Goal: Task Accomplishment & Management: Use online tool/utility

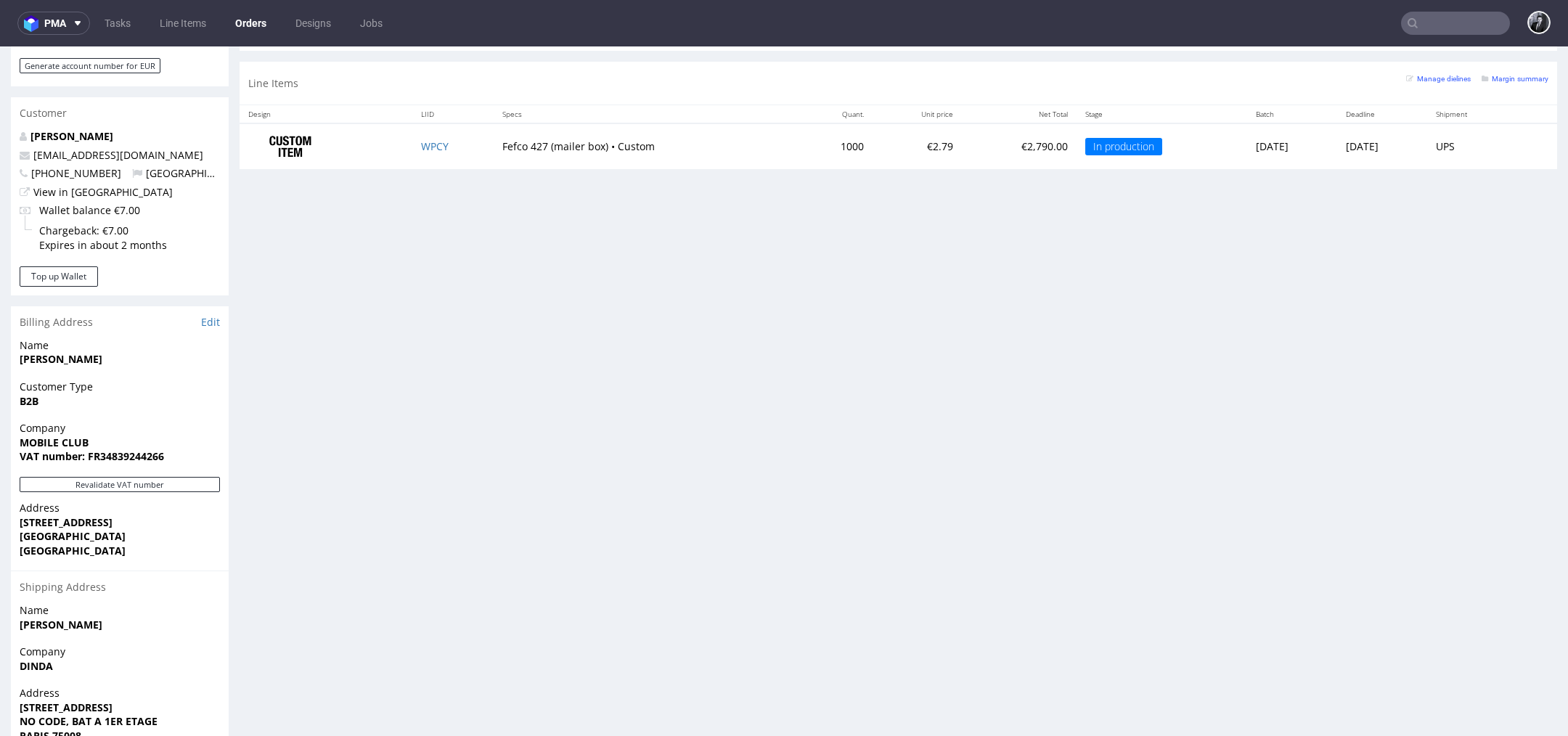
scroll to position [718, 0]
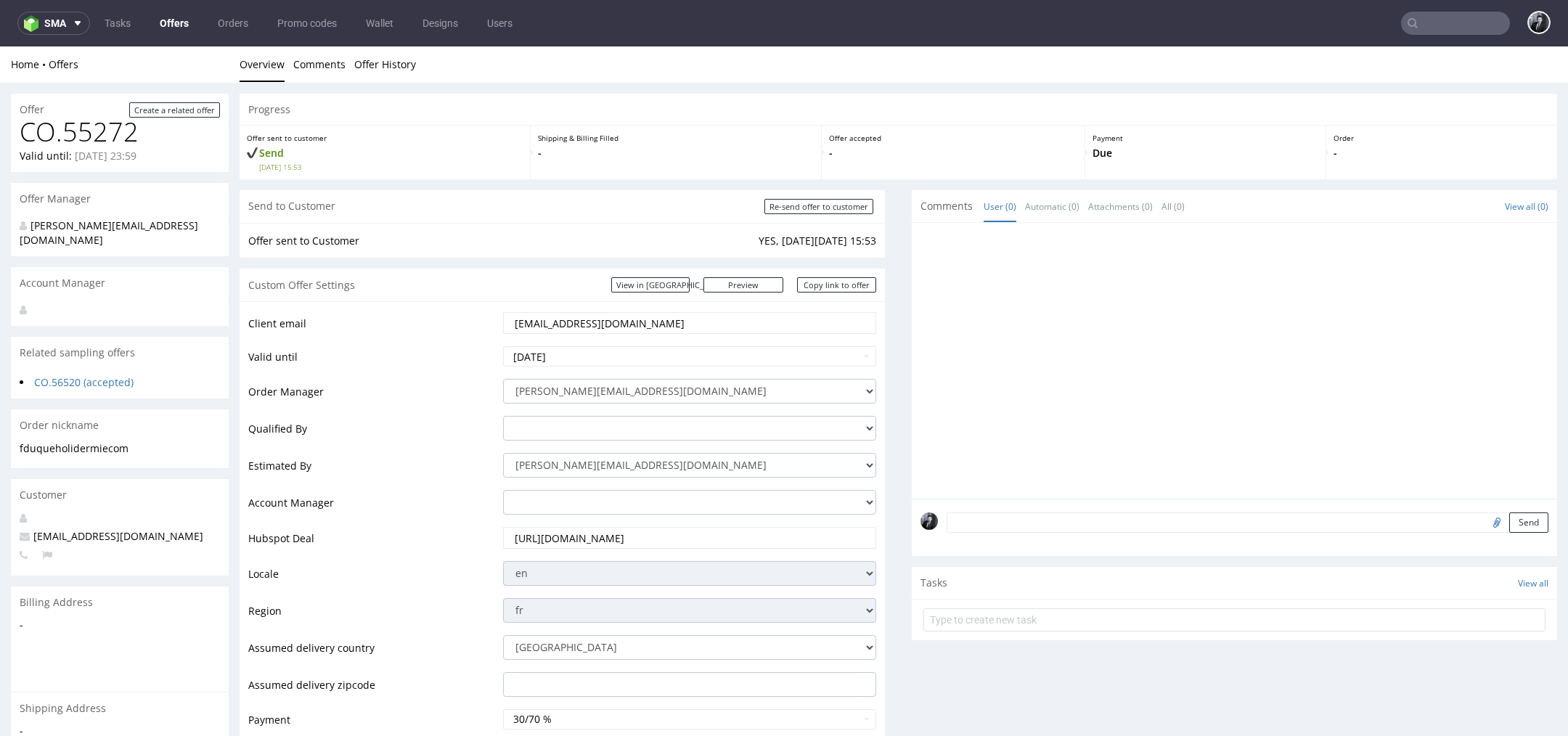
scroll to position [4, 0]
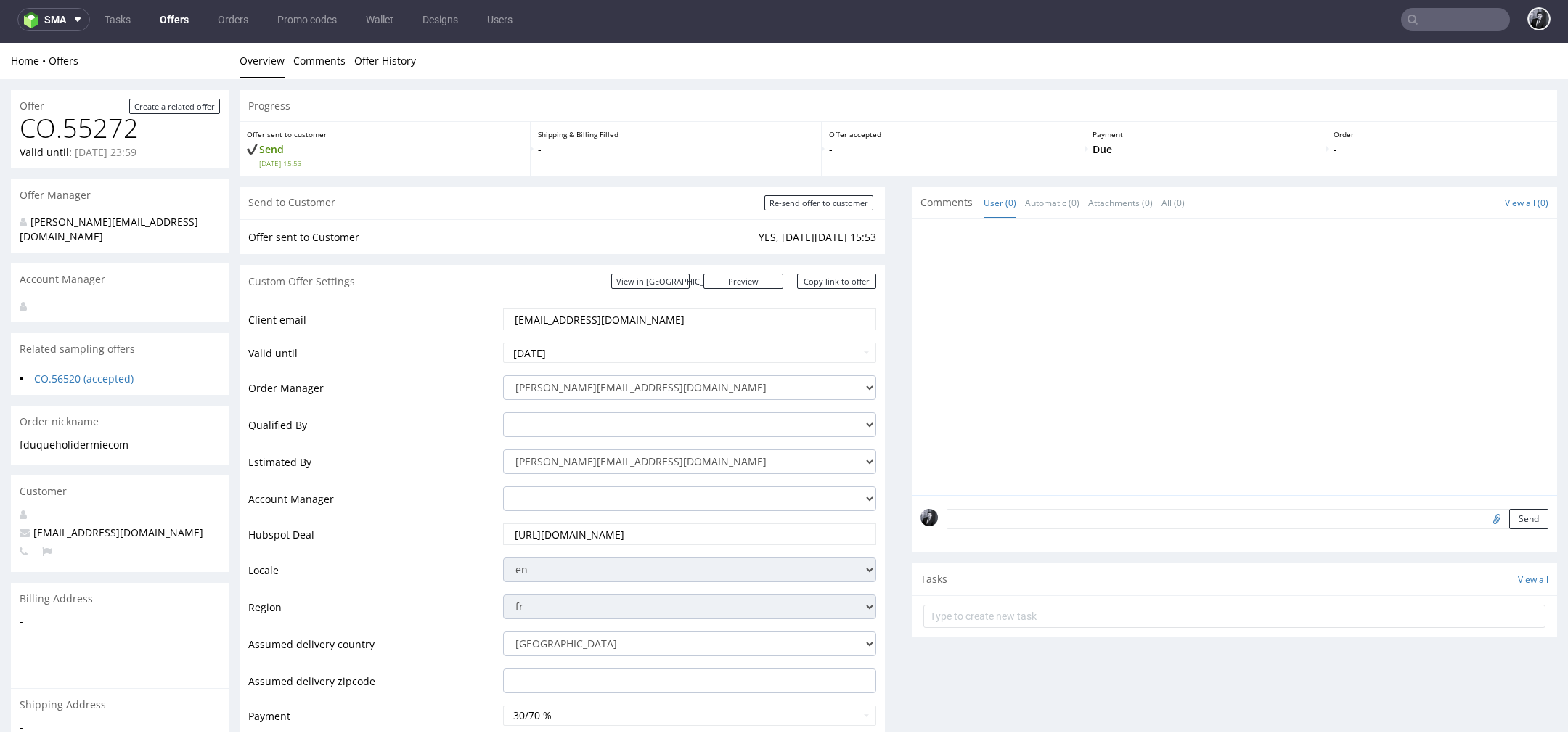
click at [166, 18] on link "Offers" at bounding box center [174, 19] width 46 height 23
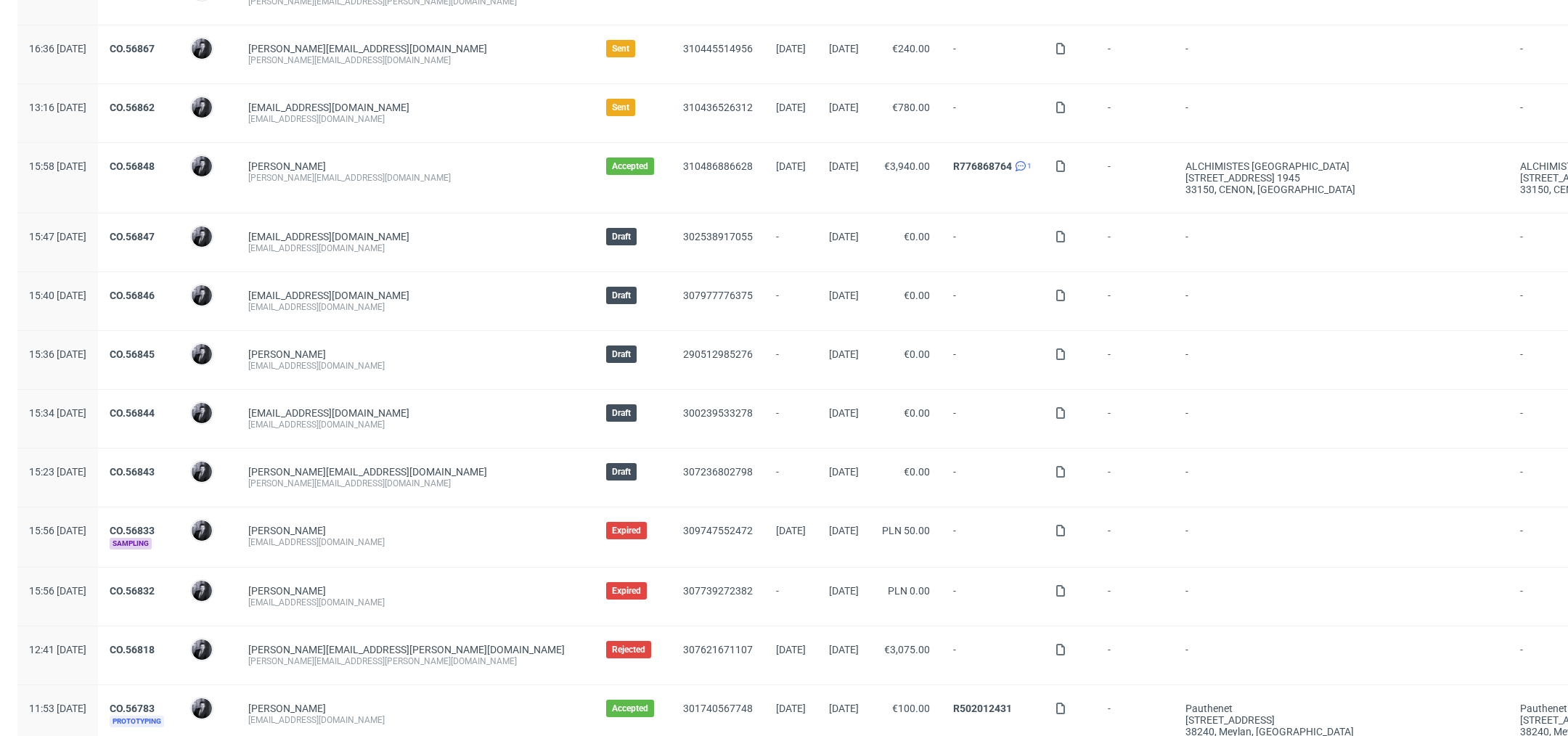
scroll to position [182, 0]
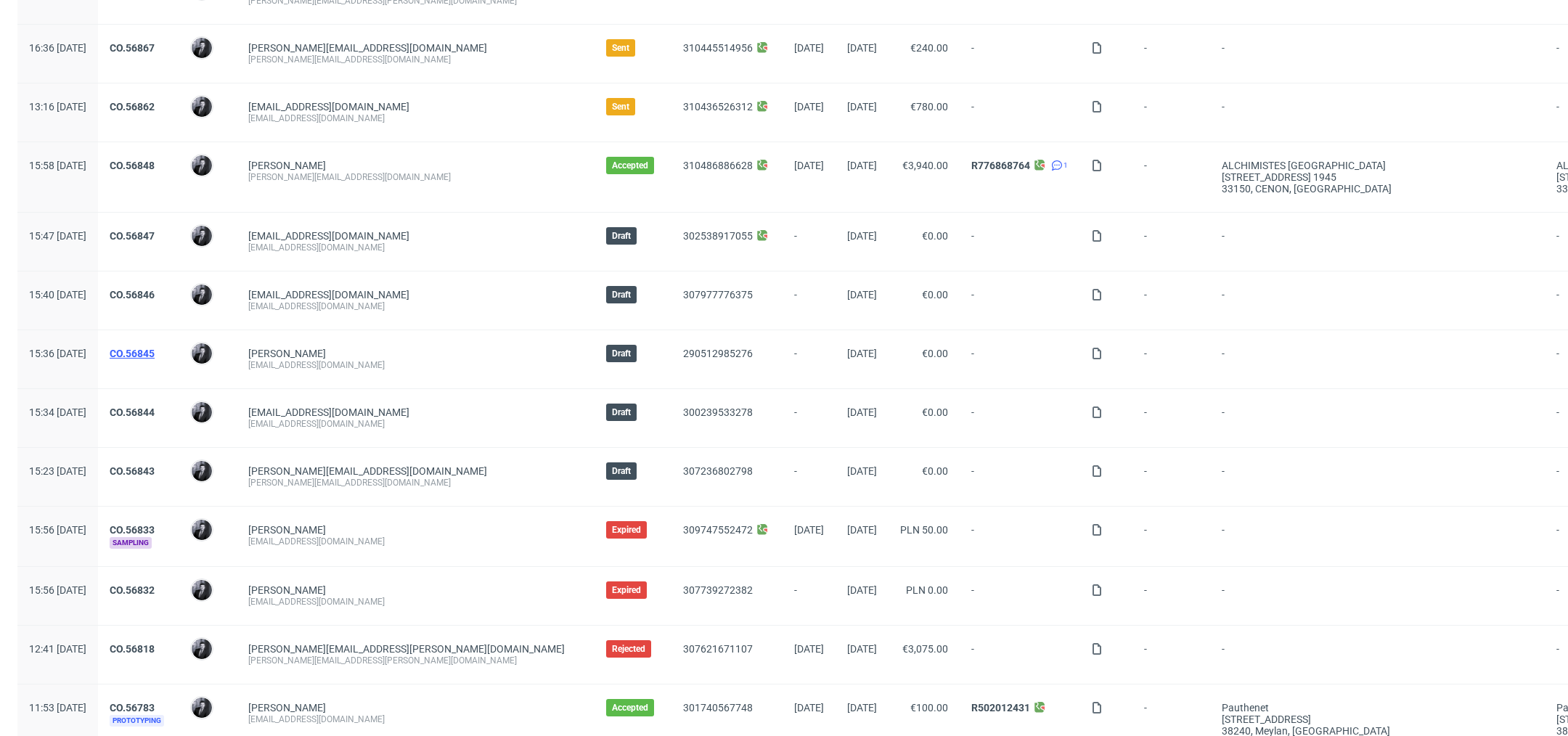
click at [155, 347] on link "CO.56845" at bounding box center [132, 353] width 45 height 12
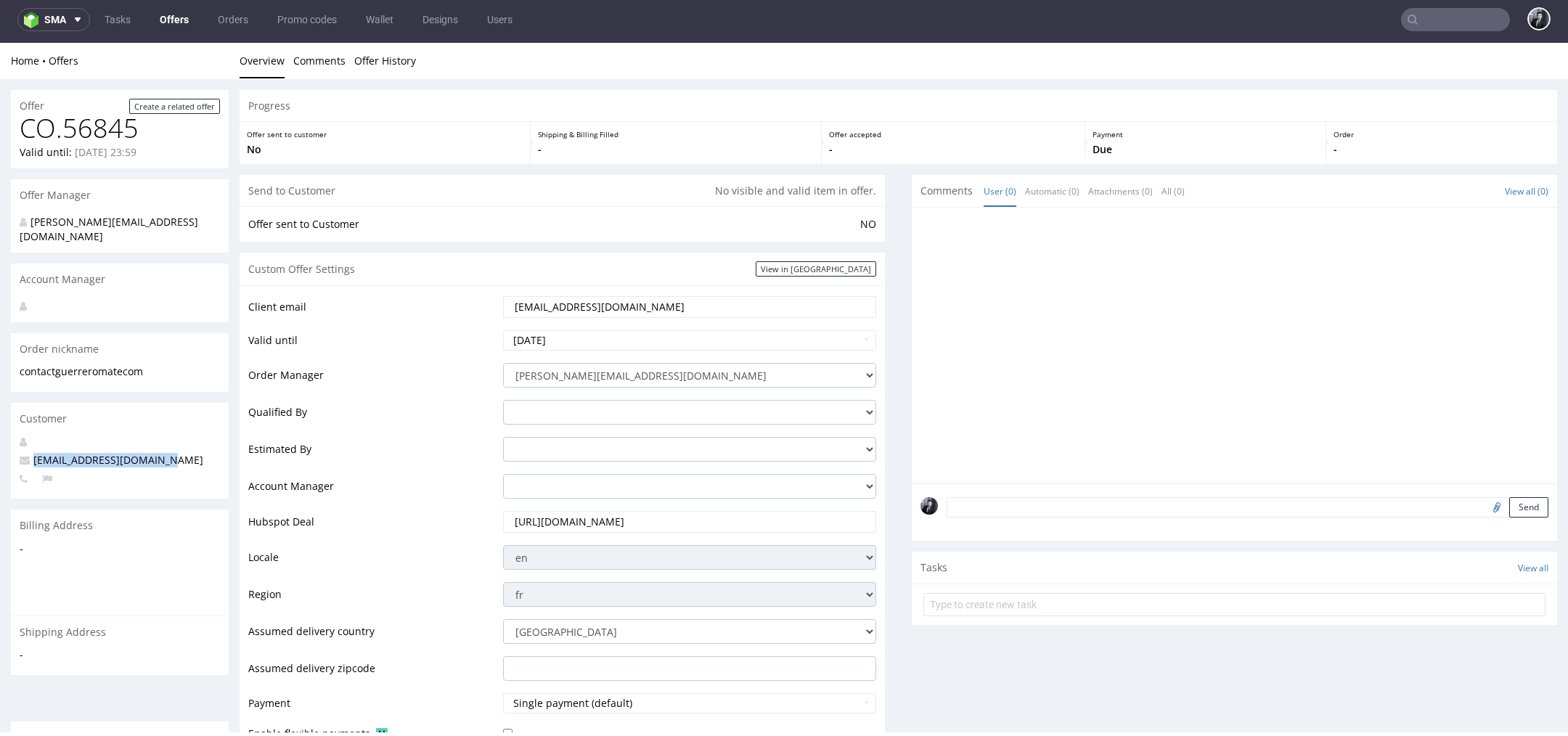
drag, startPoint x: 171, startPoint y: 448, endPoint x: 33, endPoint y: 444, distance: 138.1
click at [33, 452] on p "contact@guerreromate.com" at bounding box center [120, 460] width 200 height 14
copy span "contact@guerreromate.com"
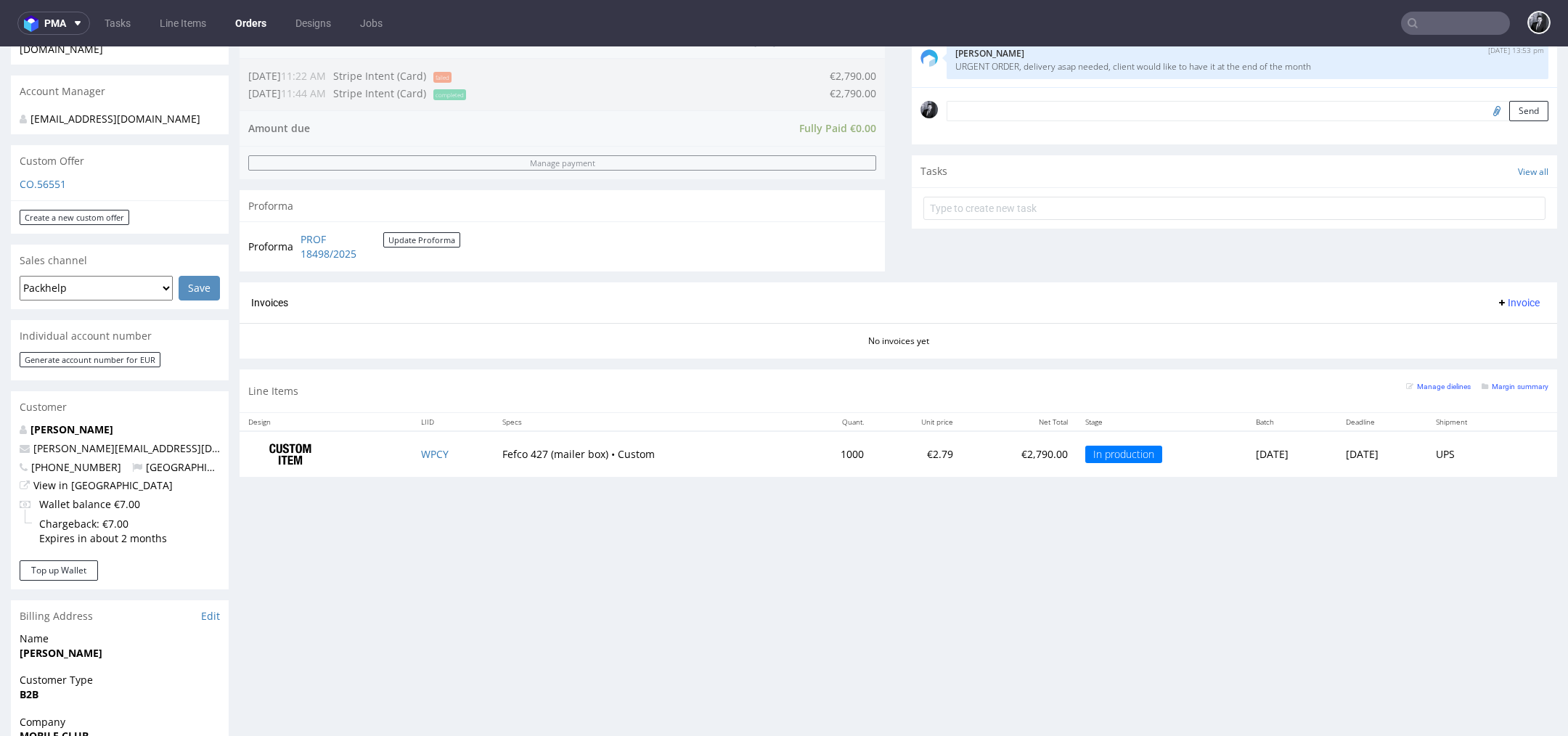
scroll to position [417, 0]
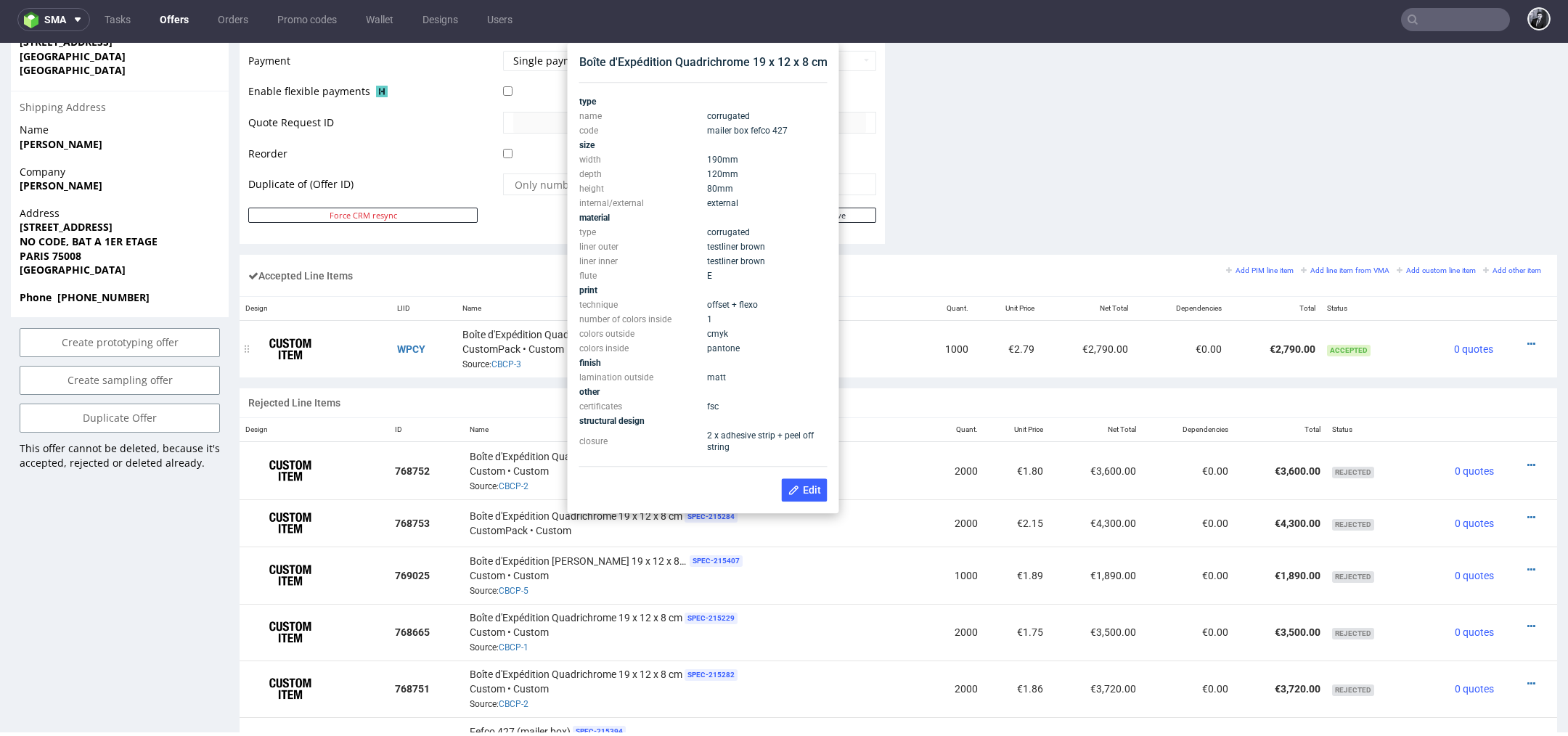
scroll to position [688, 0]
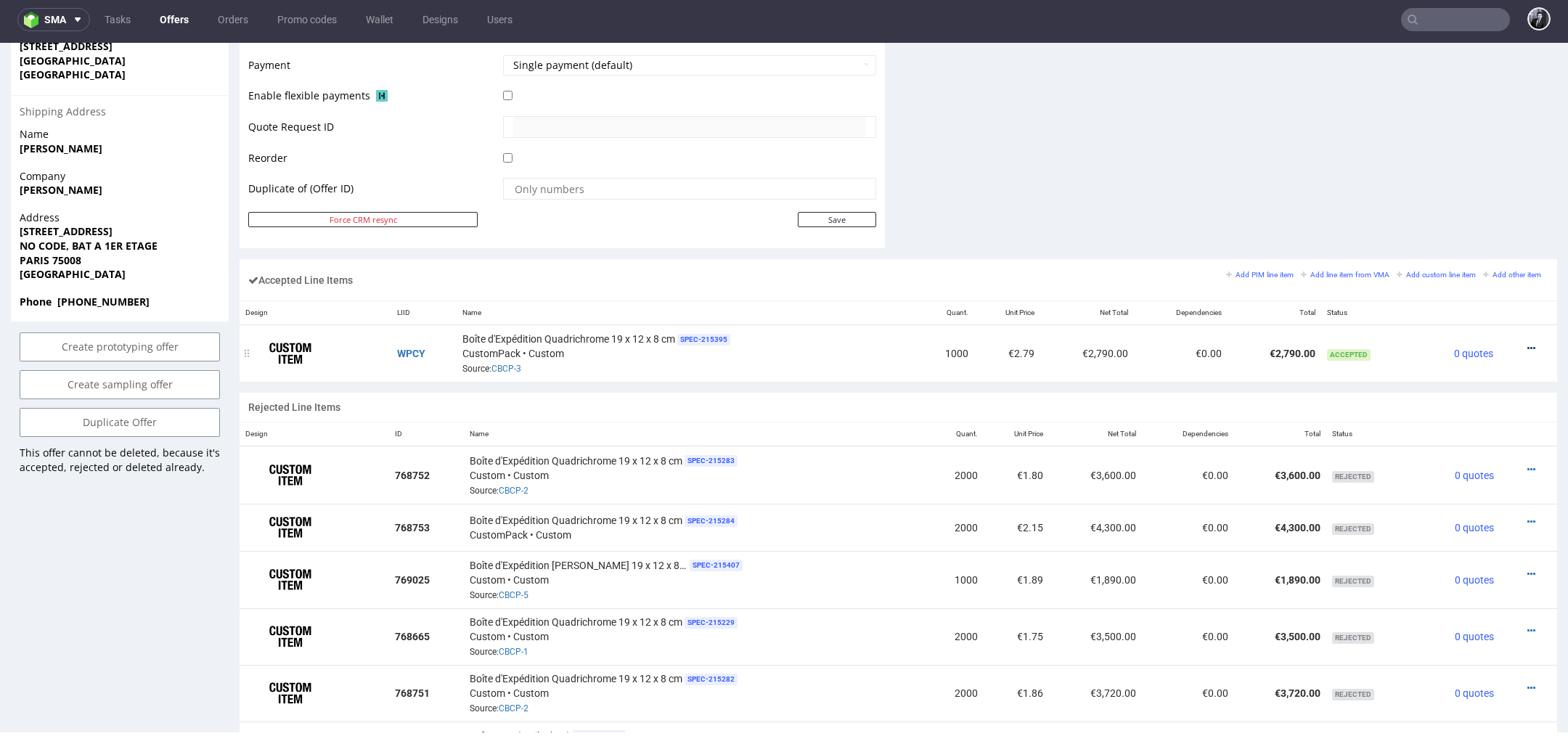
click at [1527, 343] on icon at bounding box center [1531, 348] width 8 height 10
click at [1479, 211] on span "Edit item price" at bounding box center [1471, 212] width 104 height 14
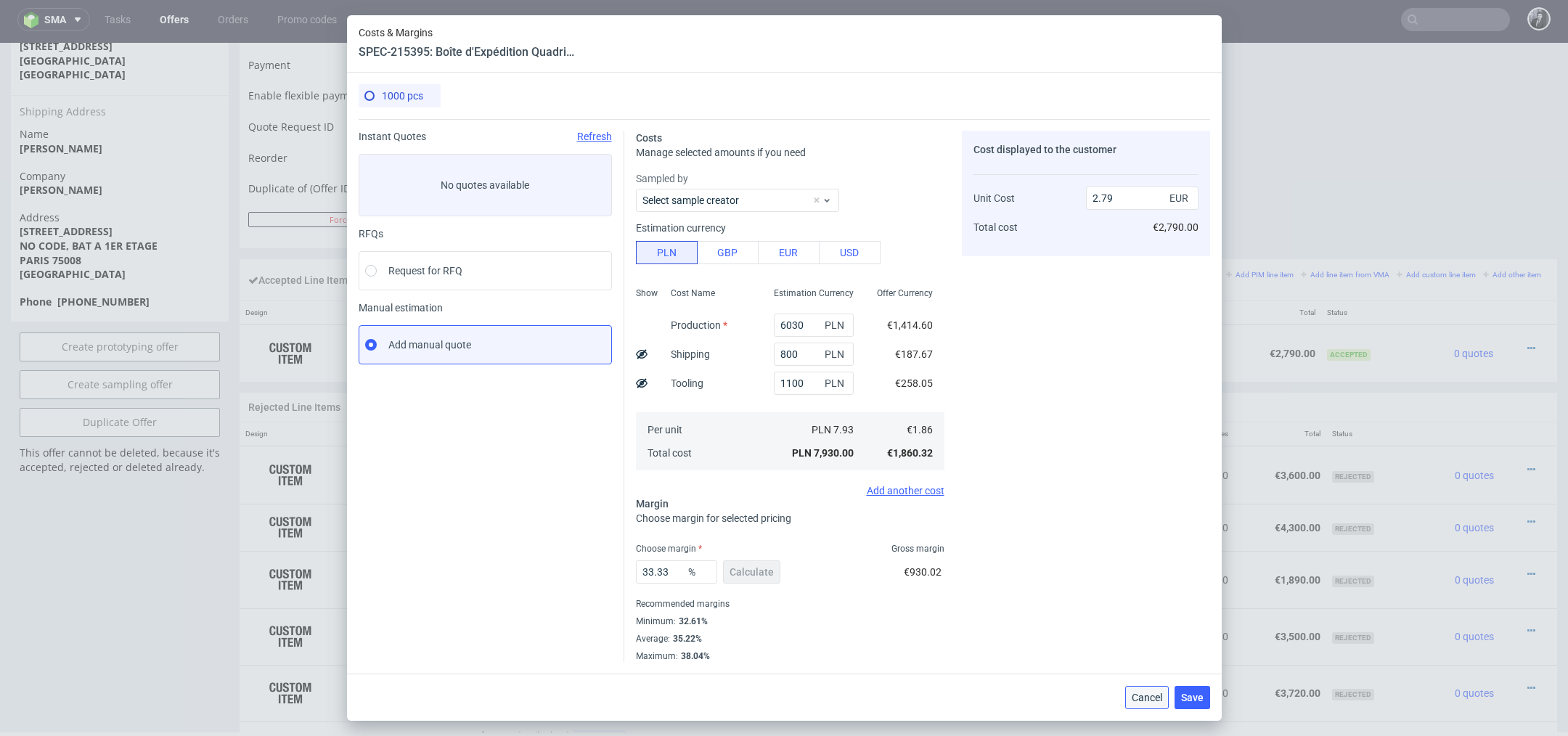
click at [1150, 702] on span "Cancel" at bounding box center [1147, 697] width 30 height 10
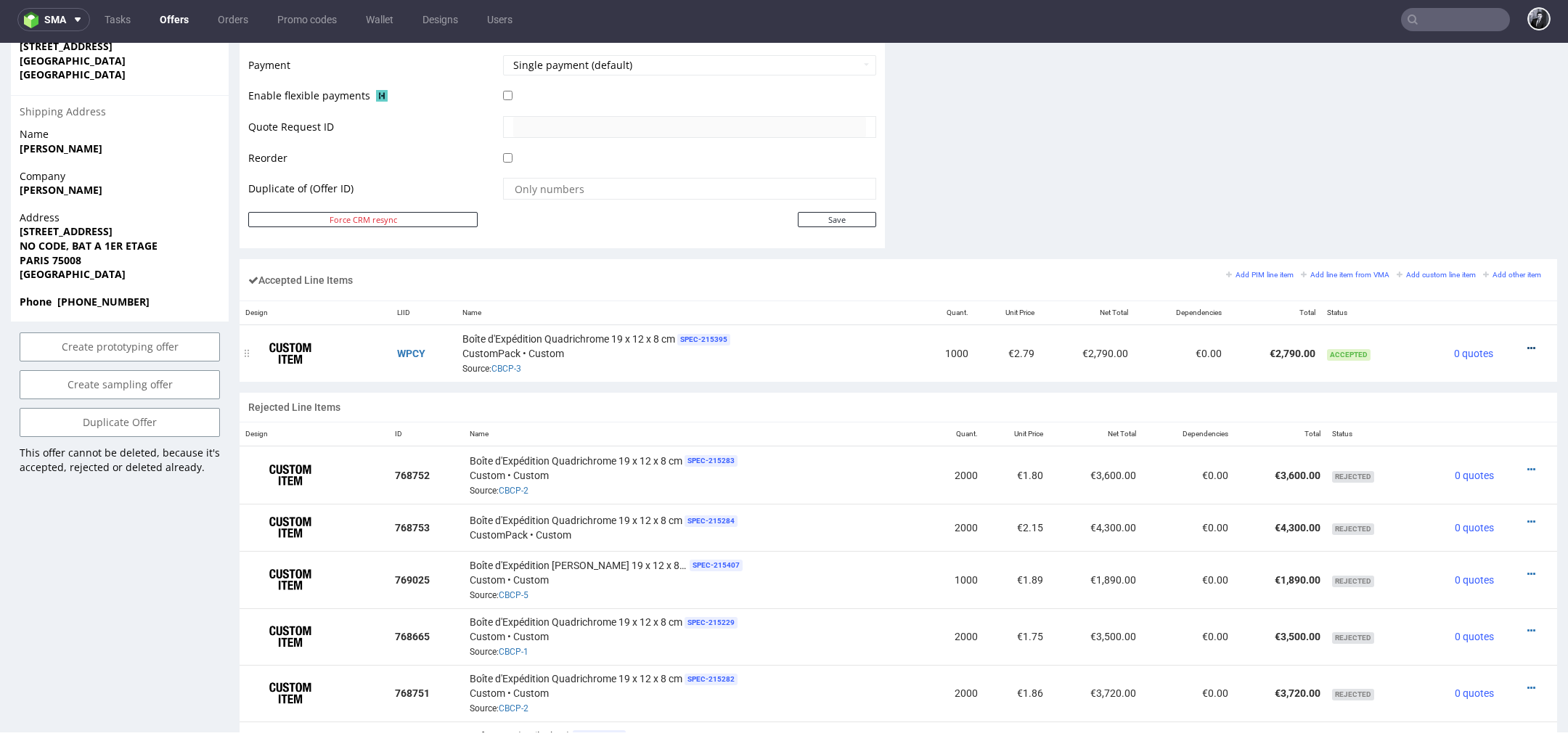
click at [1527, 343] on icon at bounding box center [1531, 348] width 8 height 10
click at [1471, 219] on li "Edit item price" at bounding box center [1465, 212] width 127 height 26
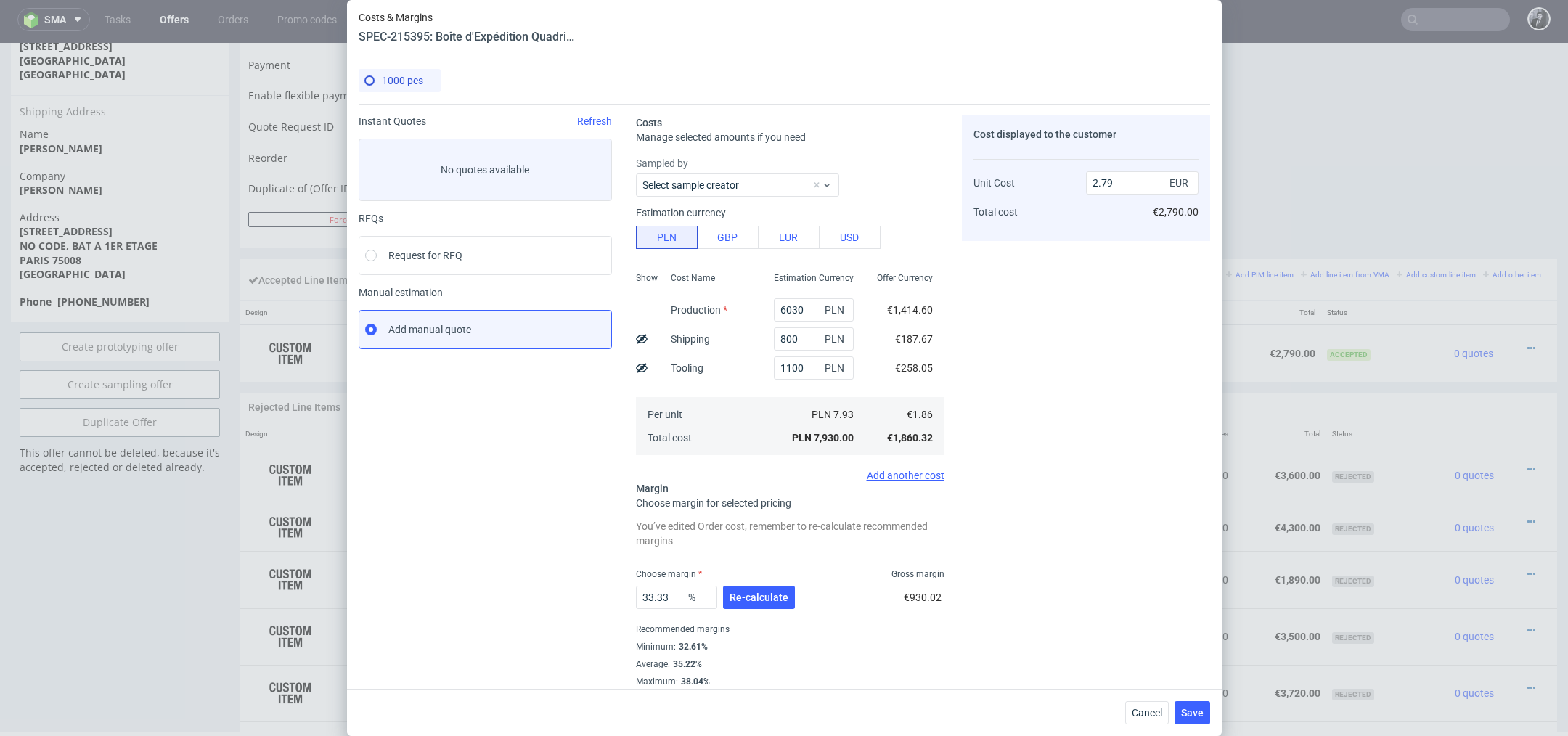
click at [1357, 198] on div "Costs & Margins SPEC-215395: Boîte d'Expédition Quadrichrome 19 x 12 x 8 cm 100…" at bounding box center [784, 368] width 1568 height 736
click at [1142, 708] on span "Cancel" at bounding box center [1147, 712] width 30 height 10
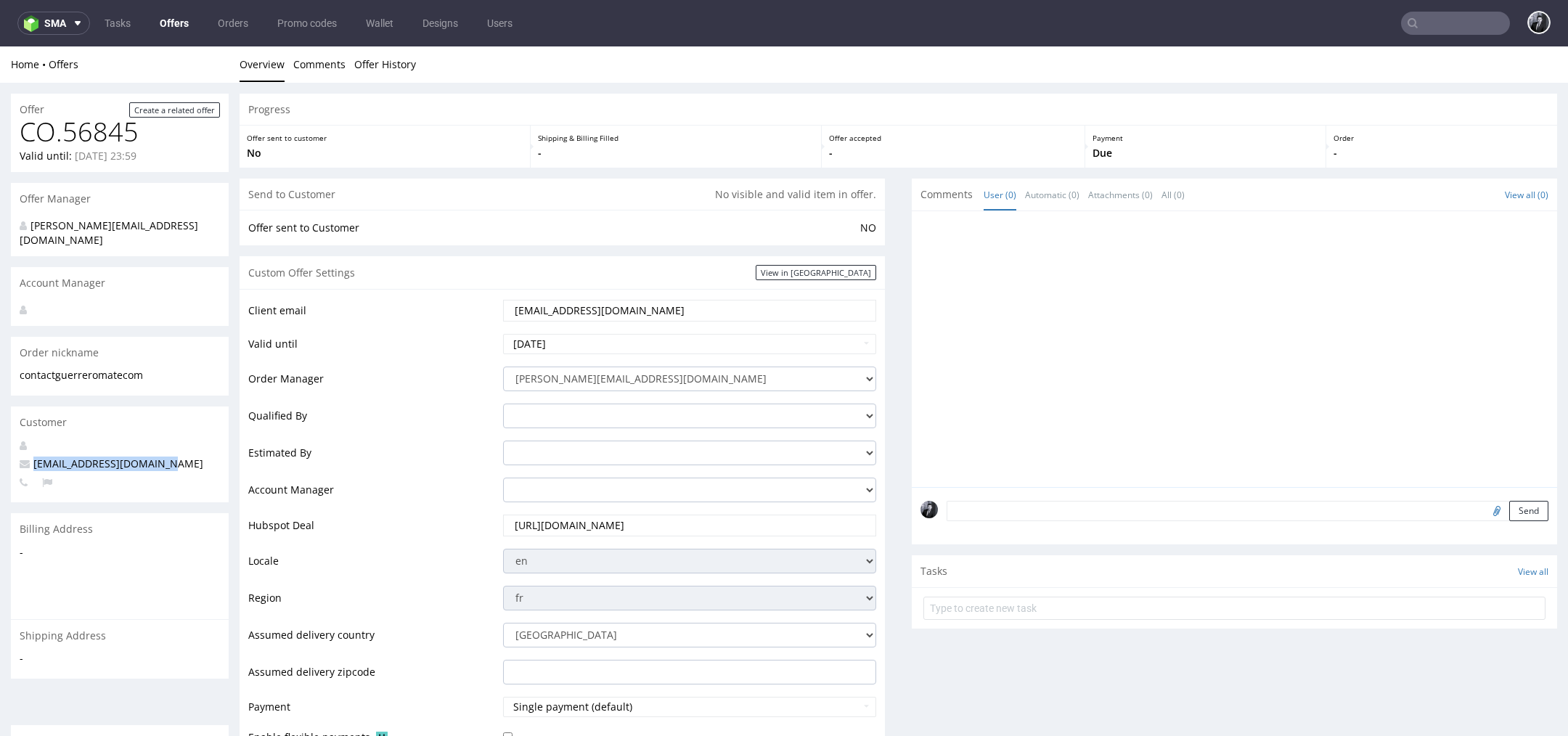
scroll to position [4, 0]
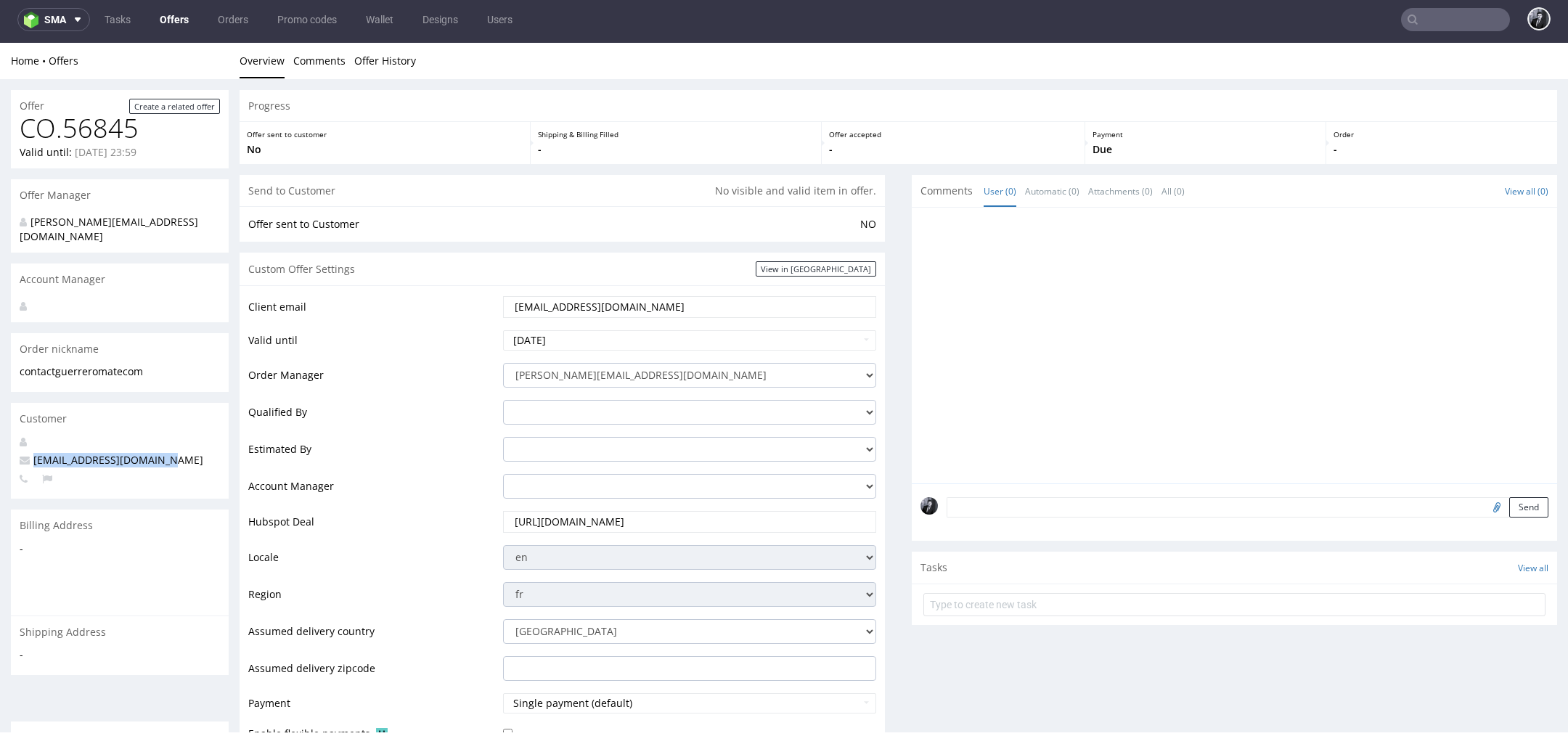
click at [173, 29] on link "Offers" at bounding box center [174, 19] width 46 height 23
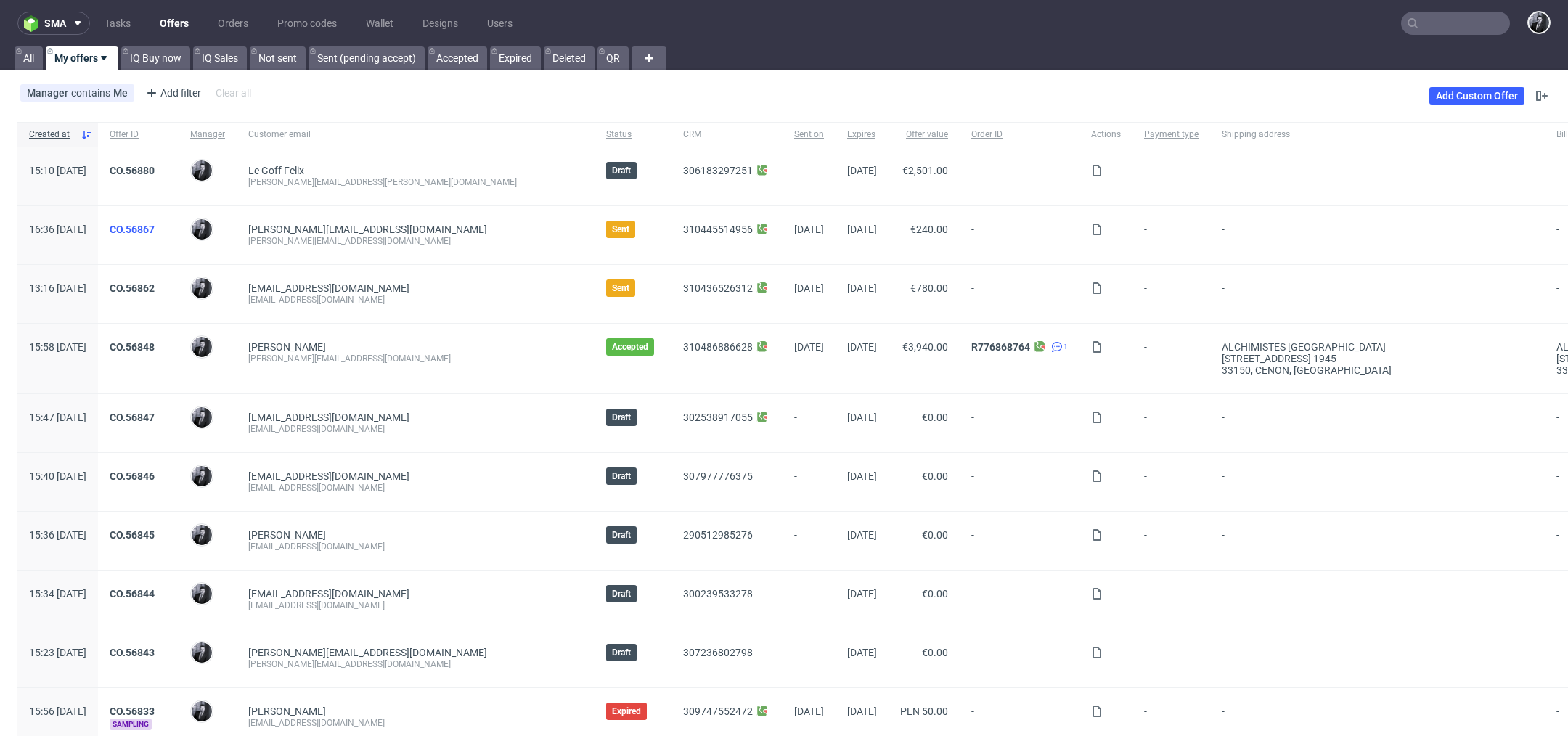
click at [155, 225] on link "CO.56867" at bounding box center [132, 229] width 45 height 12
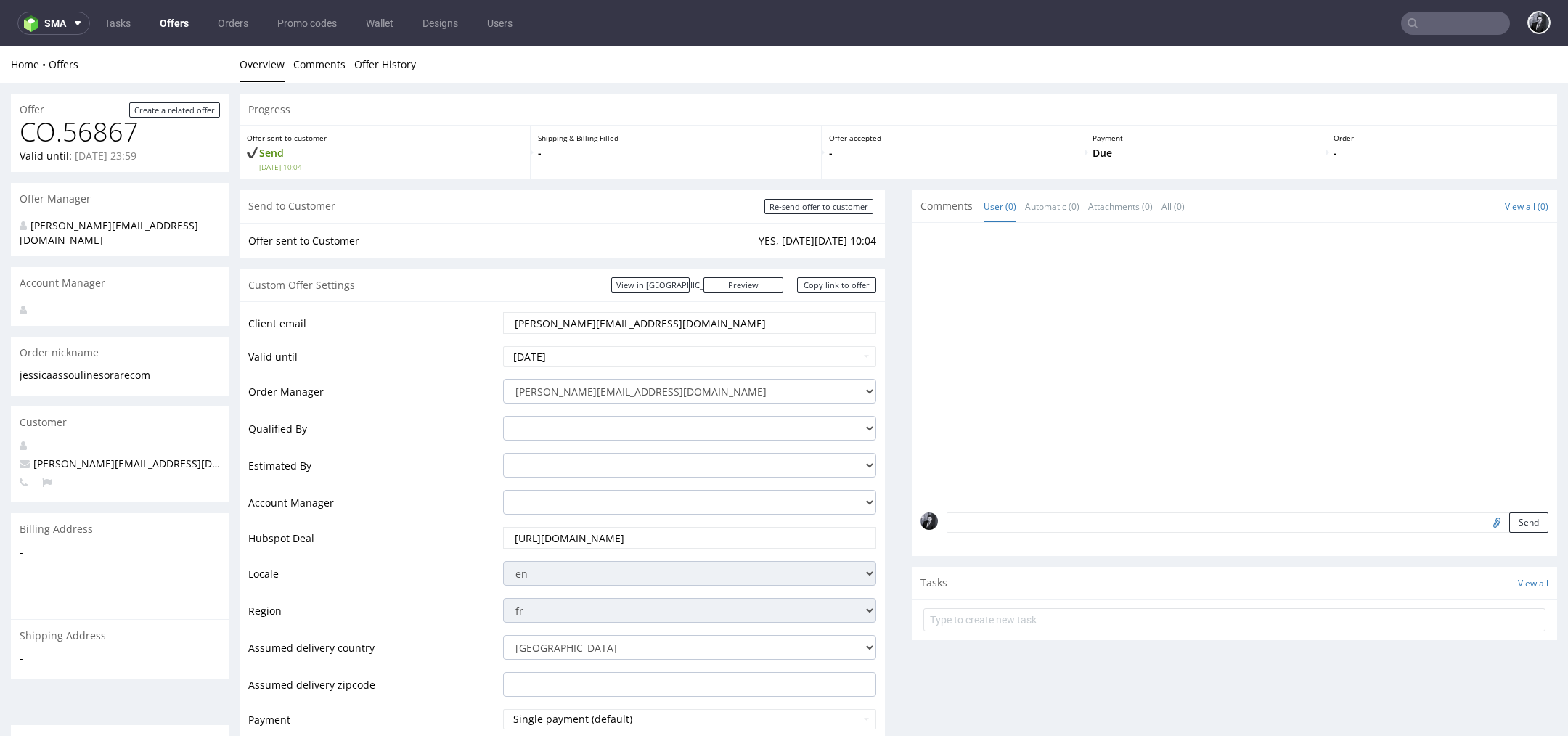
click at [176, 22] on link "Offers" at bounding box center [174, 23] width 46 height 23
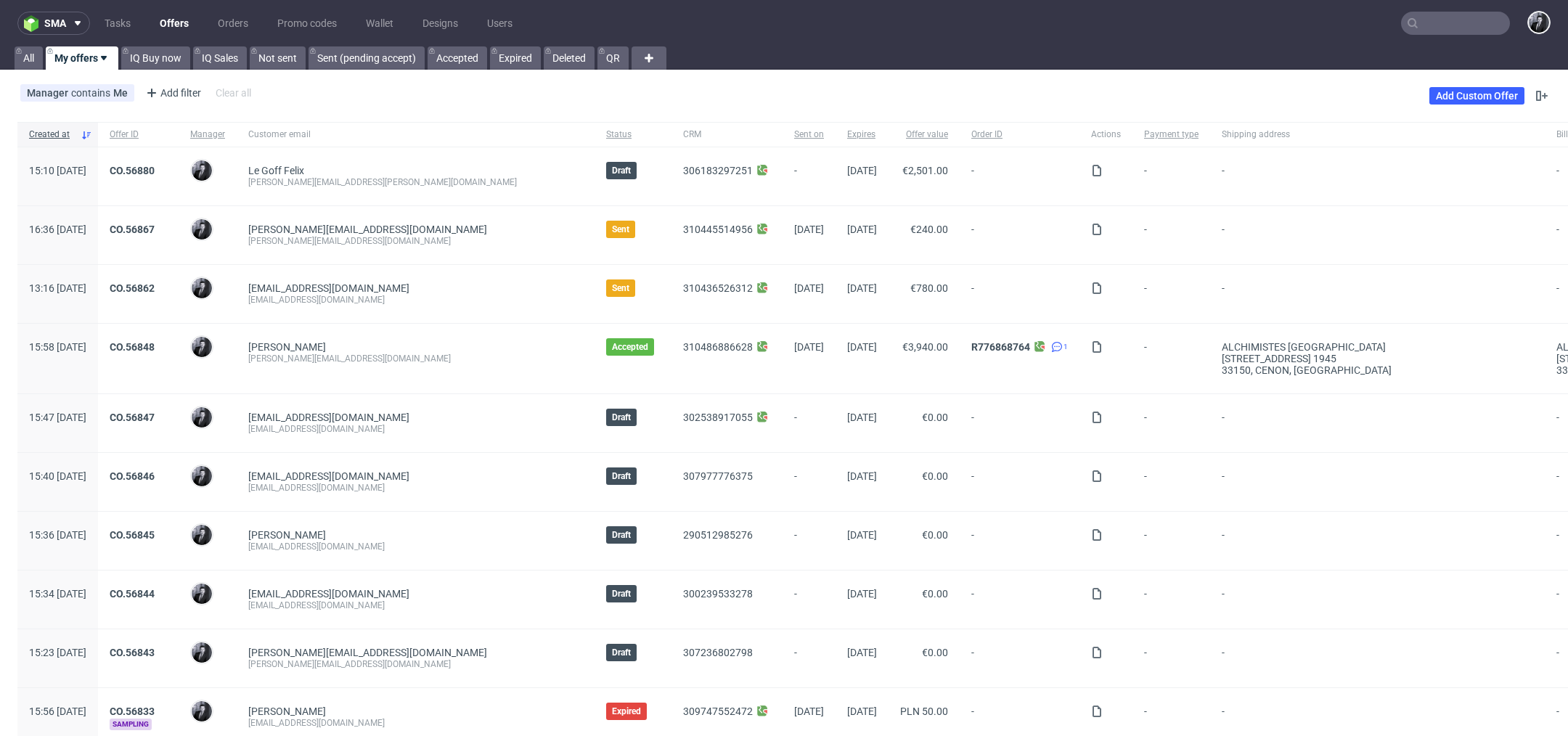
click at [1443, 23] on input "text" at bounding box center [1455, 23] width 109 height 23
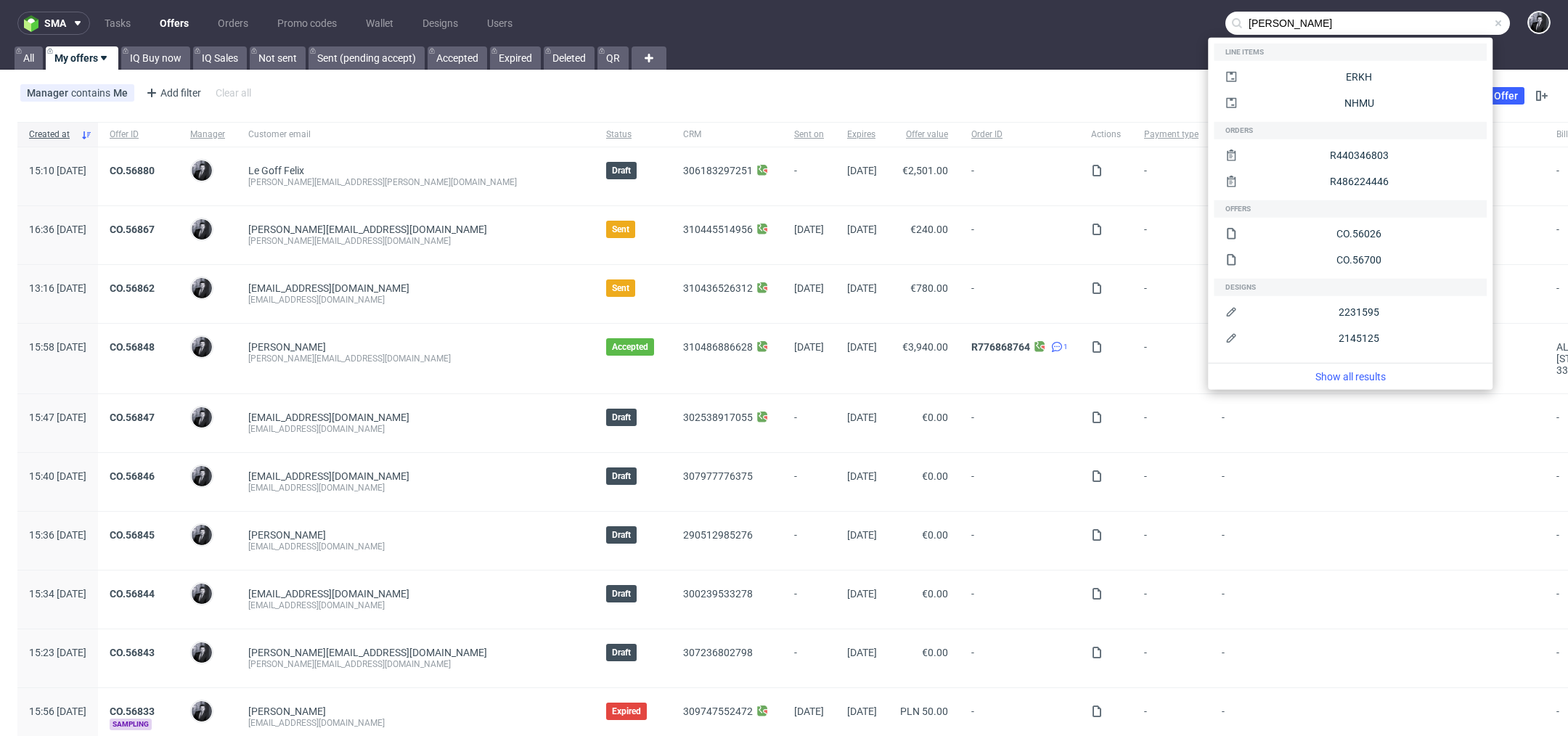
type input "antoine darwin"
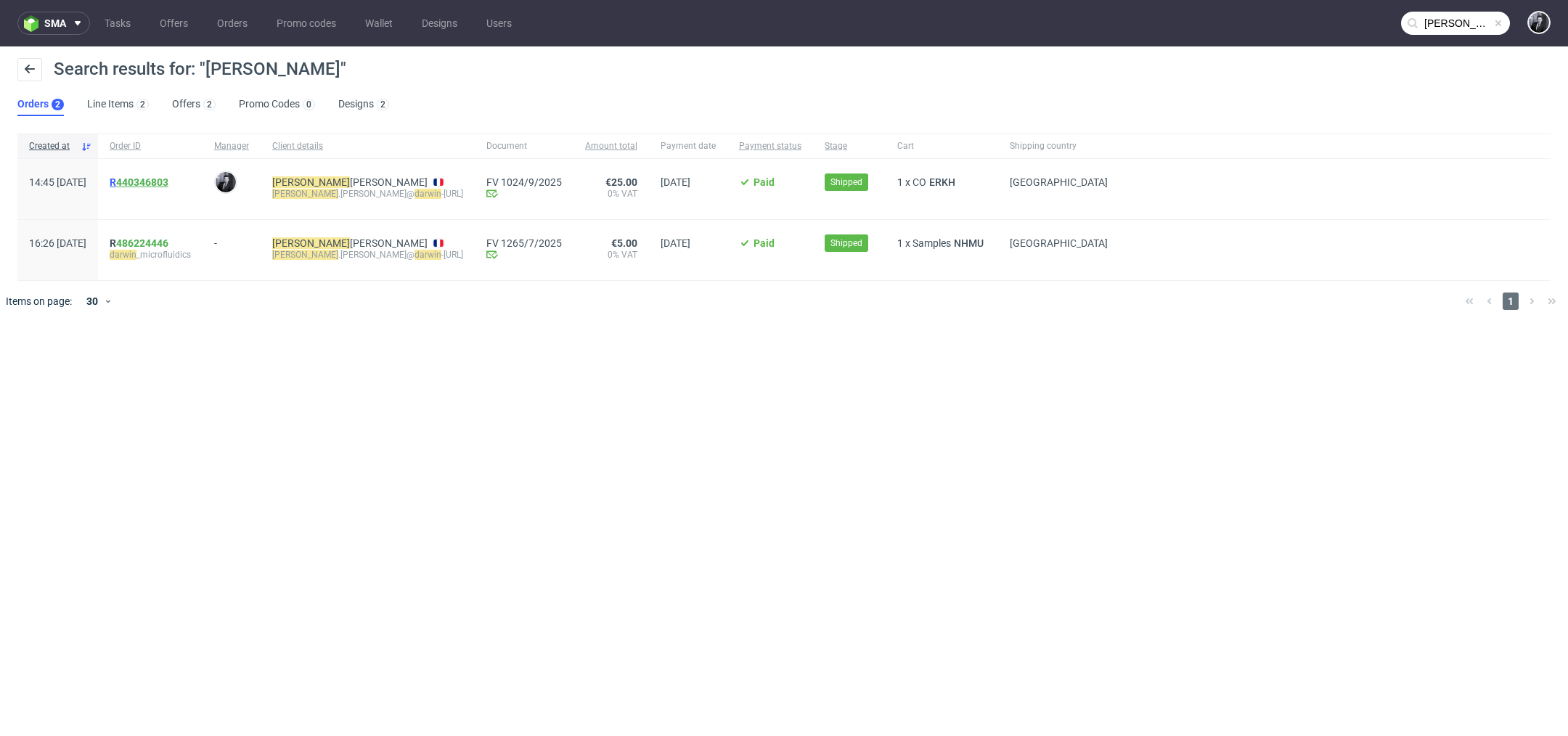
click at [168, 179] on link "440346803" at bounding box center [143, 182] width 53 height 12
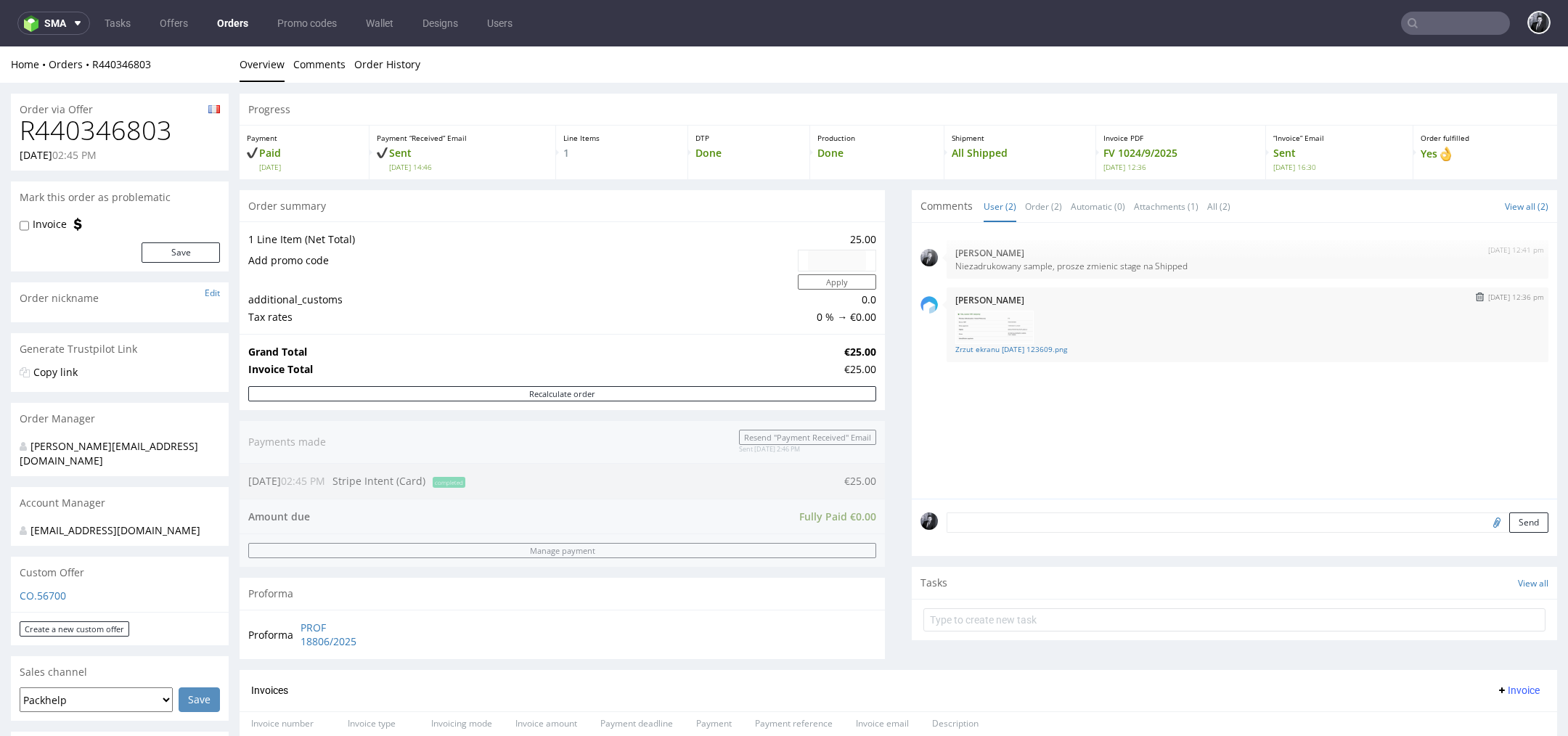
click at [986, 316] on img at bounding box center [994, 327] width 78 height 33
click at [971, 321] on img at bounding box center [994, 327] width 78 height 33
click at [1002, 346] on link "Zrzut ekranu 2025-09-18 123609.png" at bounding box center [1247, 350] width 584 height 11
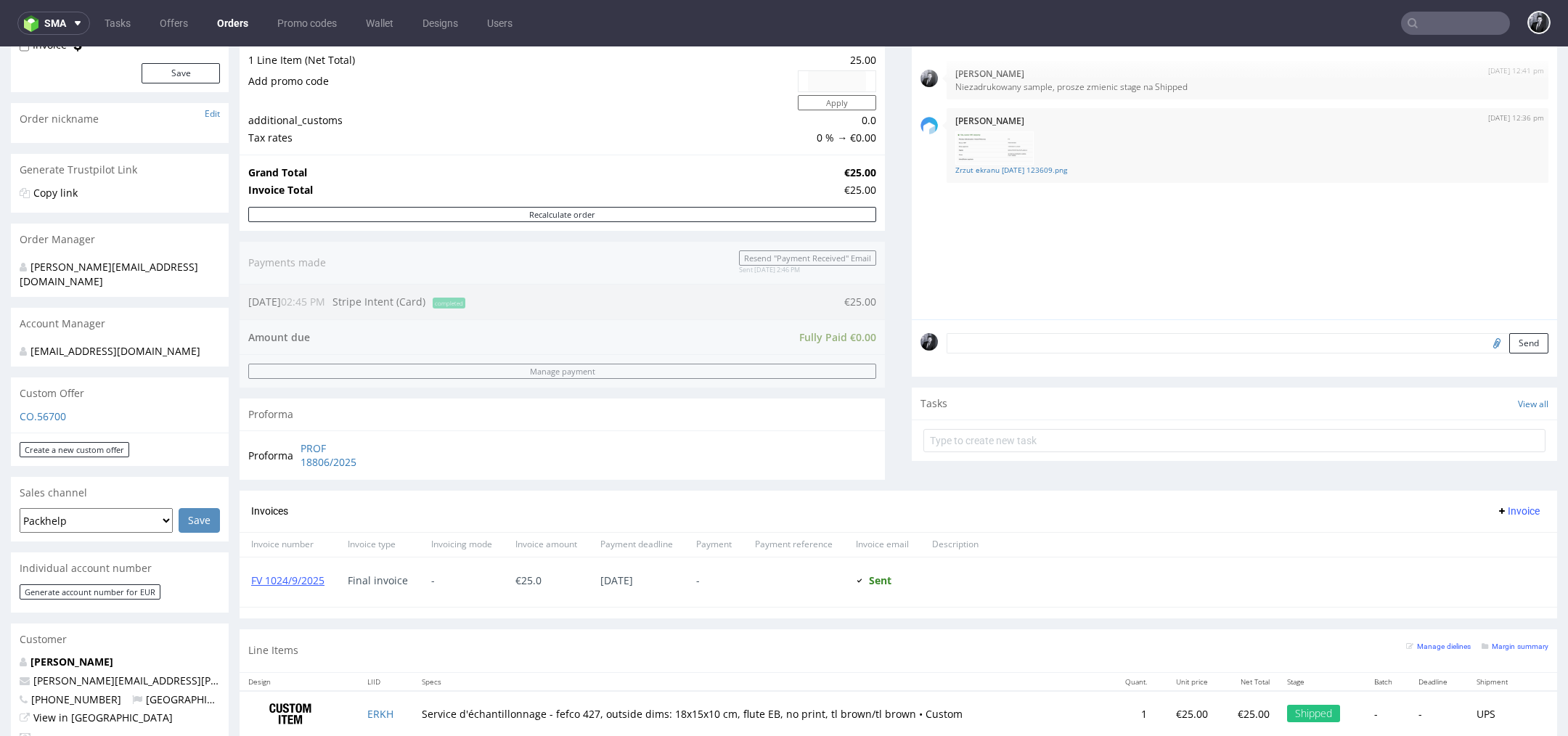
scroll to position [151, 0]
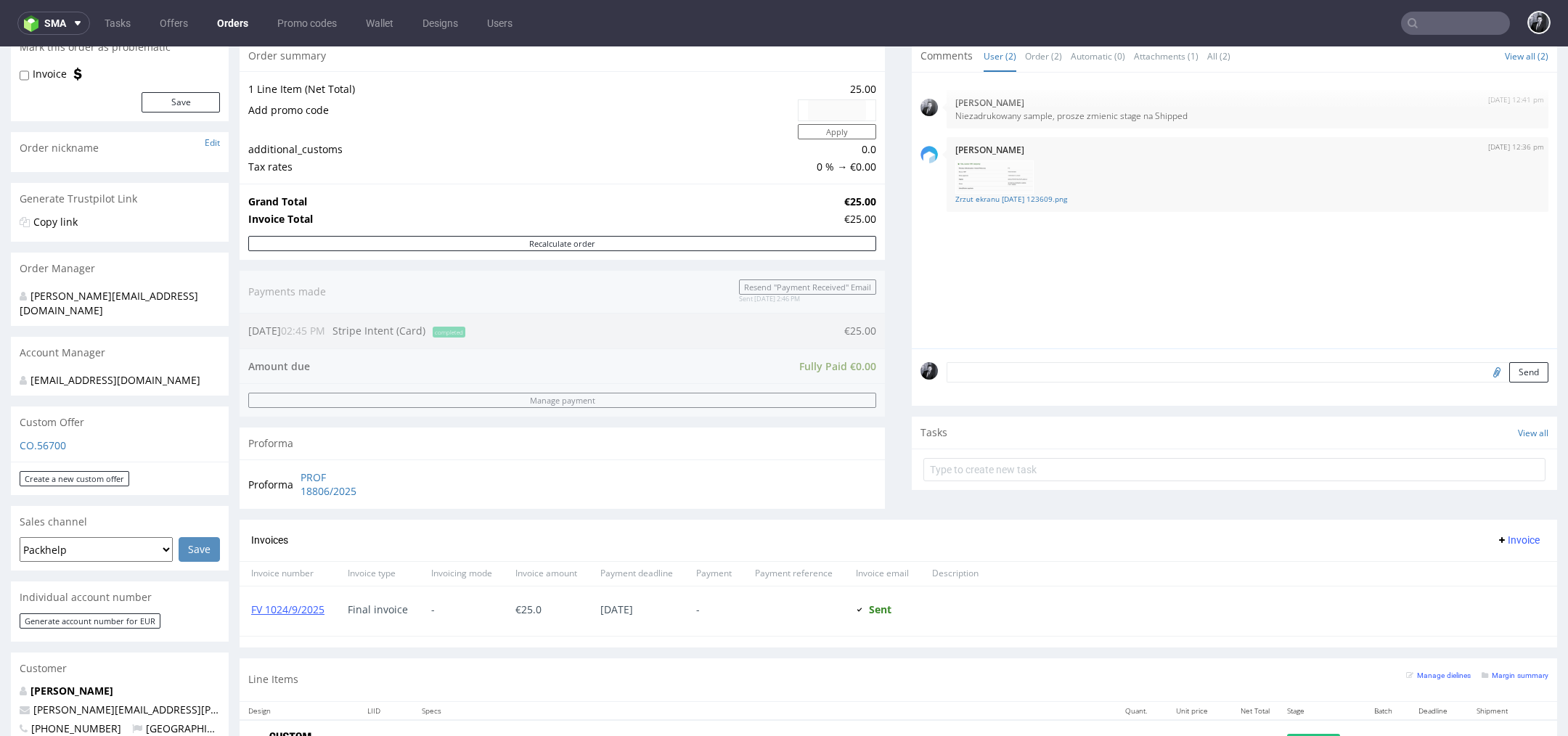
click at [50, 438] on p "CO.56700" at bounding box center [120, 445] width 200 height 14
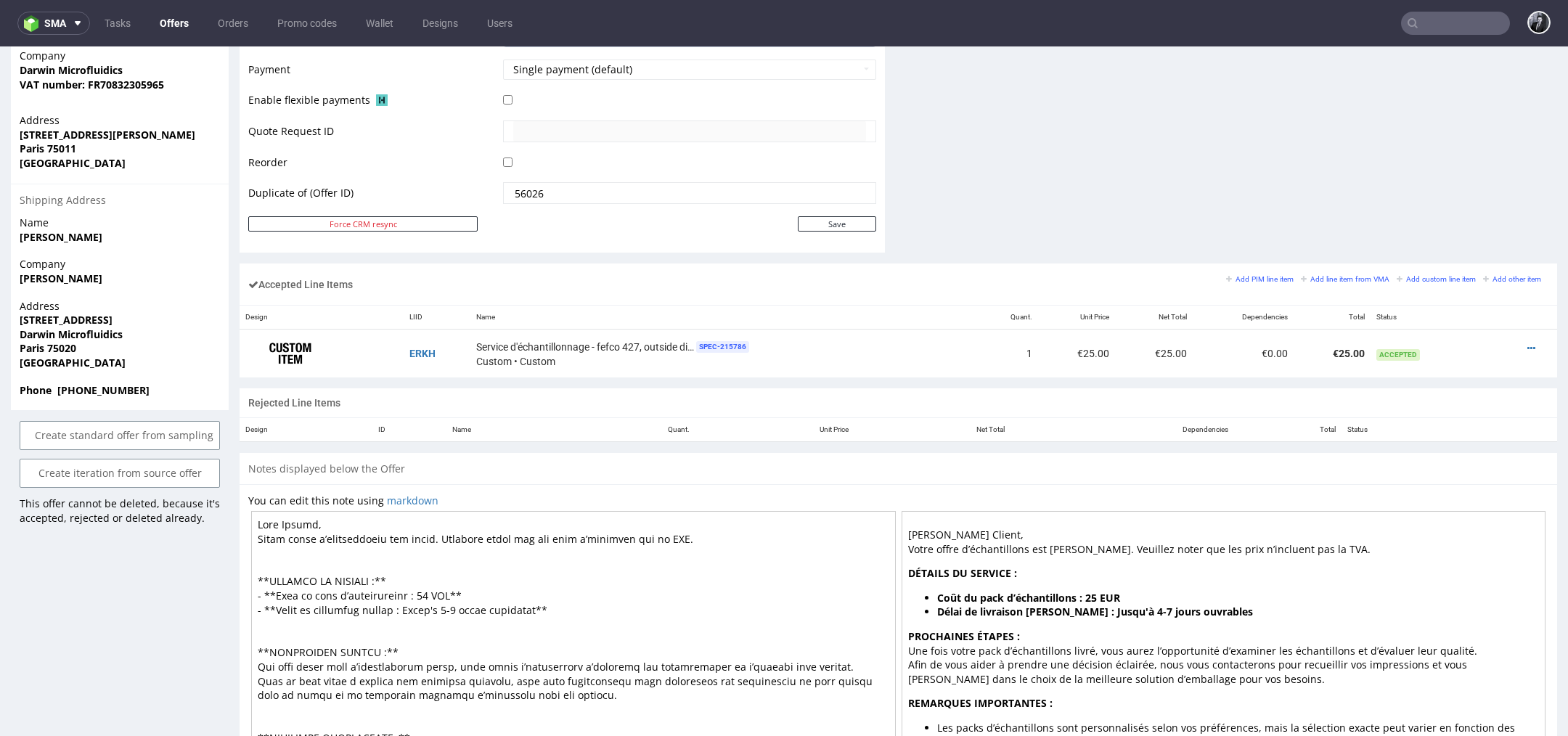
scroll to position [730, 0]
click at [178, 462] on link "Create iteration from source offer" at bounding box center [120, 470] width 200 height 29
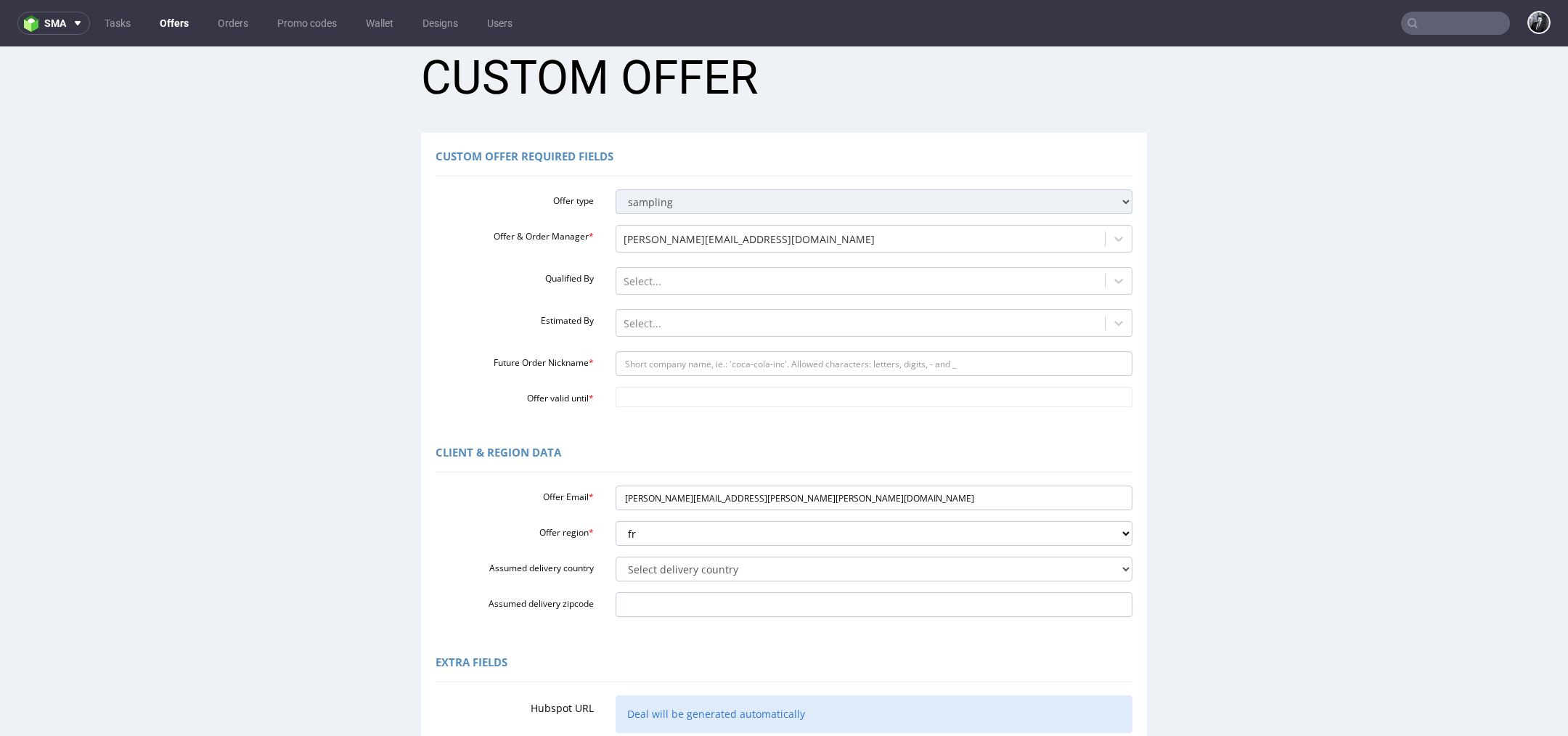
scroll to position [33, 0]
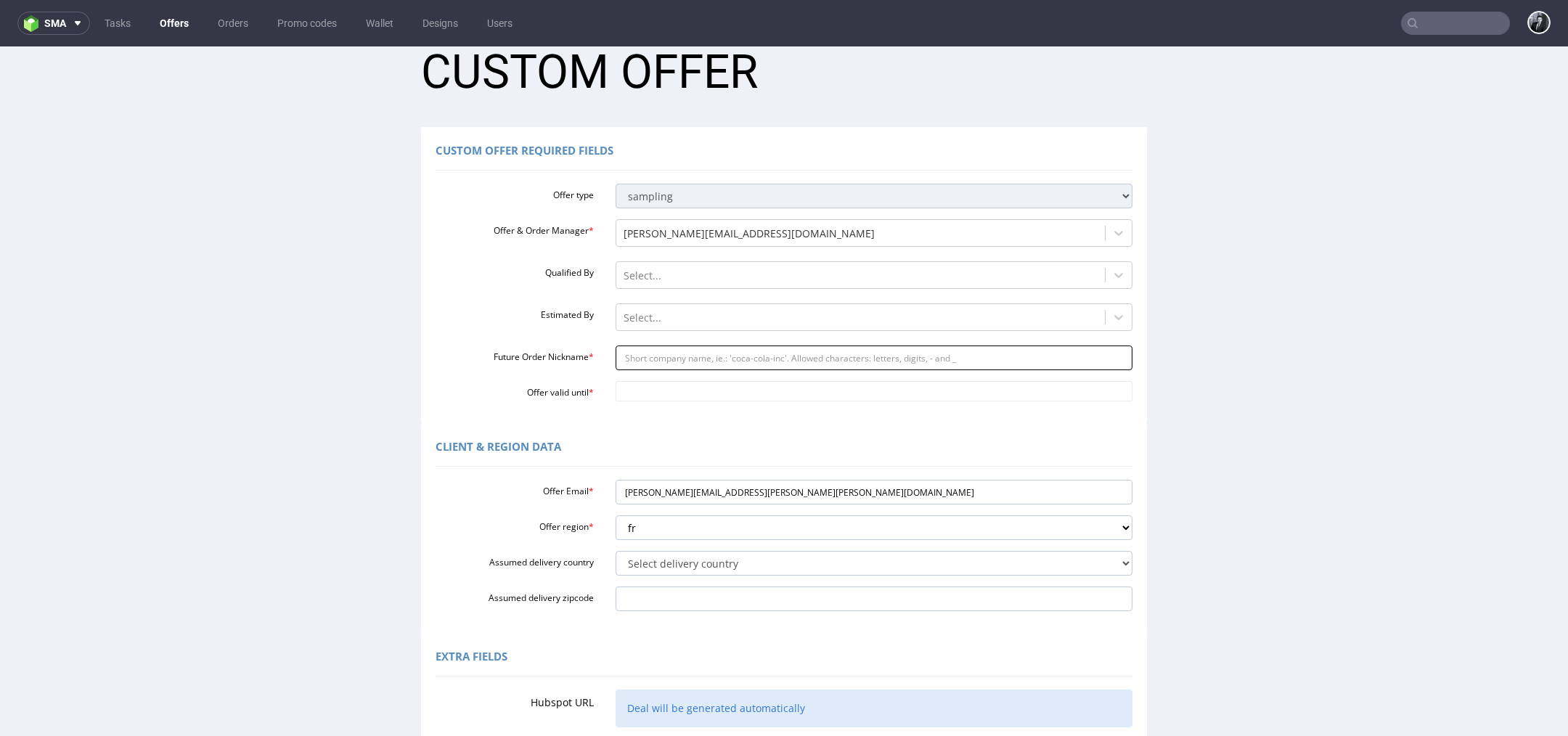
click at [822, 358] on input "Future Order Nickname *" at bounding box center [873, 358] width 517 height 25
click at [688, 386] on input "Offer valid until *" at bounding box center [873, 391] width 517 height 21
click at [660, 420] on div "Custom Offer Required Fields Offer type standard prototyping sampling Offer & O…" at bounding box center [783, 275] width 726 height 296
drag, startPoint x: 818, startPoint y: 488, endPoint x: 540, endPoint y: 485, distance: 278.0
click at [540, 485] on div "Offer Email * antoine.lambert@darwin-microfluidics.com" at bounding box center [784, 491] width 719 height 25
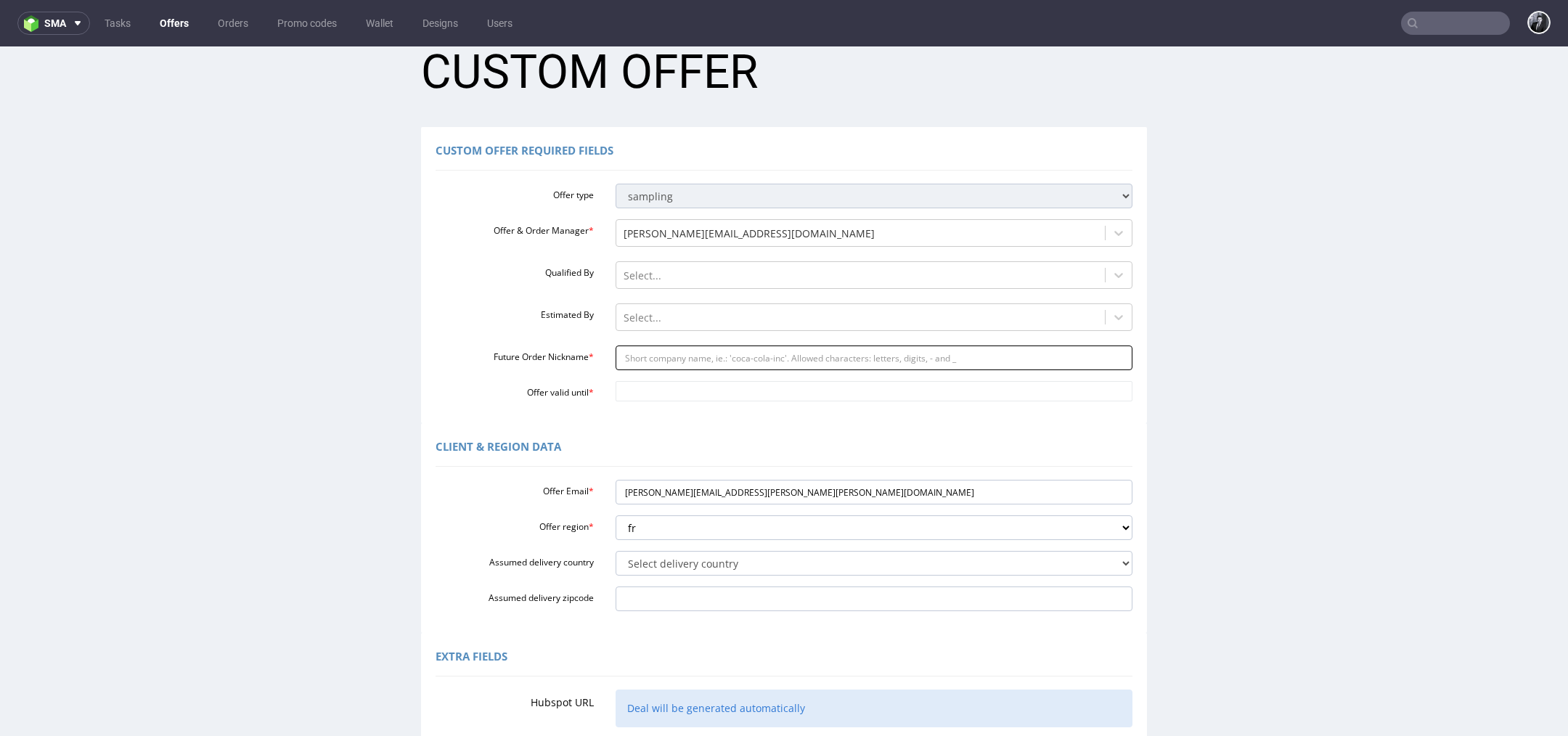
click at [711, 360] on input "Future Order Nickname *" at bounding box center [873, 358] width 517 height 25
paste input "antoinelambertdarwin-microfluidicscom"
type input "antoinelambertdarwin-microfluidicscom"
click at [700, 390] on input "Offer valid until *" at bounding box center [873, 391] width 517 height 21
click at [726, 326] on td "26" at bounding box center [731, 326] width 22 height 22
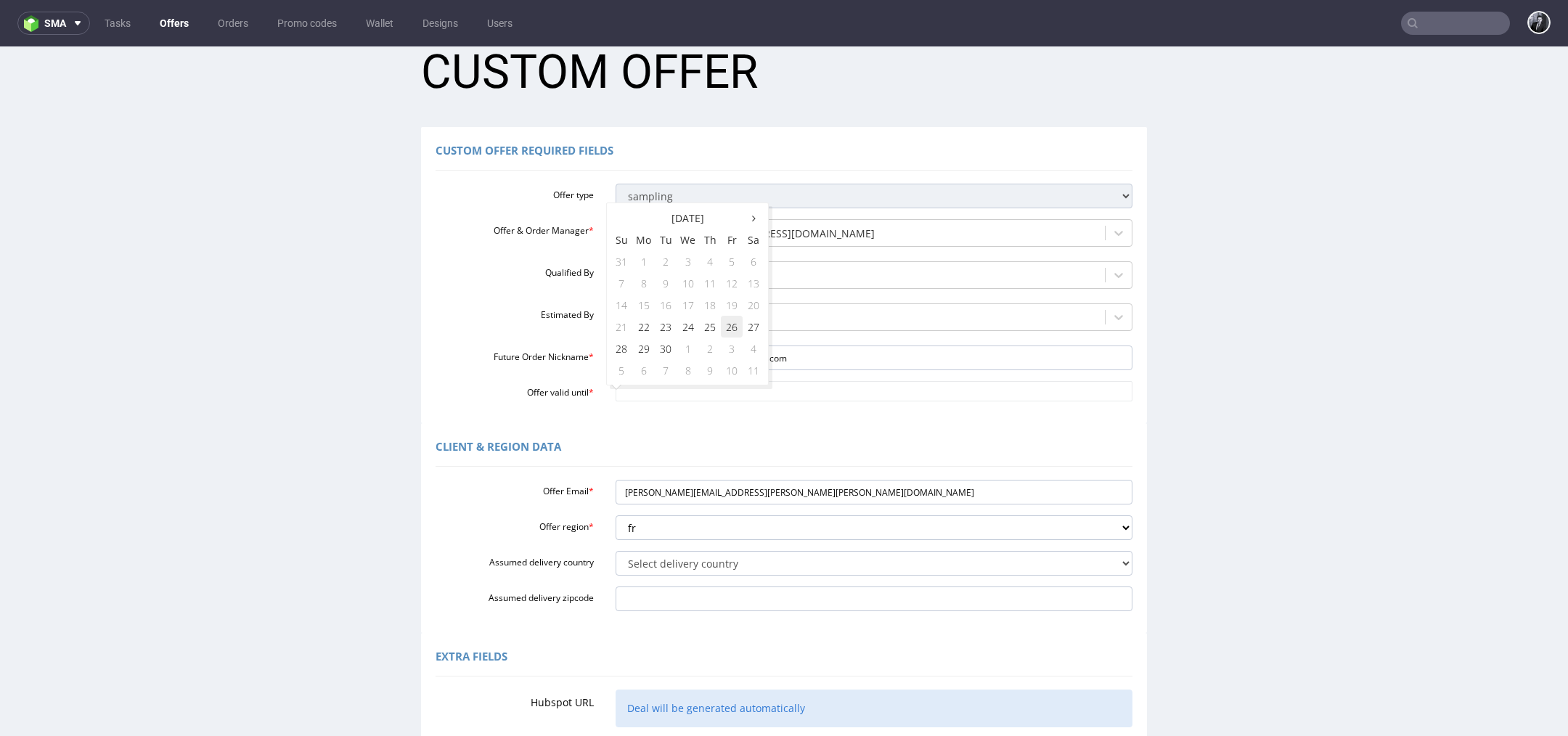
type input "[DATE]"
click at [683, 422] on div "Custom Offer Required Fields Offer type standard prototyping sampling Offer & O…" at bounding box center [783, 275] width 726 height 296
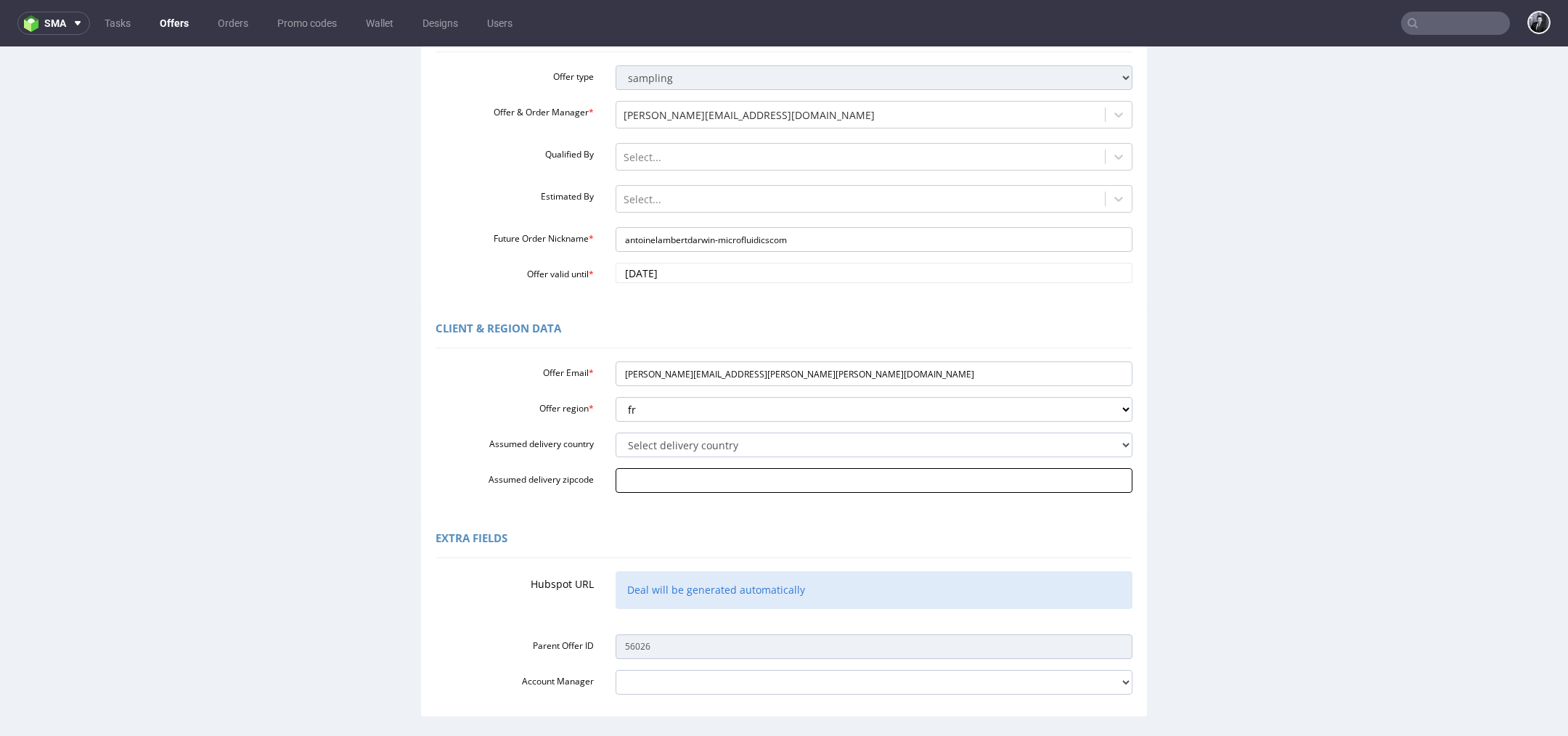
click at [685, 480] on input "Assumed delivery zipcode" at bounding box center [873, 480] width 517 height 25
click at [675, 531] on div "Extra Fields" at bounding box center [784, 541] width 696 height 35
click at [725, 452] on select "Select delivery country Andorra Afghanistan Anguilla Albania Armenia Antarctica…" at bounding box center [873, 444] width 517 height 25
select select "75"
click at [615, 433] on select "Select delivery country Andorra Afghanistan Anguilla Albania Armenia Antarctica…" at bounding box center [873, 444] width 517 height 25
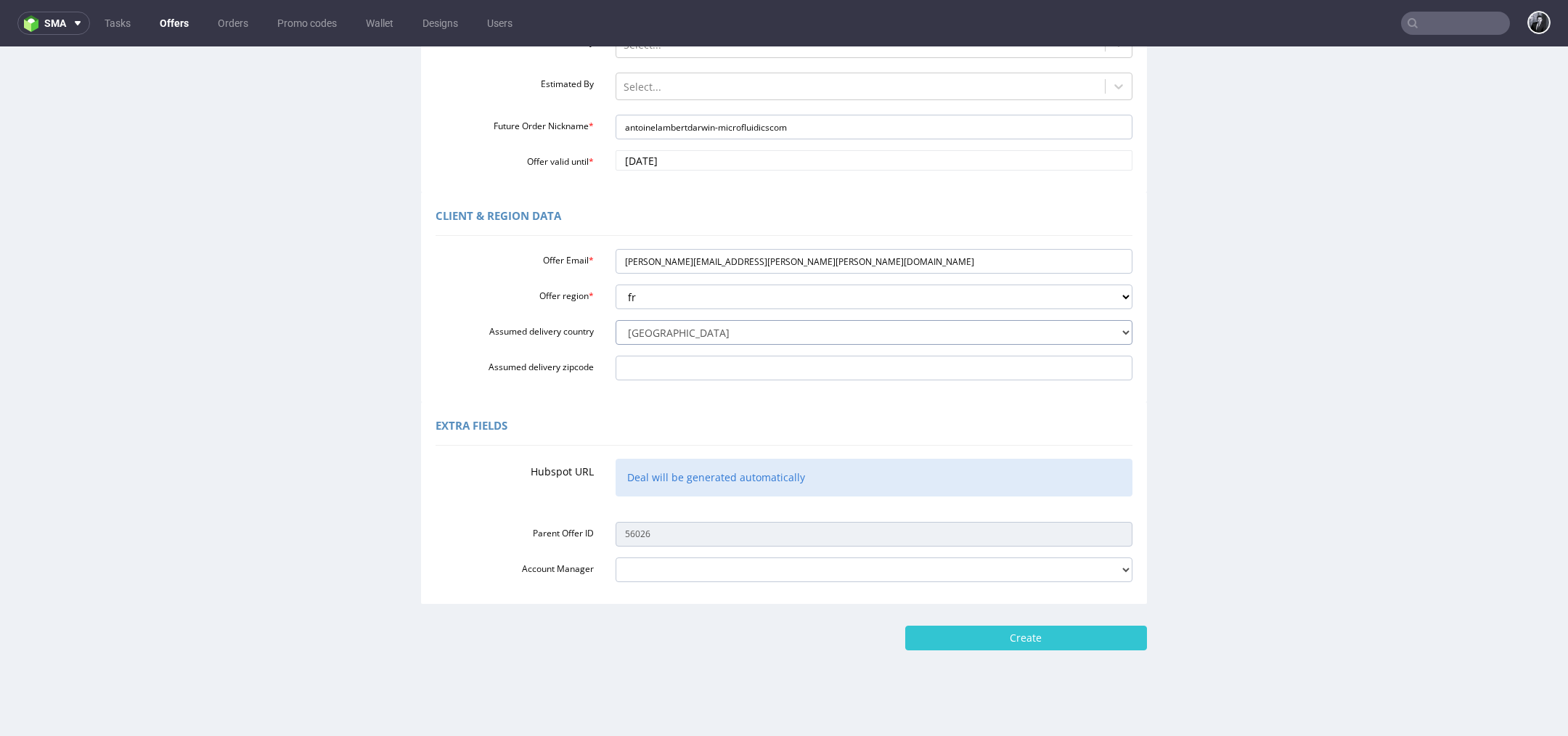
scroll to position [271, 0]
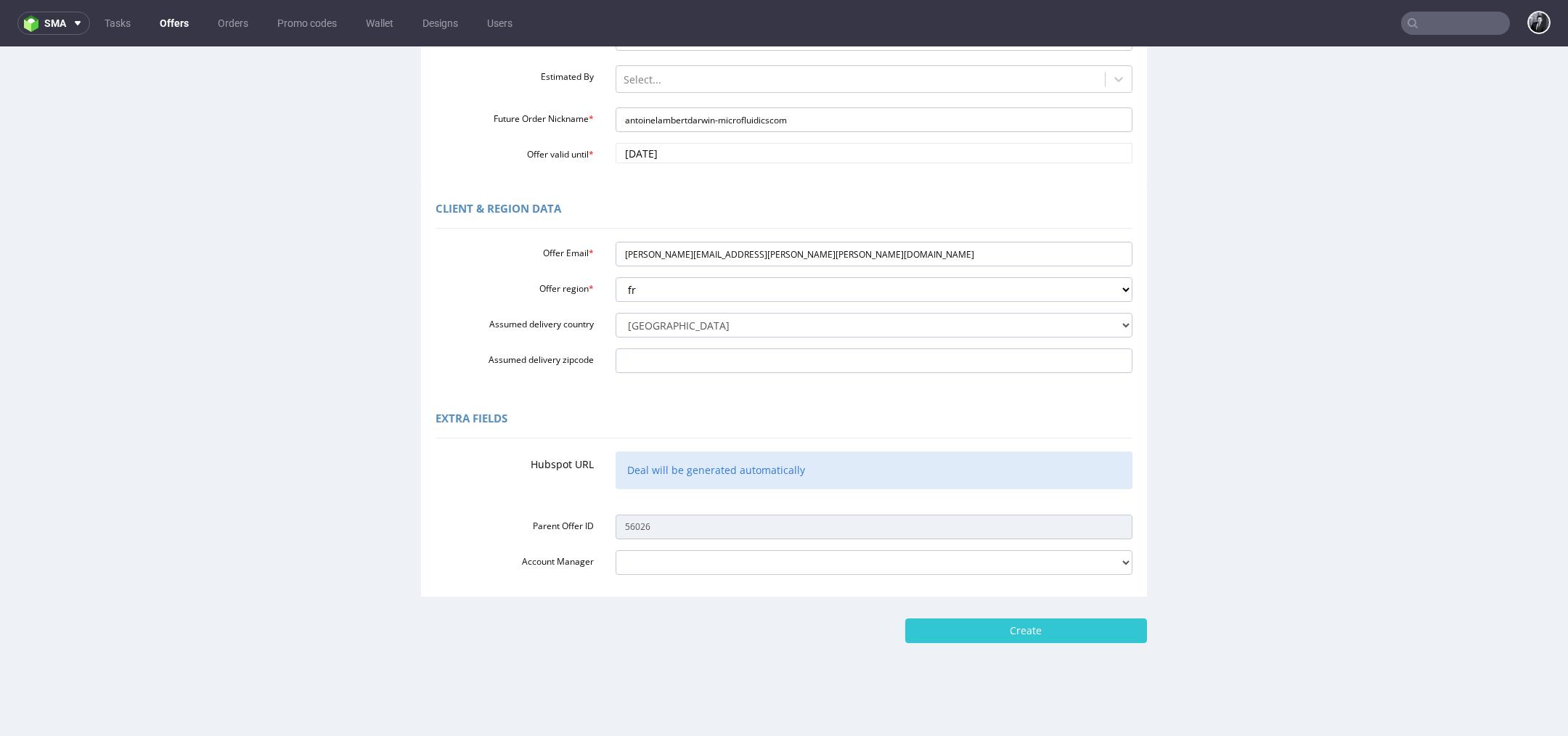
click at [980, 580] on div "Extra Fields Hubspot URL Deal will be generated automatically Parent Offer ID 5…" at bounding box center [783, 495] width 726 height 202
click at [988, 574] on div "Extra Fields Hubspot URL Deal will be generated automatically Parent Offer ID 5…" at bounding box center [783, 495] width 726 height 202
click at [1005, 567] on select "adrian.margula@packhelp.com alex.lemee@packhelp.com angelina.marc@packhelp.com …" at bounding box center [873, 562] width 517 height 25
click at [1013, 636] on input "Create" at bounding box center [1025, 630] width 241 height 25
type input "Please wait..."
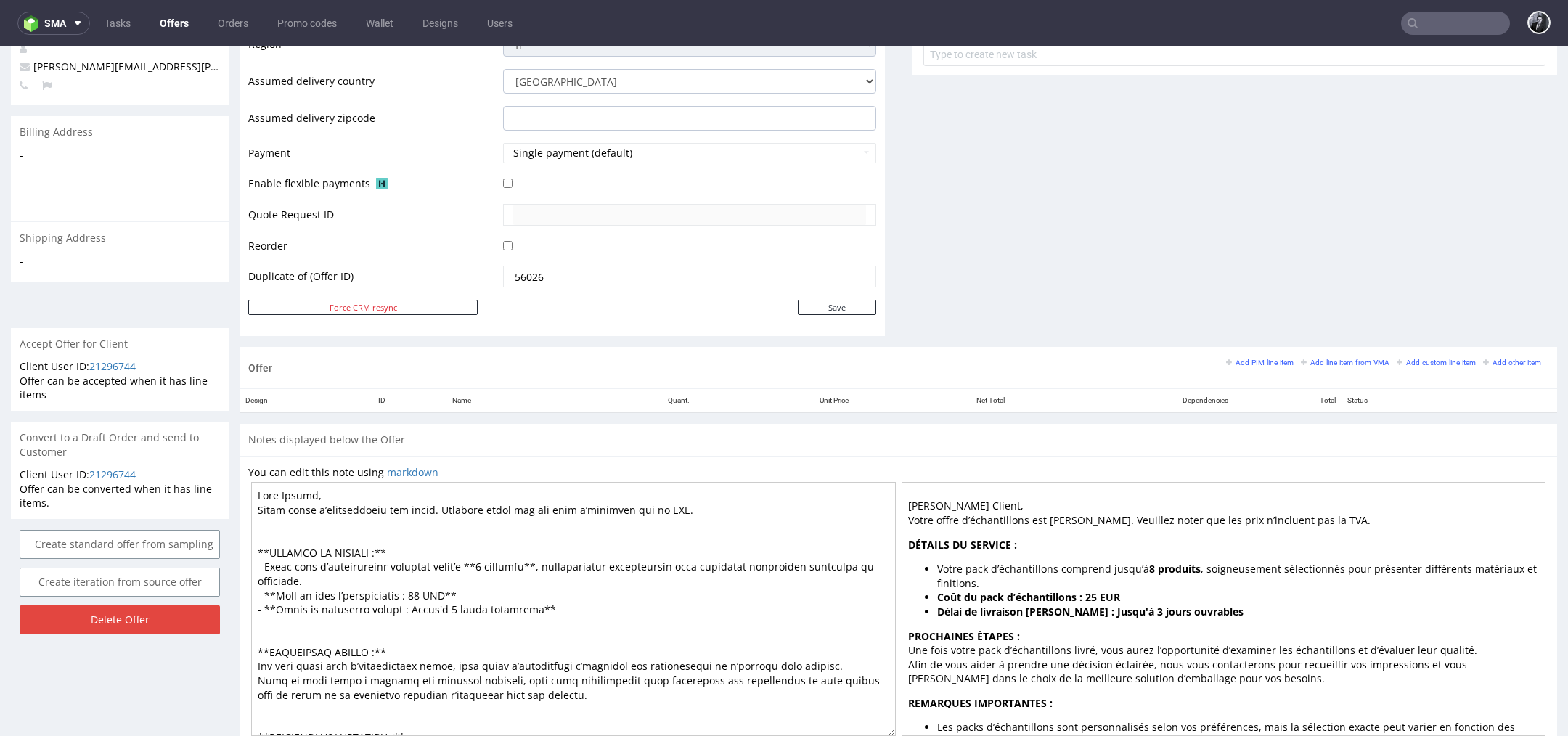
scroll to position [646, 0]
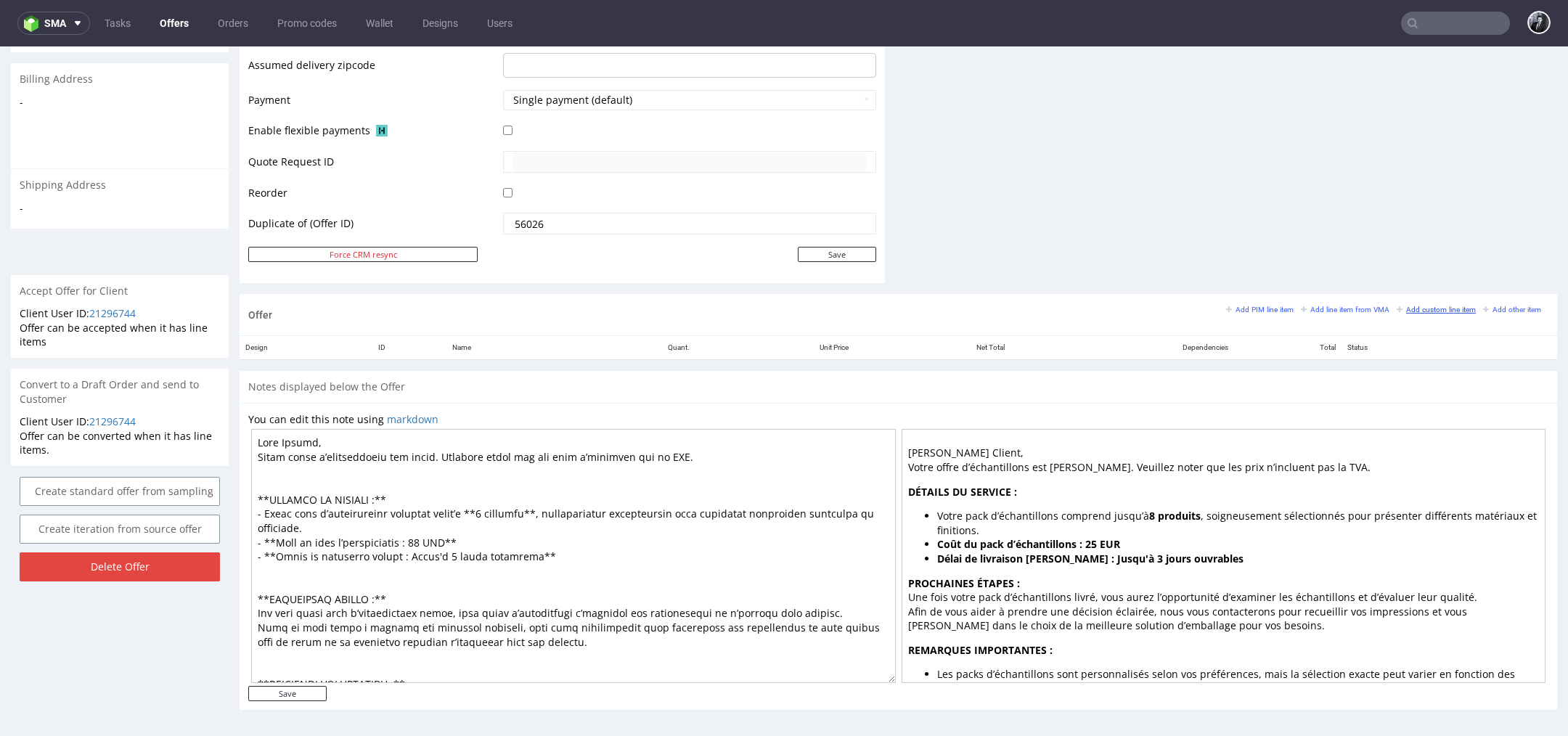
click at [1401, 309] on small "Add custom line item" at bounding box center [1436, 309] width 79 height 8
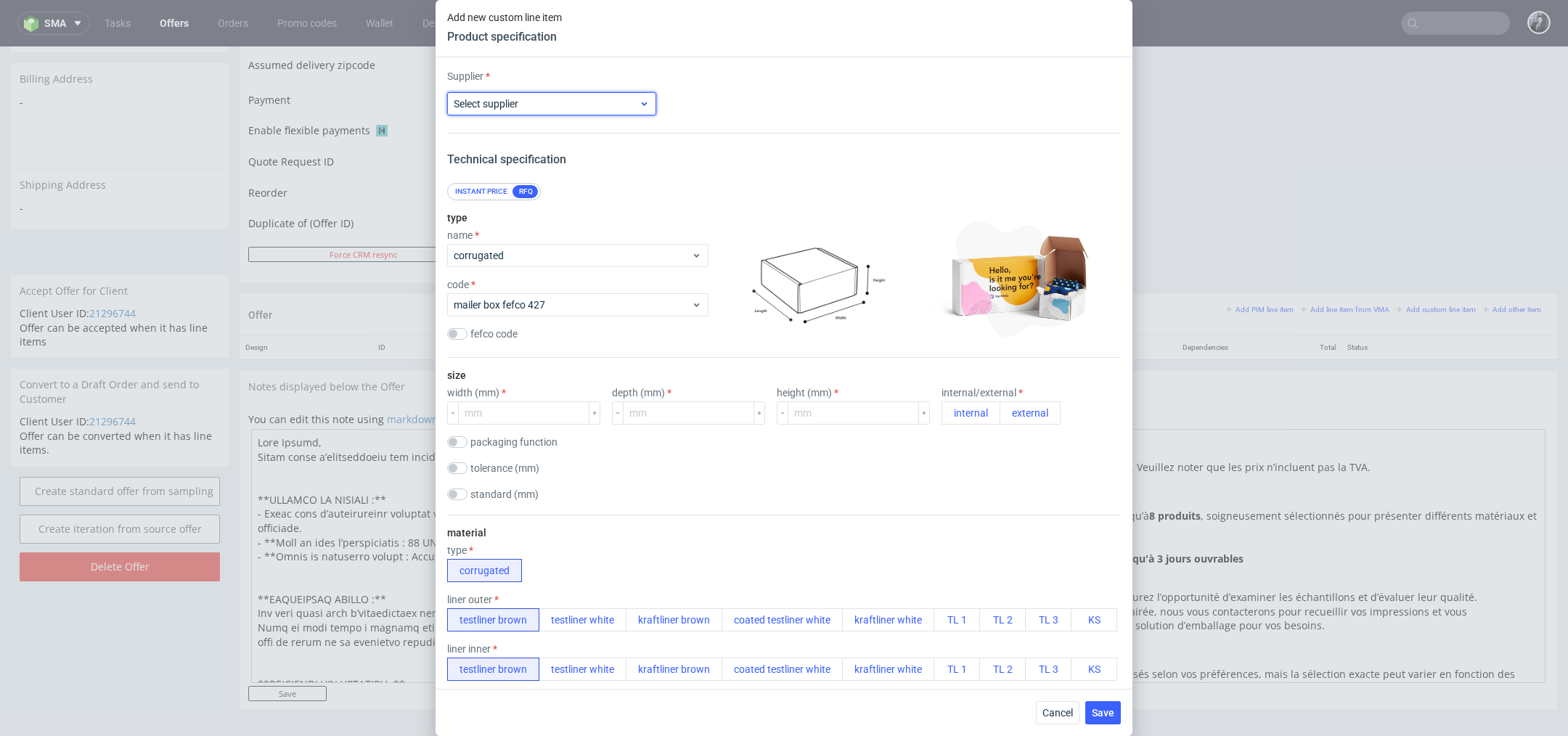
click at [623, 104] on span "Select supplier" at bounding box center [546, 104] width 185 height 14
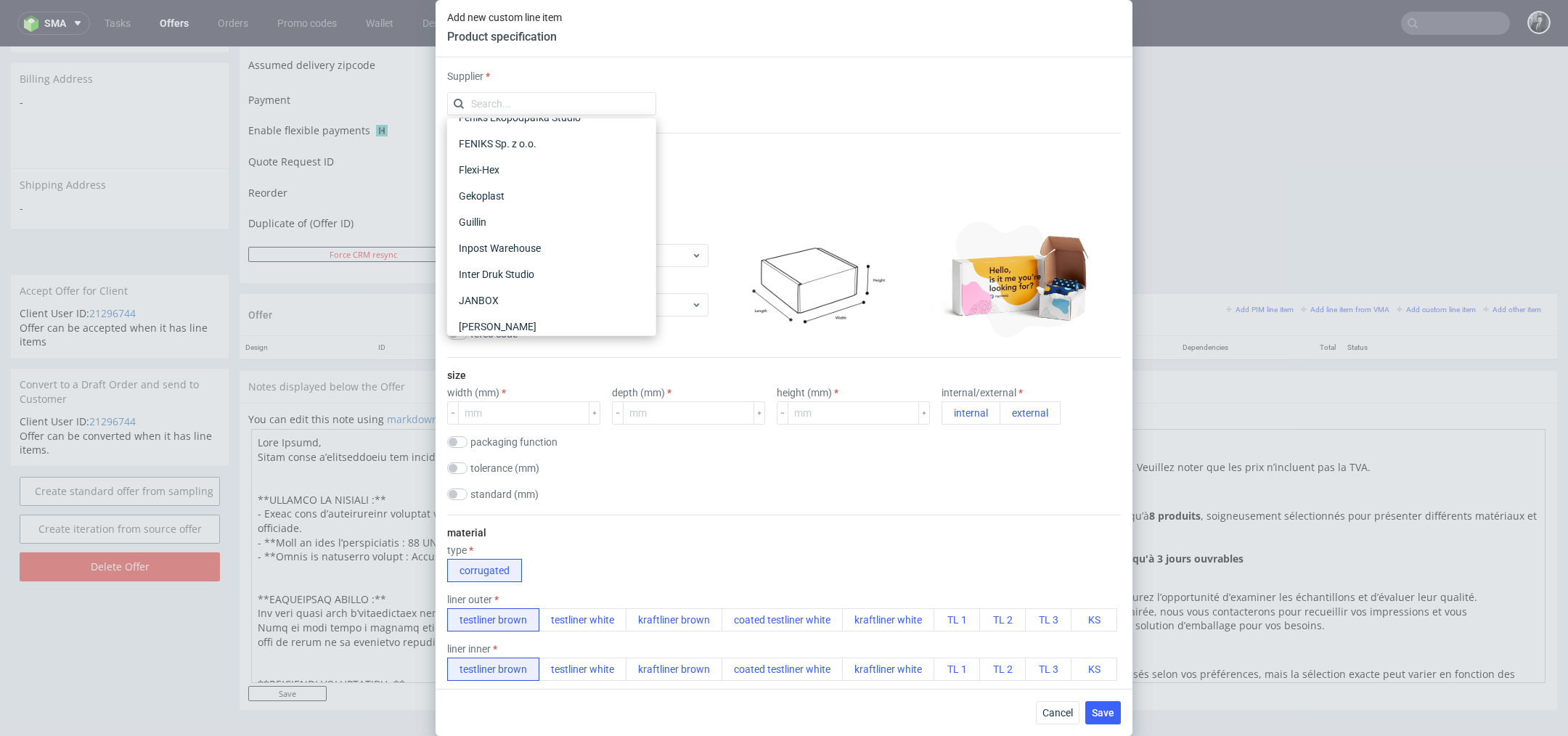
scroll to position [0, 0]
type input "custom"
click at [544, 133] on div "Custom" at bounding box center [551, 137] width 198 height 26
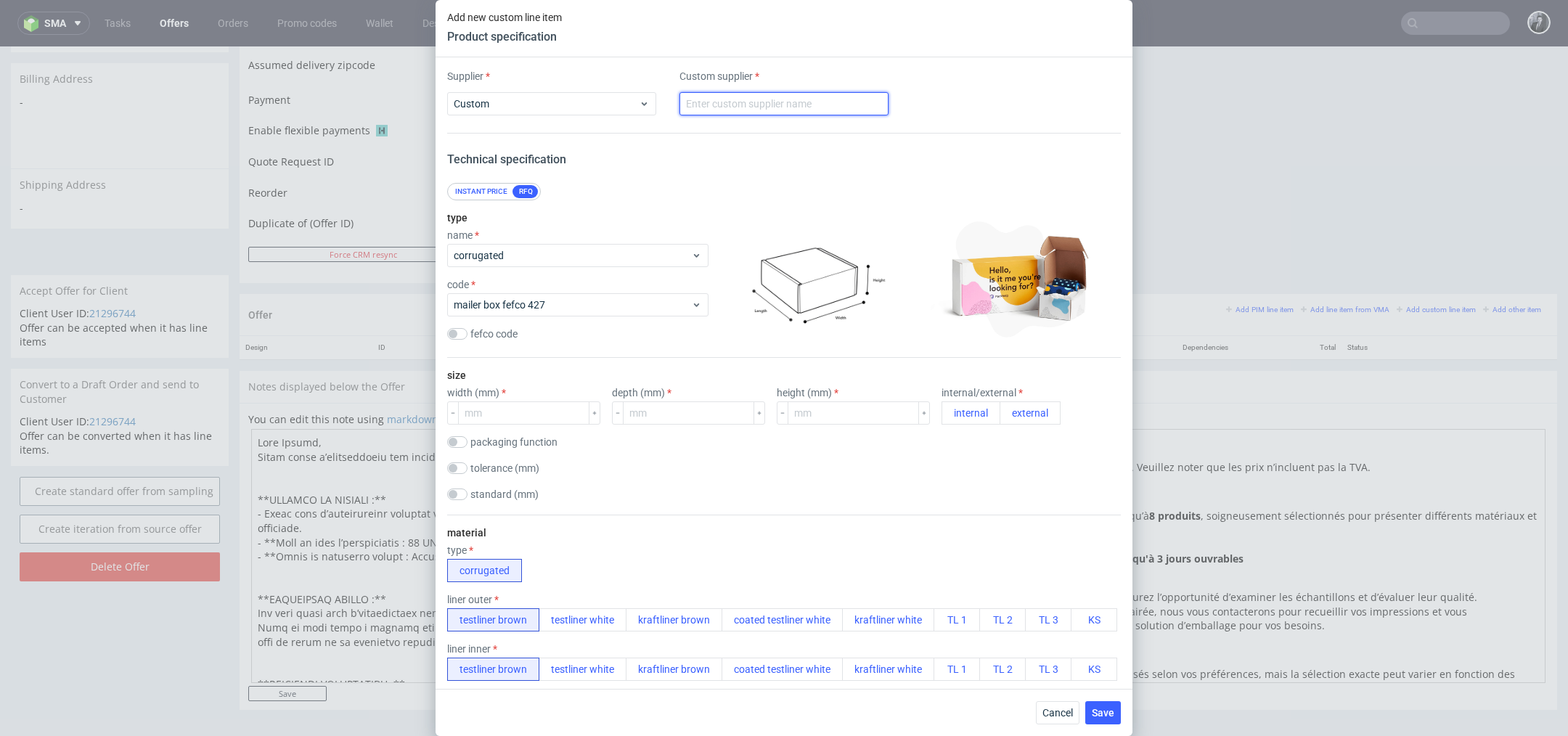
click at [802, 104] on input "text" at bounding box center [784, 104] width 209 height 23
type input "Custom"
click at [636, 189] on div "Instant price RFQ" at bounding box center [783, 192] width 673 height 18
click at [487, 191] on div "Instant price" at bounding box center [481, 191] width 64 height 13
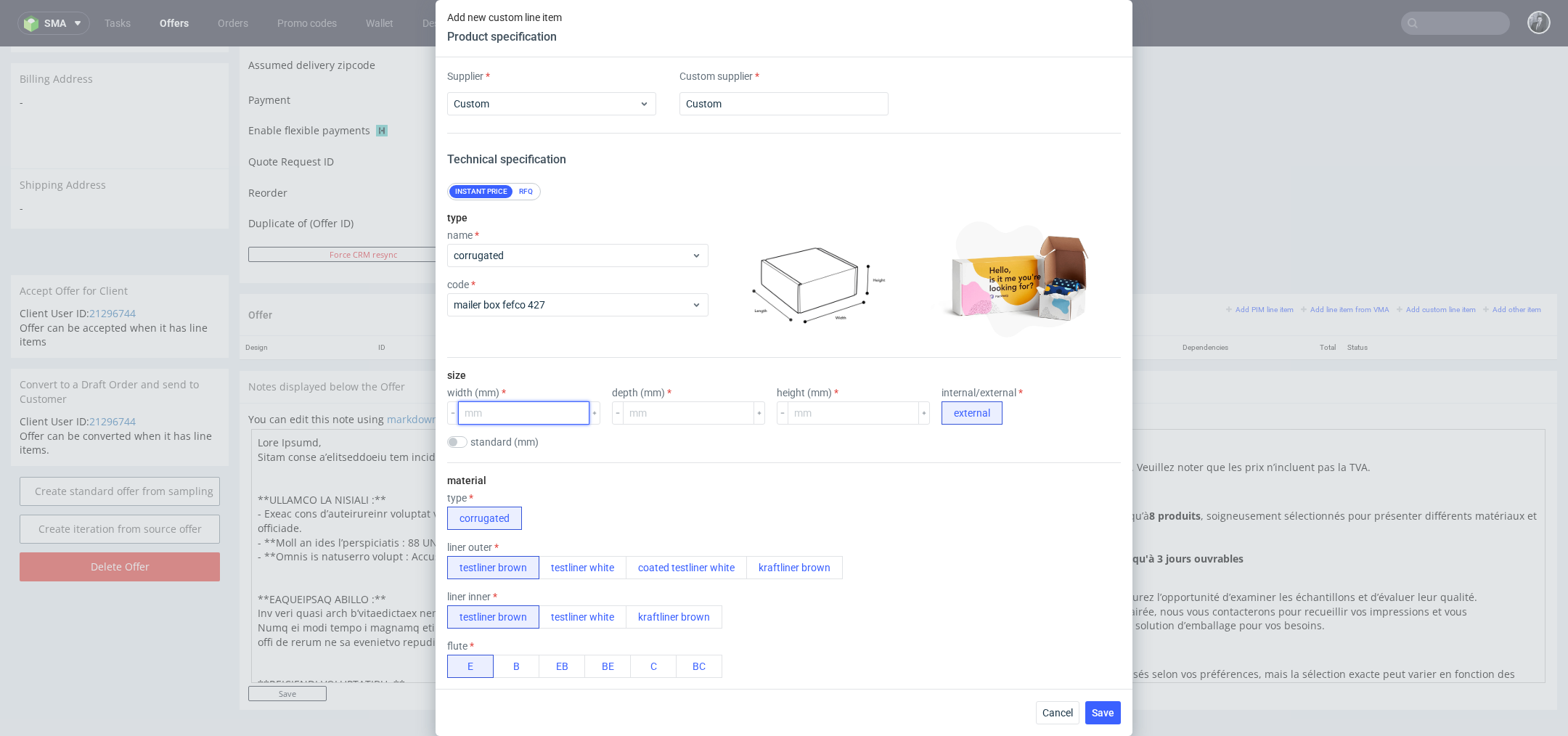
click at [513, 415] on input "number" at bounding box center [523, 413] width 131 height 23
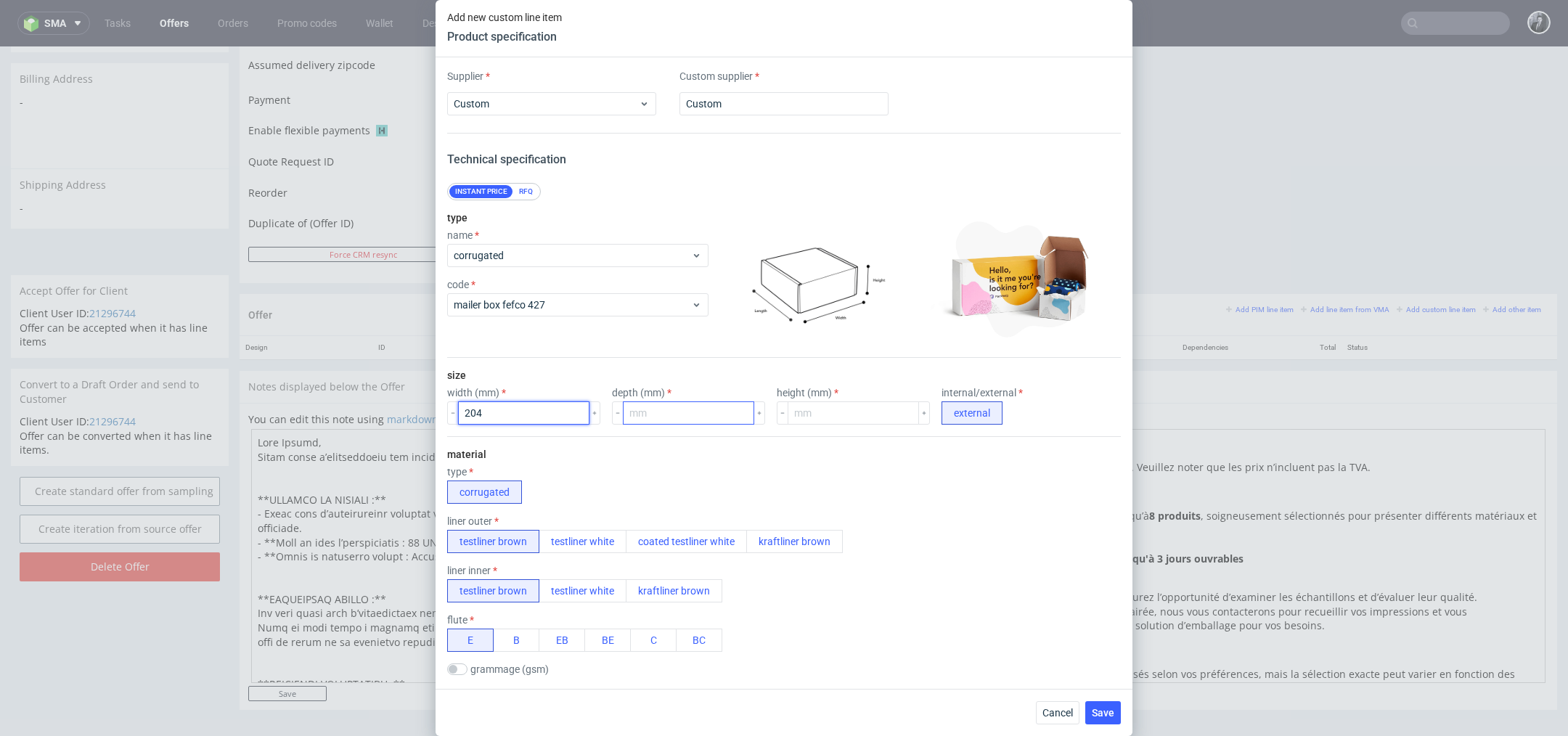
type input "204"
click at [664, 408] on input "number" at bounding box center [688, 413] width 131 height 23
type input "159"
click at [787, 411] on input "number" at bounding box center [853, 413] width 131 height 23
type input "106"
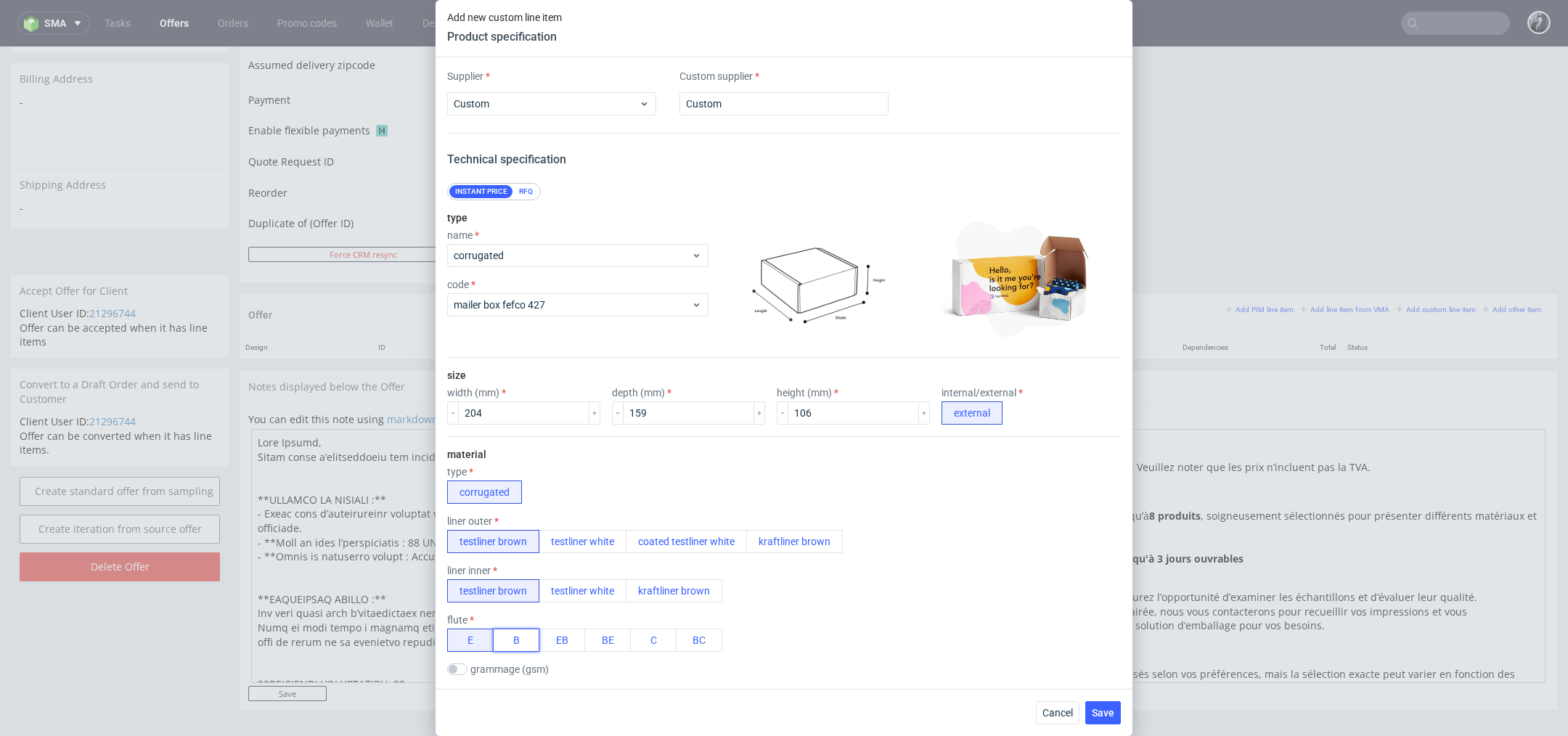
click at [515, 639] on button "B" at bounding box center [516, 640] width 46 height 23
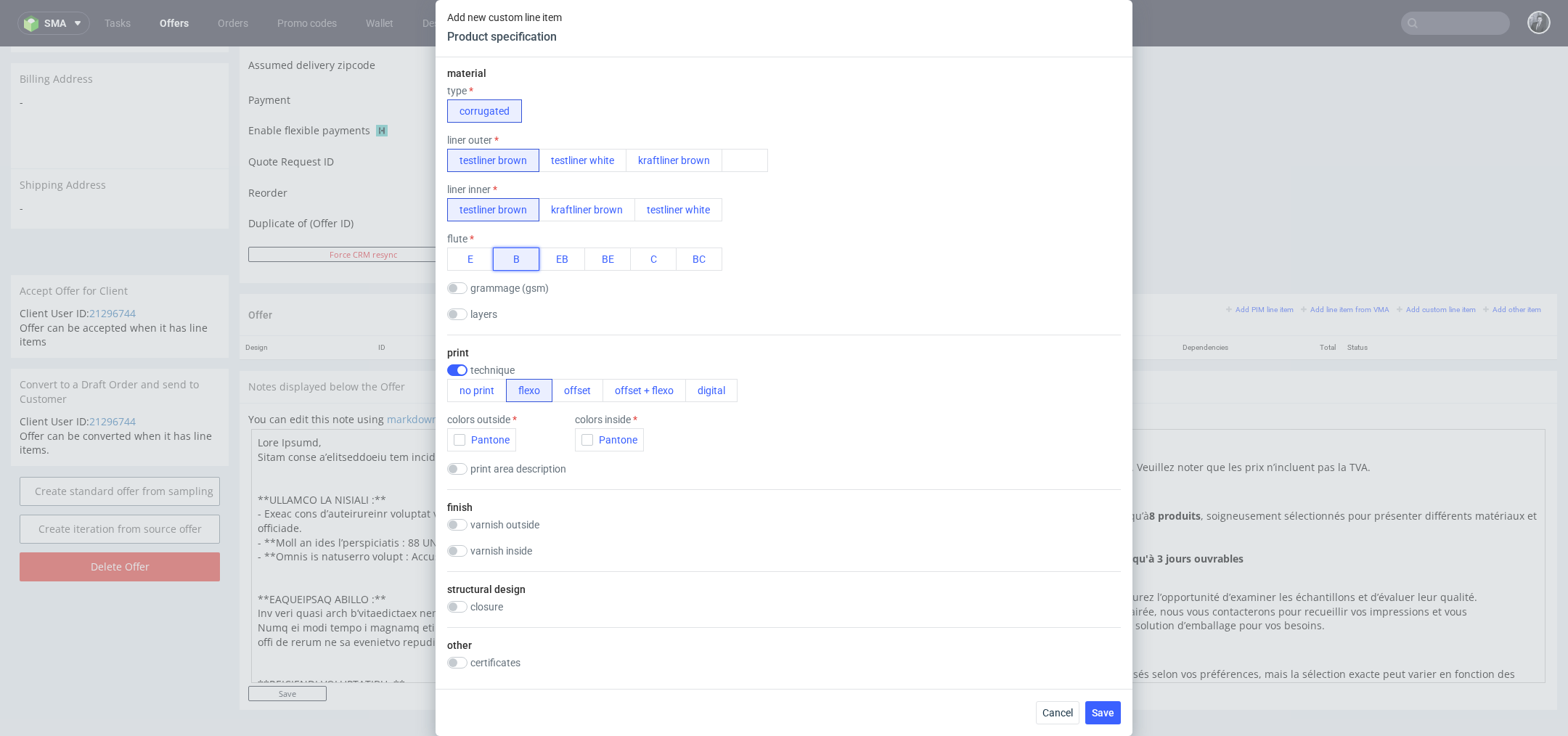
scroll to position [386, 0]
click at [485, 381] on button "no print" at bounding box center [476, 386] width 60 height 23
checkbox input "false"
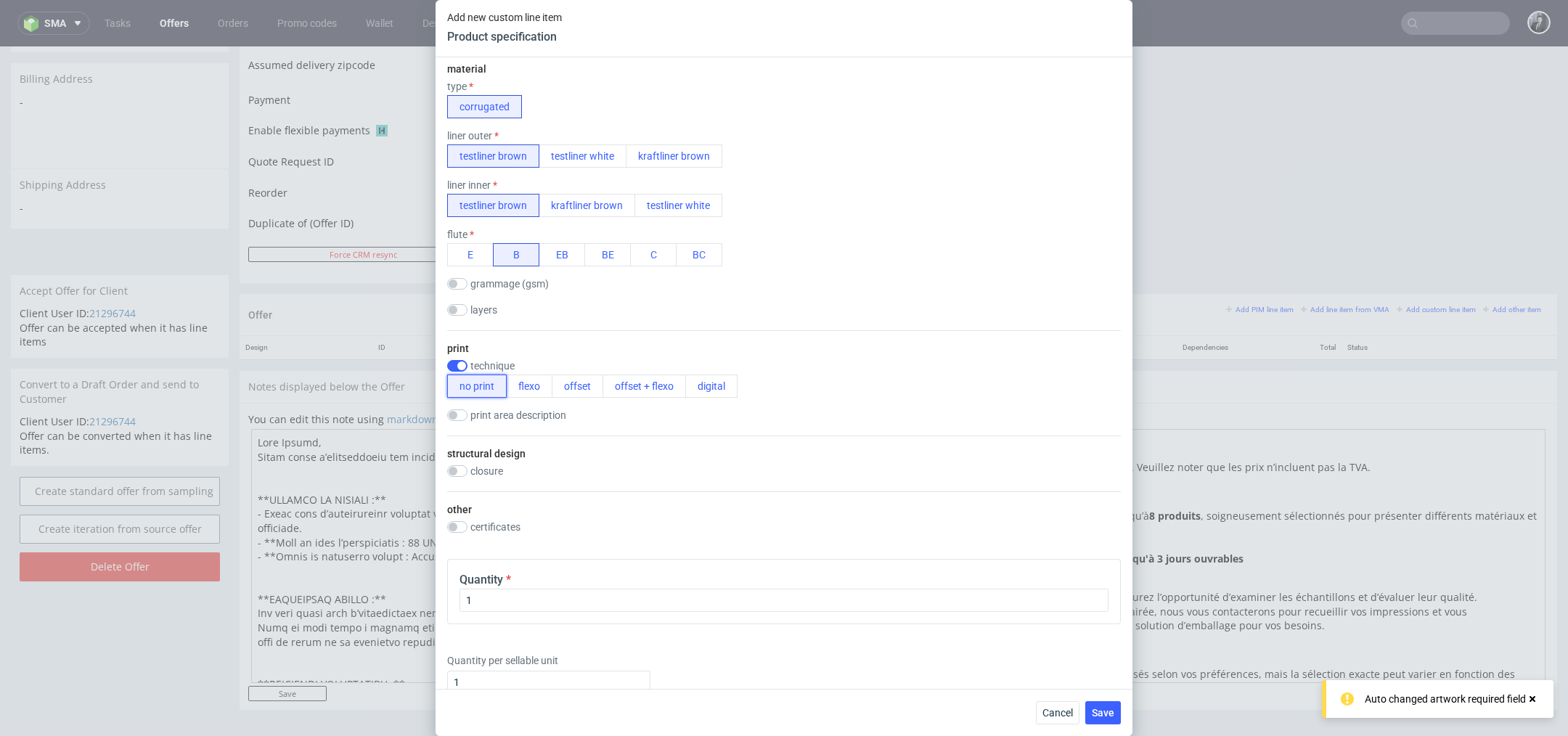
scroll to position [545, 0]
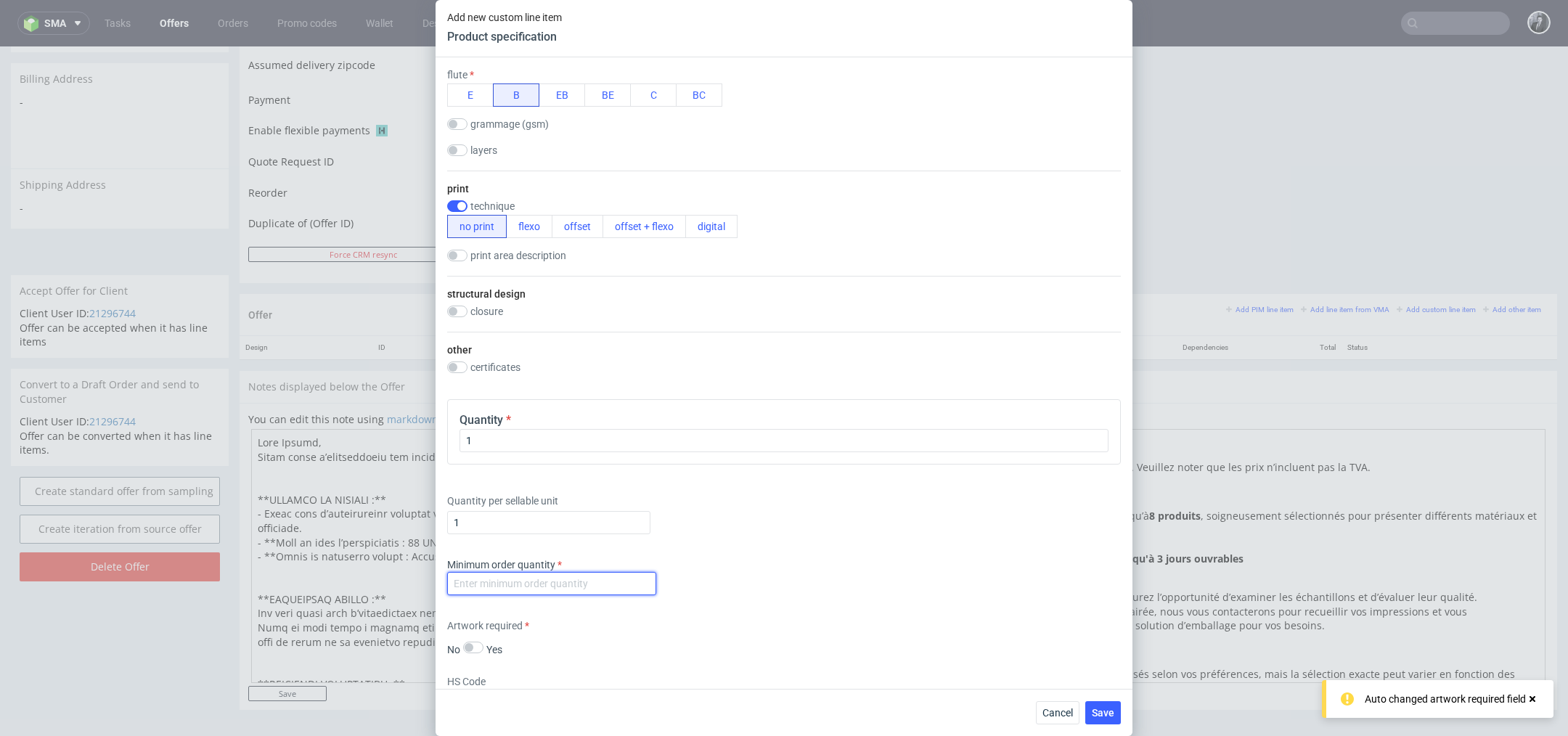
click at [595, 582] on input "number" at bounding box center [551, 583] width 209 height 23
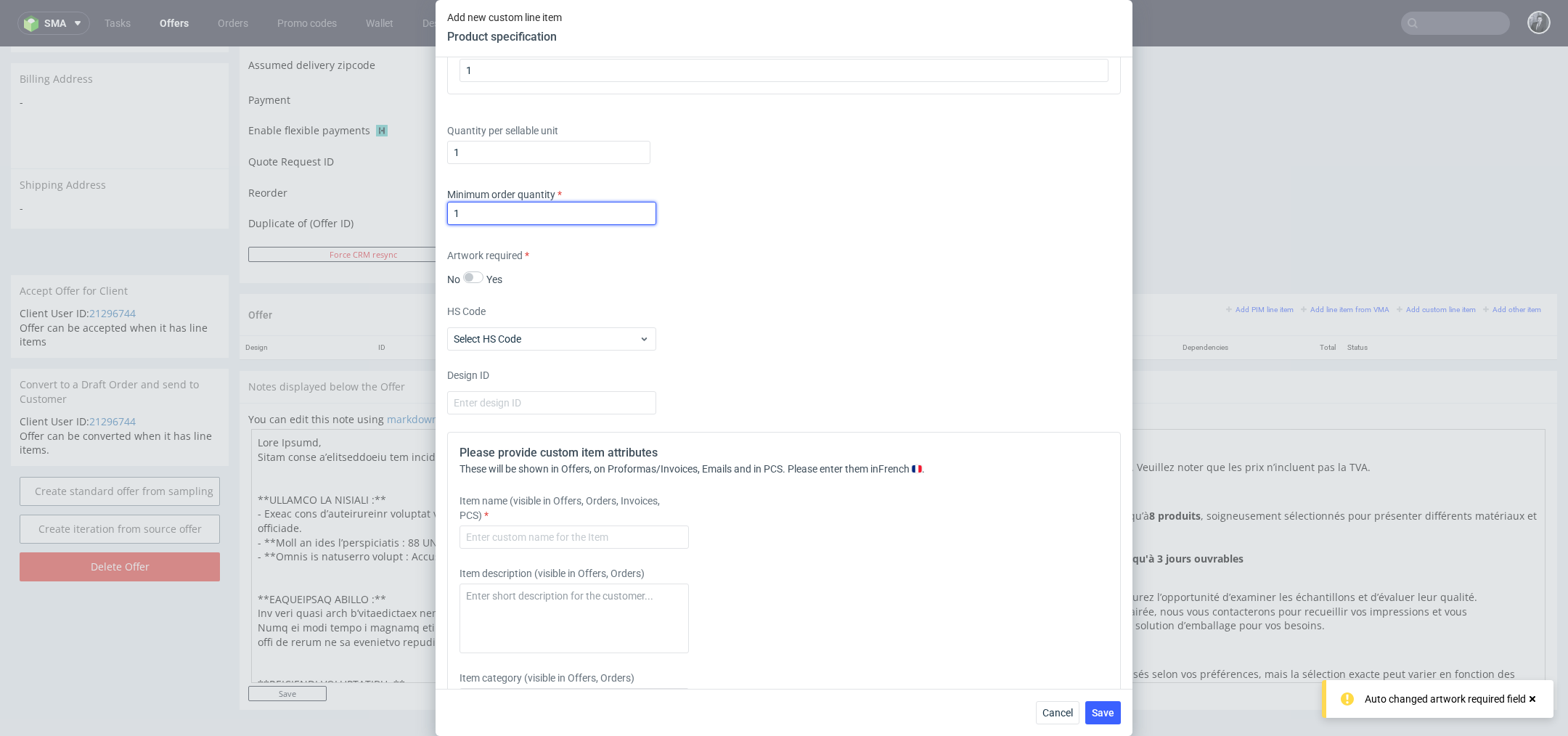
scroll to position [914, 0]
type input "1"
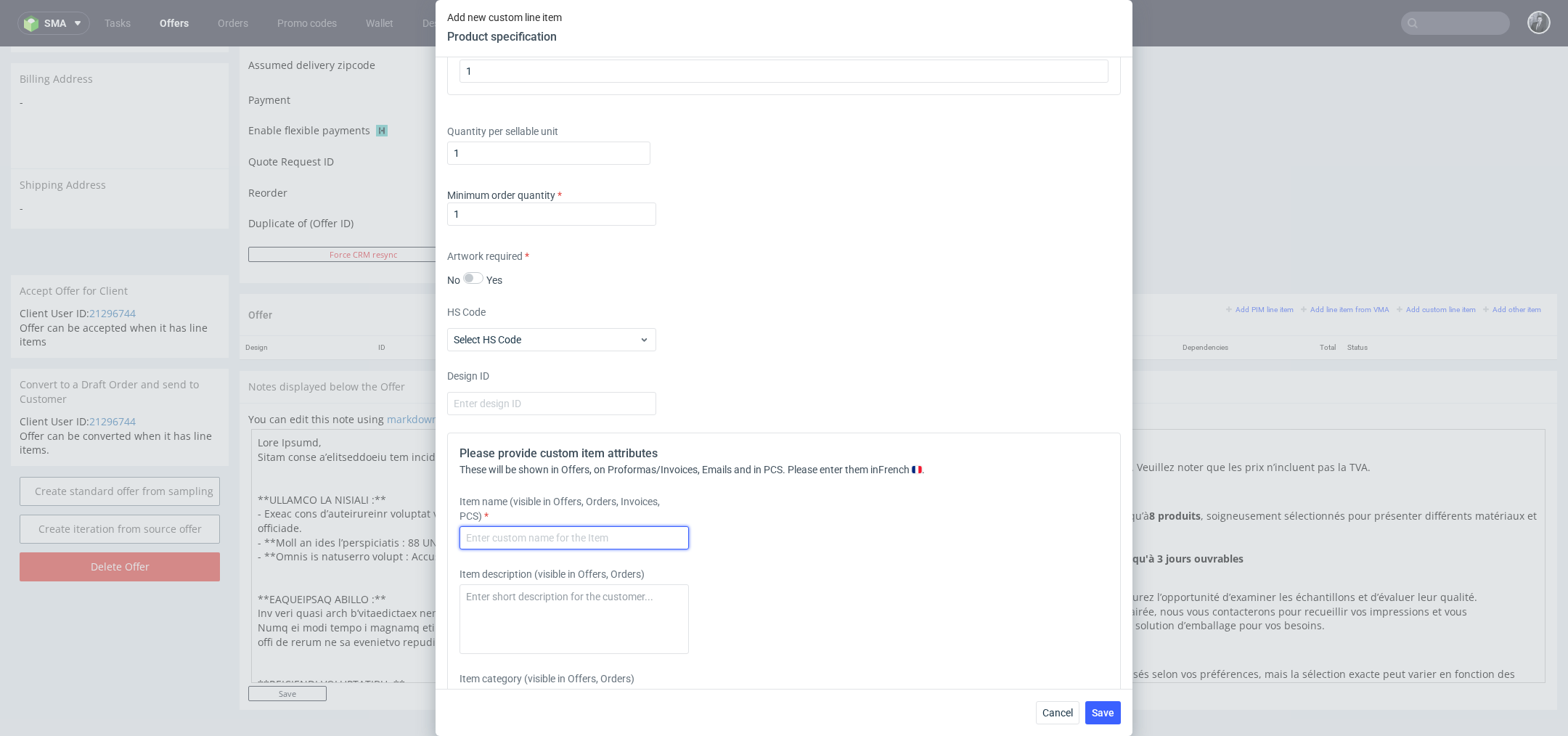
click at [577, 541] on input "text" at bounding box center [574, 537] width 229 height 23
type input "Fefco 427 (mailer box)"
click at [574, 584] on textarea at bounding box center [574, 618] width 229 height 69
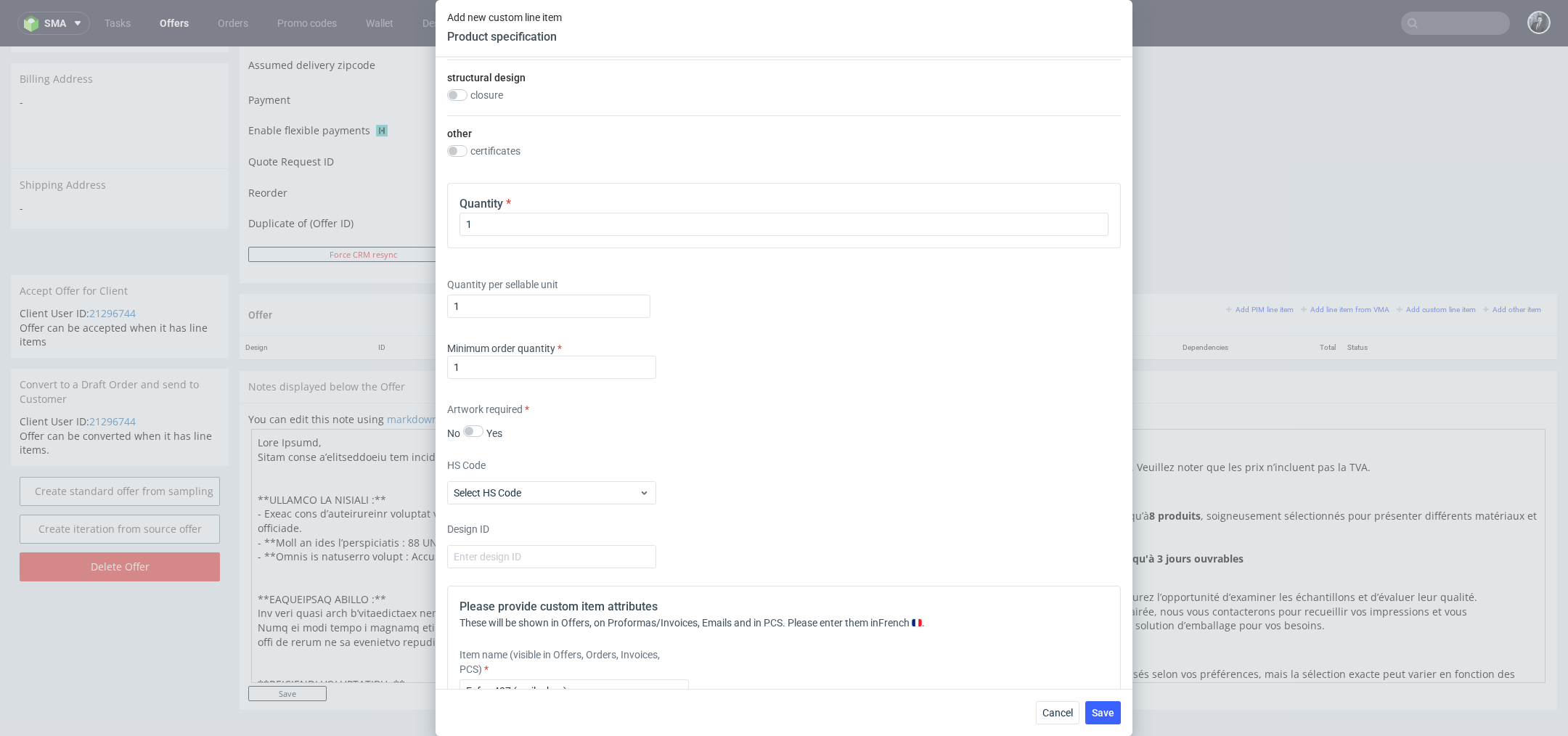
scroll to position [0, 0]
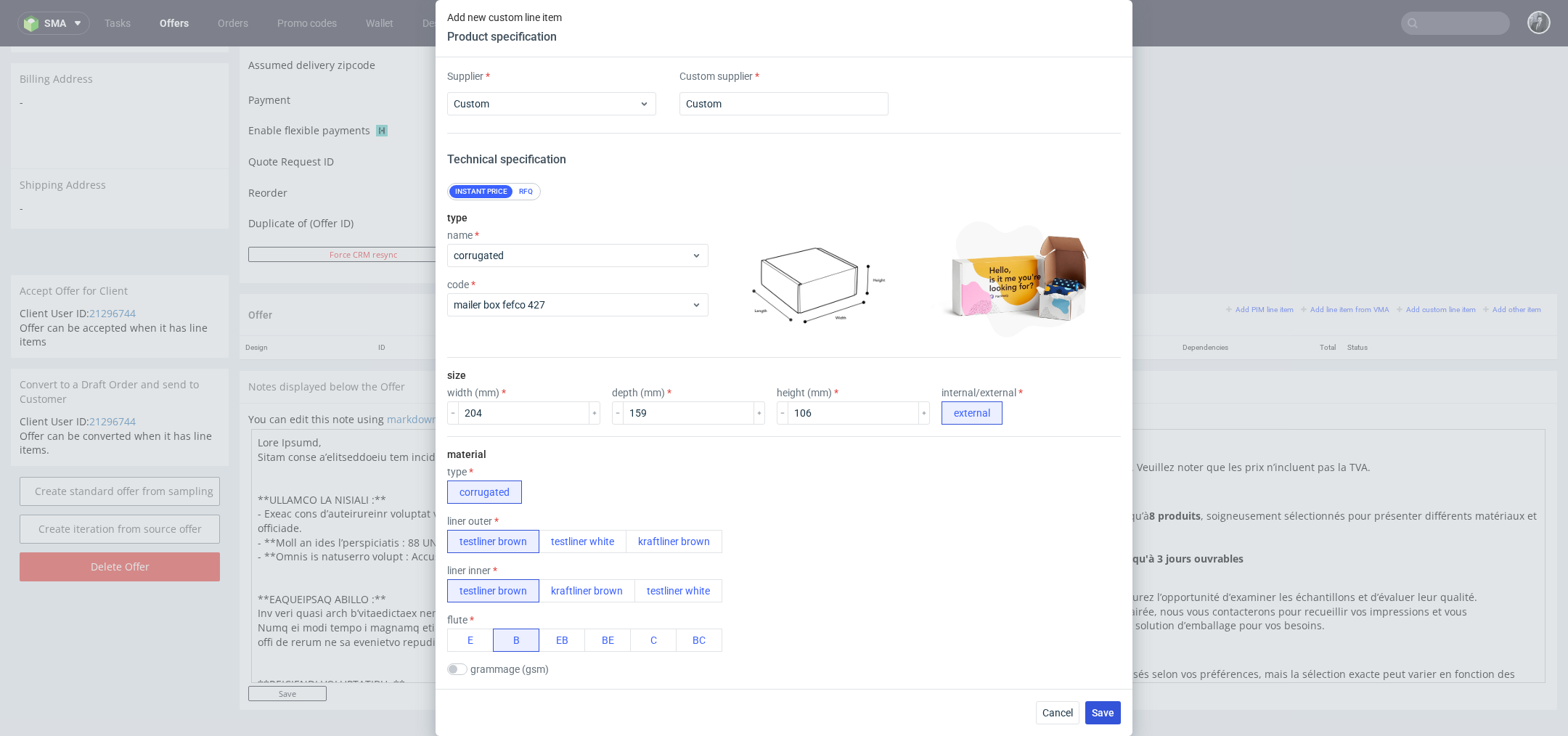
click at [1101, 711] on span "Save" at bounding box center [1103, 712] width 22 height 10
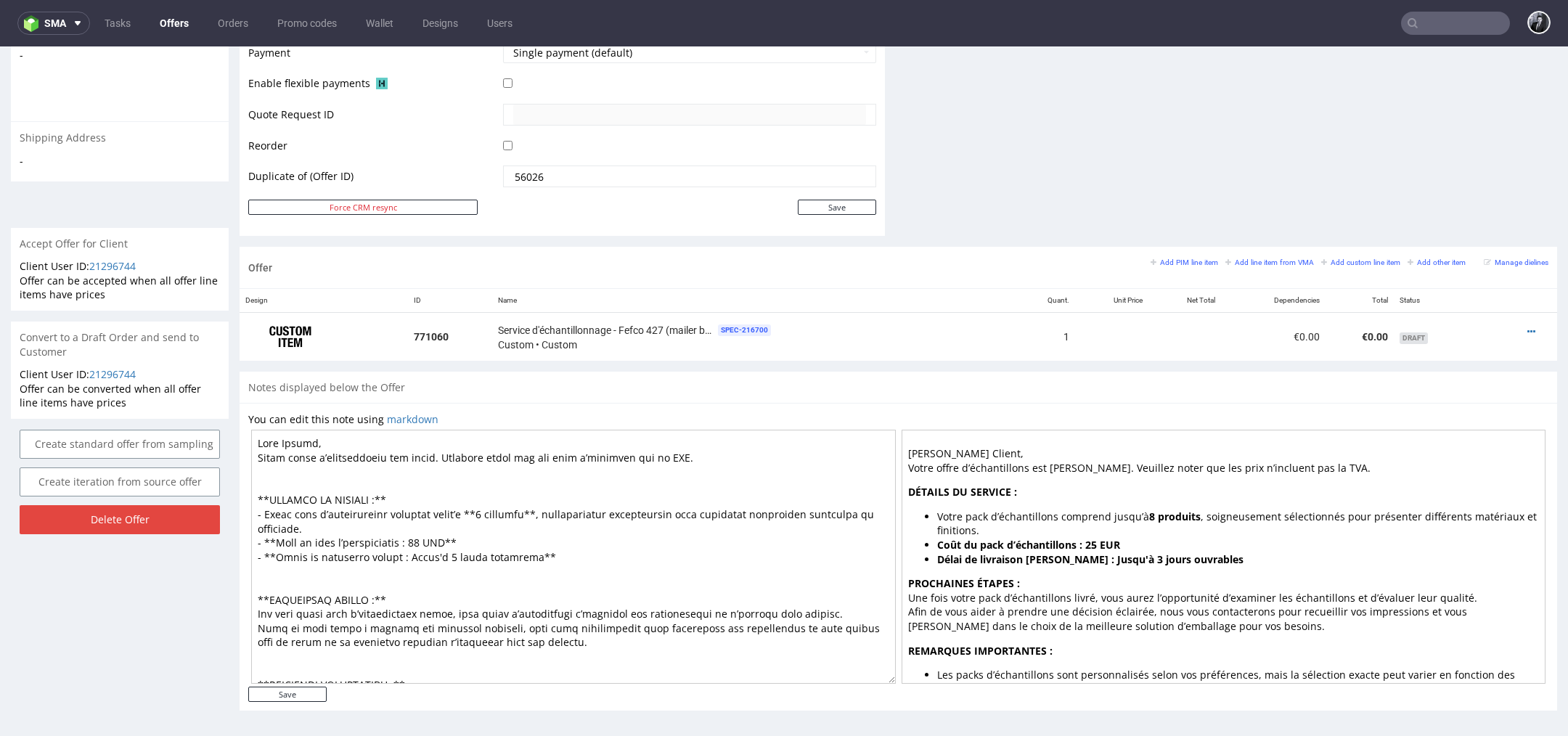
scroll to position [4, 0]
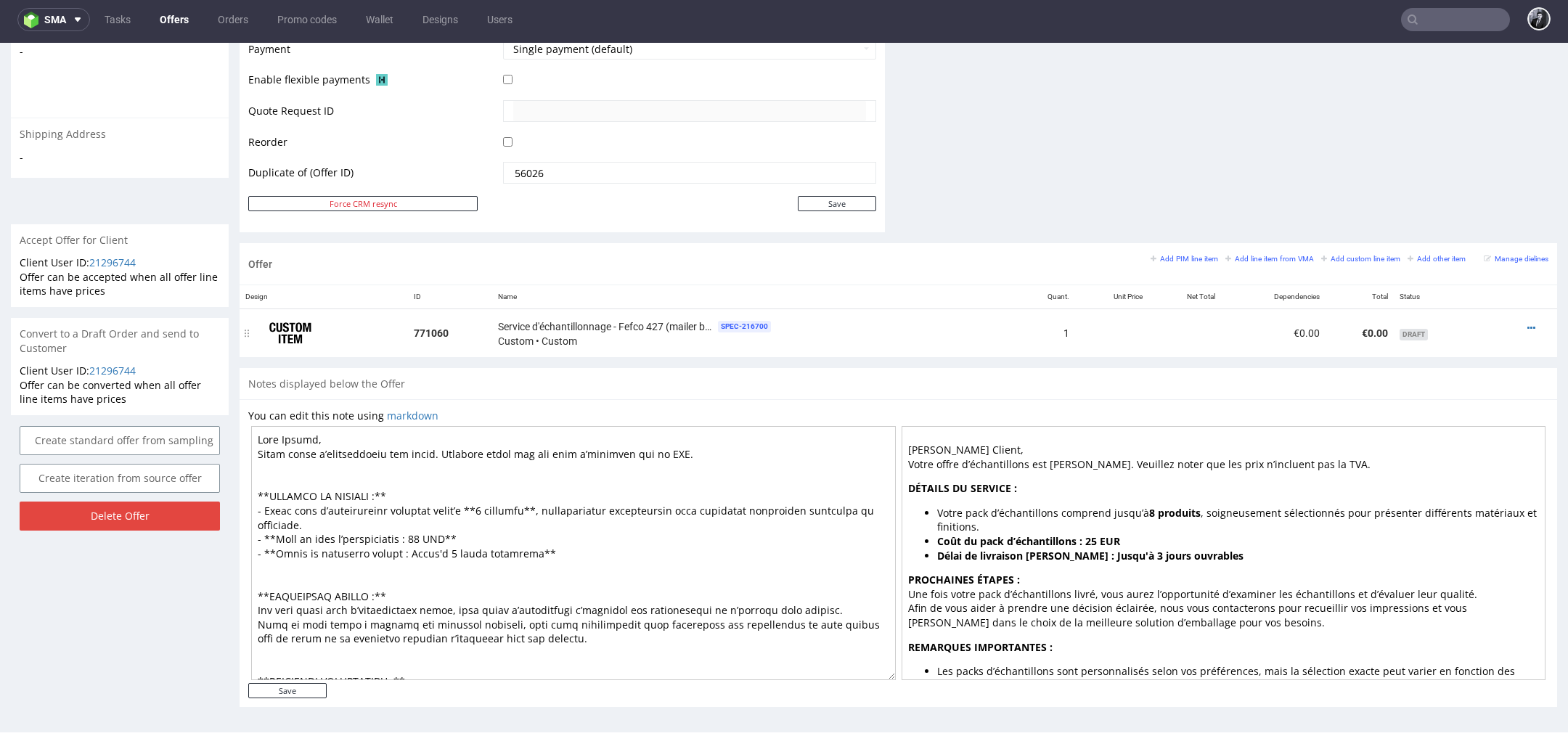
click at [1518, 324] on div at bounding box center [1520, 328] width 45 height 14
click at [1527, 324] on icon at bounding box center [1531, 327] width 8 height 10
click at [1459, 249] on span "Duplicate Item" at bounding box center [1464, 244] width 117 height 14
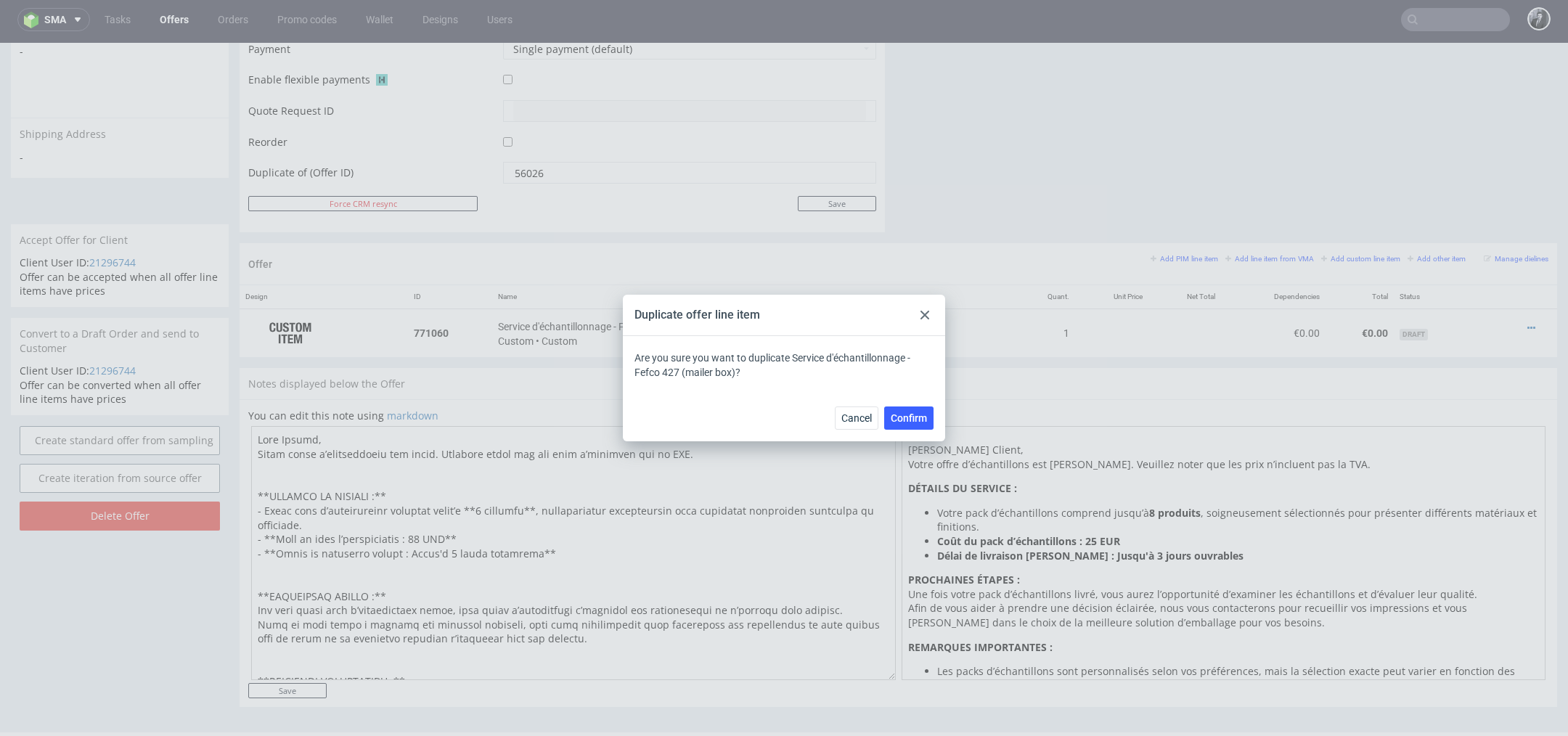
click at [912, 402] on div "Cancel Confirm" at bounding box center [784, 417] width 322 height 47
click at [912, 415] on span "Confirm" at bounding box center [909, 417] width 37 height 10
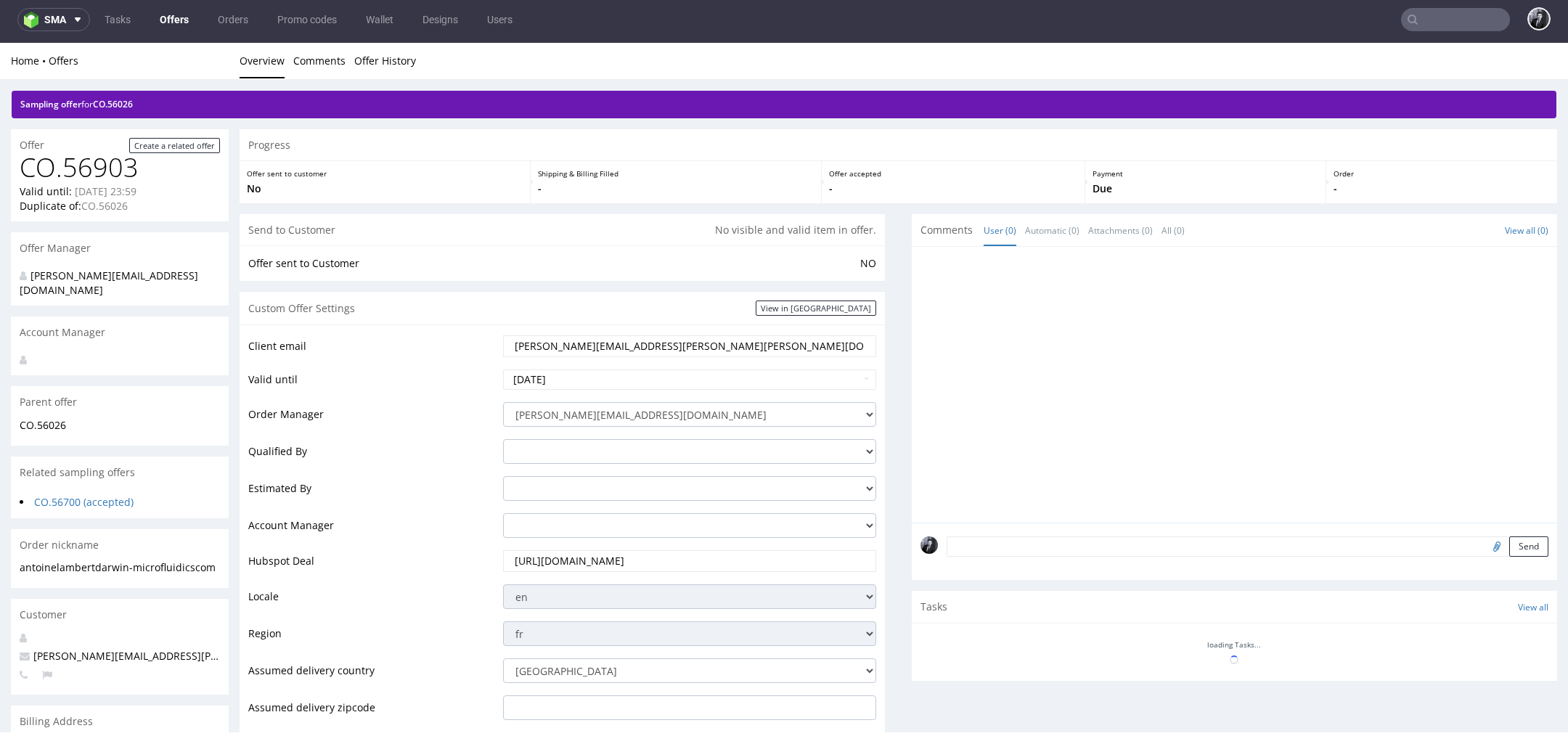
scroll to position [515, 0]
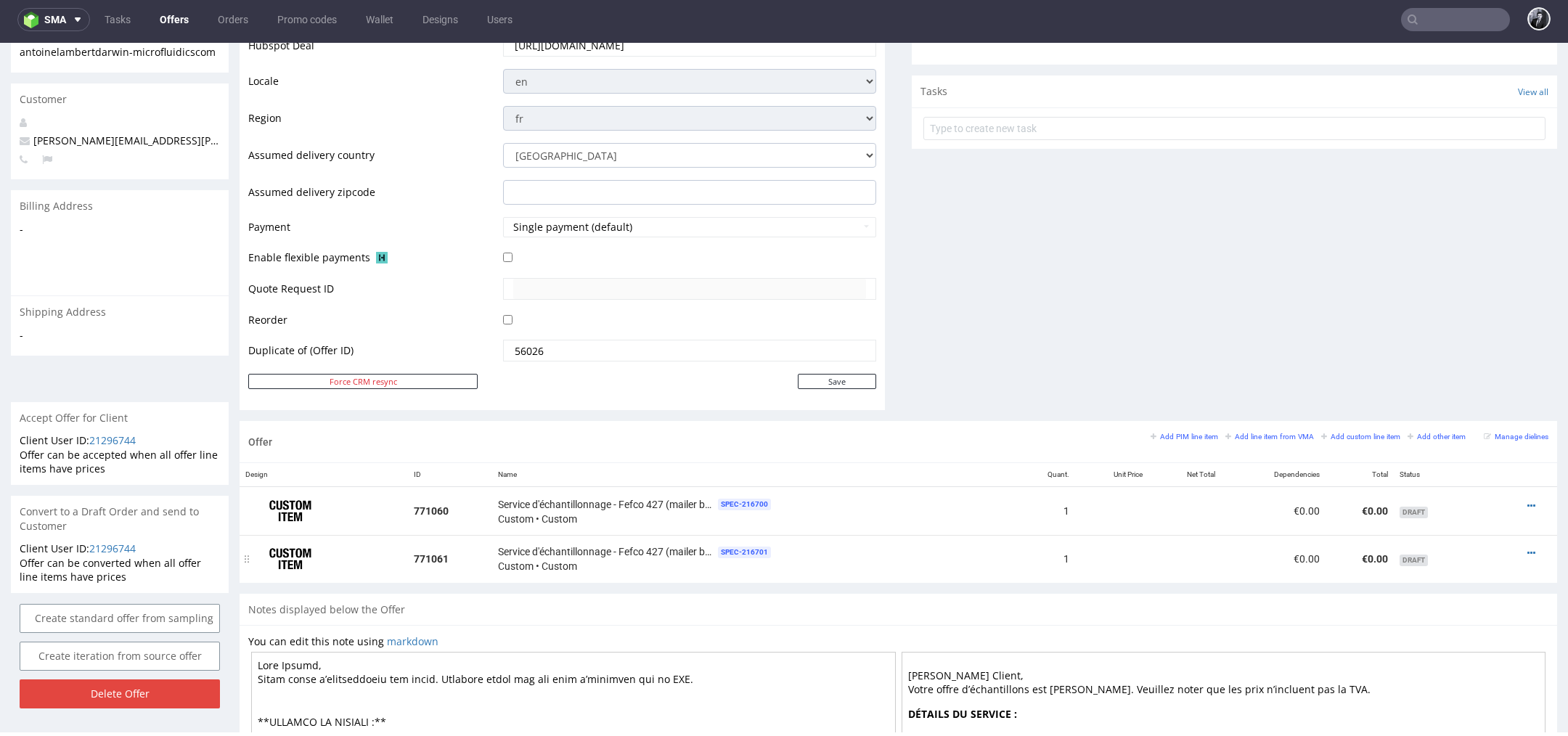
click at [1518, 553] on div at bounding box center [1520, 553] width 45 height 14
click at [1527, 551] on icon at bounding box center [1531, 553] width 8 height 10
click at [1473, 417] on span "Add sampling cost" at bounding box center [1464, 417] width 117 height 14
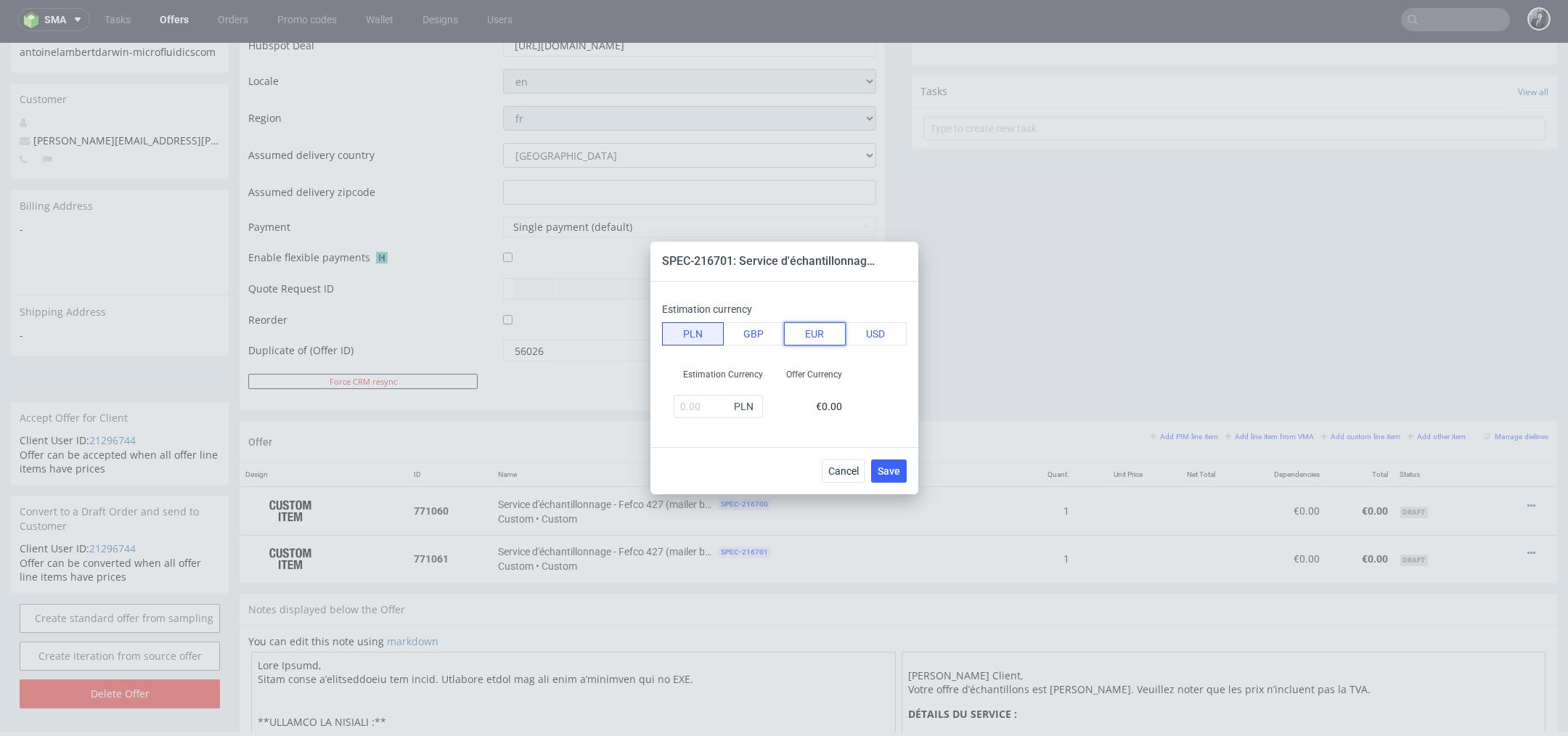
click at [814, 333] on button "EUR" at bounding box center [814, 333] width 61 height 23
click at [696, 403] on input "text" at bounding box center [718, 406] width 89 height 23
type input "12.5"
click at [902, 472] on button "Save" at bounding box center [888, 471] width 36 height 23
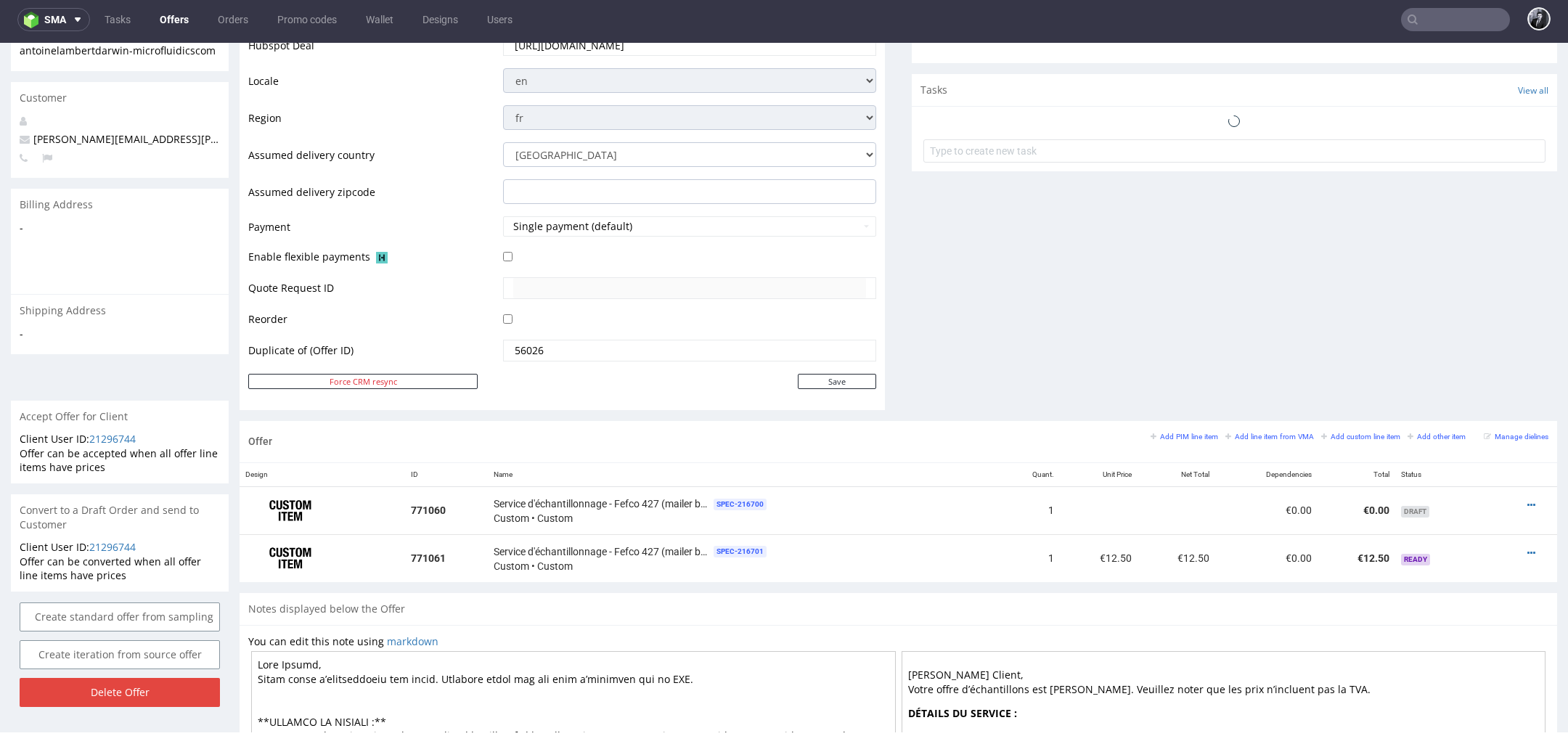
scroll to position [534, 0]
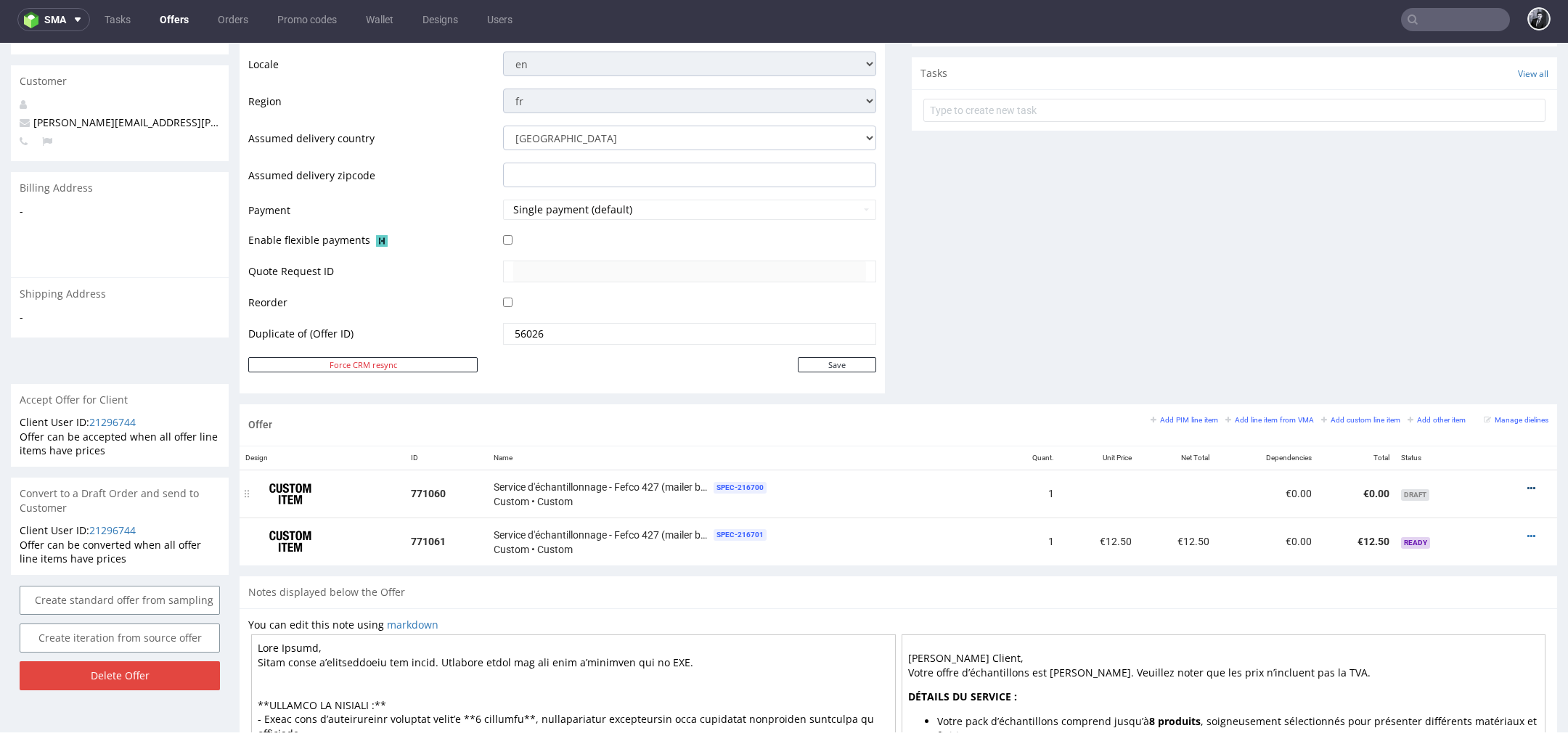
click at [1527, 483] on icon at bounding box center [1531, 488] width 8 height 10
click at [1487, 354] on span "Add sampling cost" at bounding box center [1464, 353] width 117 height 14
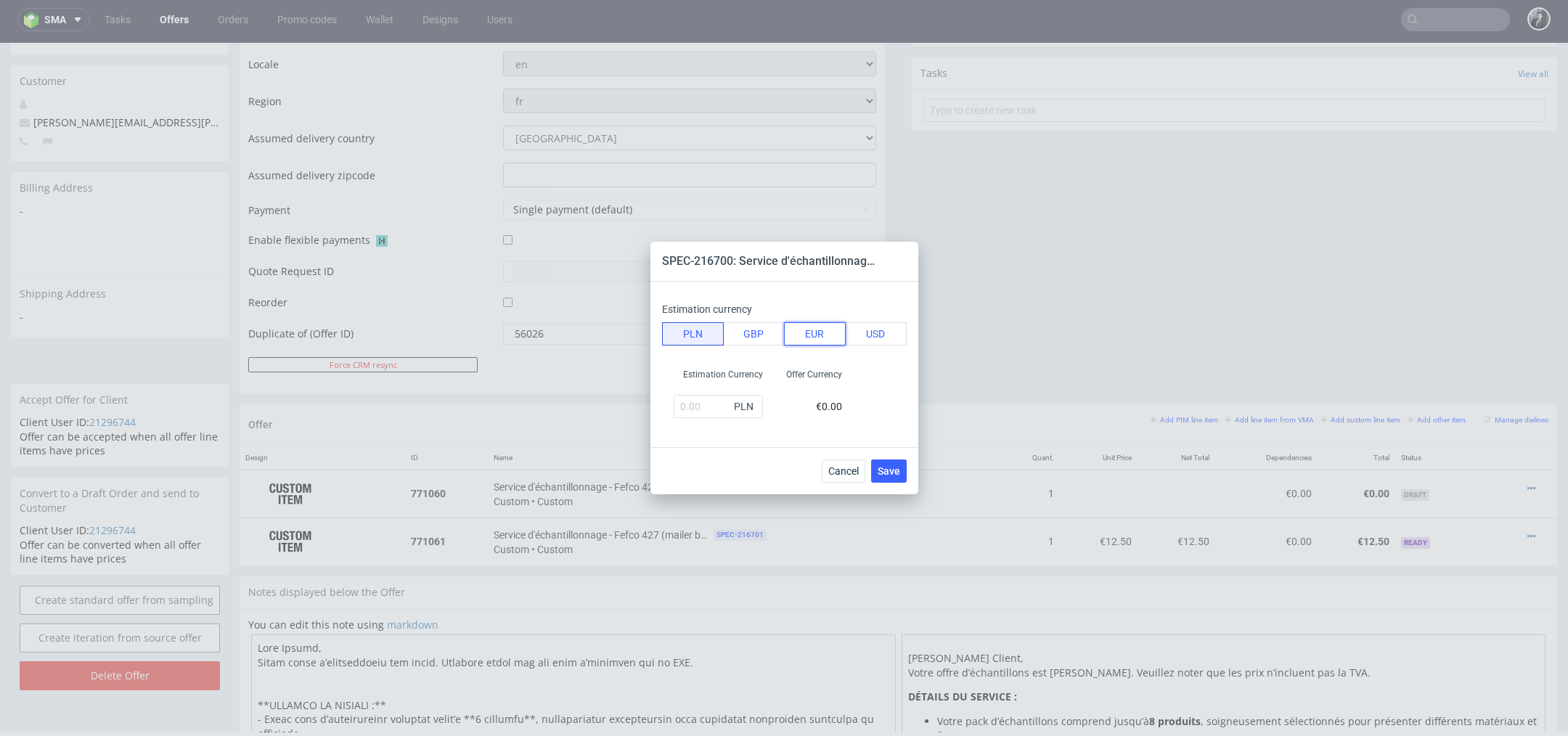
click at [810, 332] on button "EUR" at bounding box center [814, 333] width 61 height 23
click at [691, 409] on input "text" at bounding box center [718, 406] width 89 height 23
type input "#"
type input "12.5"
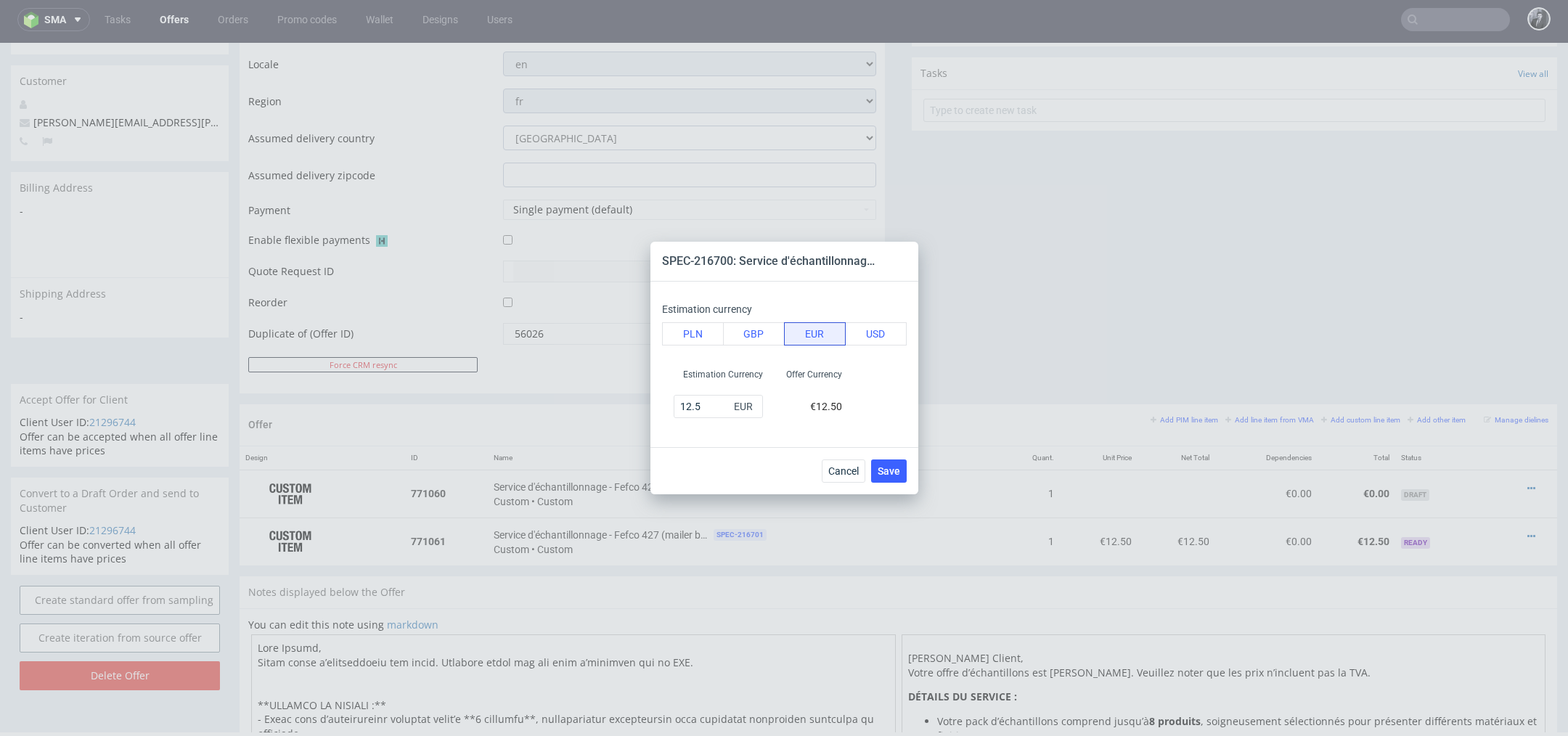
click at [874, 378] on div "Estimation Currency 12.5 EUR Offer Currency €12.50" at bounding box center [784, 393] width 245 height 61
click at [885, 468] on span "Save" at bounding box center [888, 471] width 22 height 10
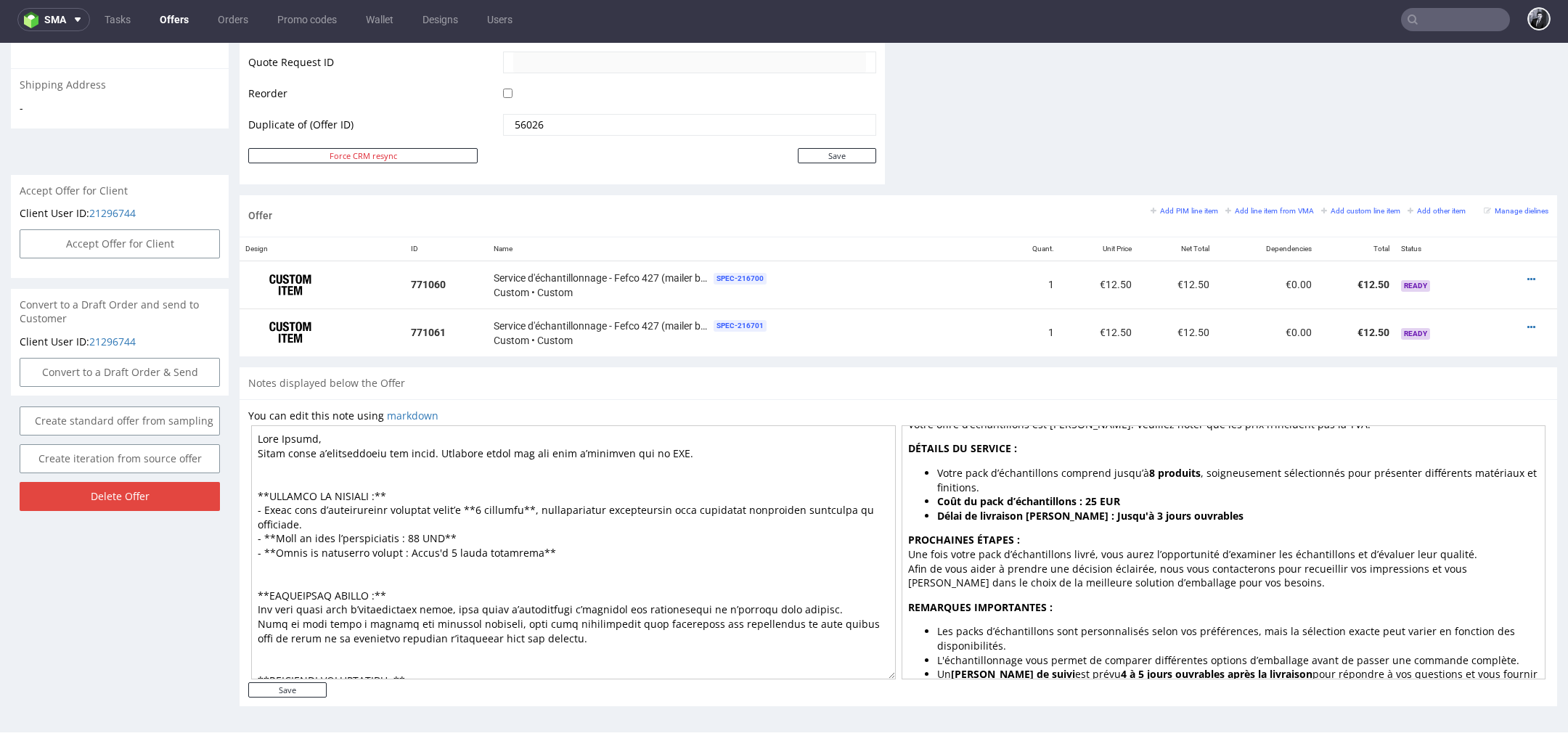
scroll to position [37, 0]
click at [1507, 324] on div at bounding box center [1521, 327] width 43 height 14
click at [1527, 323] on icon at bounding box center [1531, 327] width 8 height 10
click at [1476, 198] on li "Edit sampling cost" at bounding box center [1460, 191] width 140 height 26
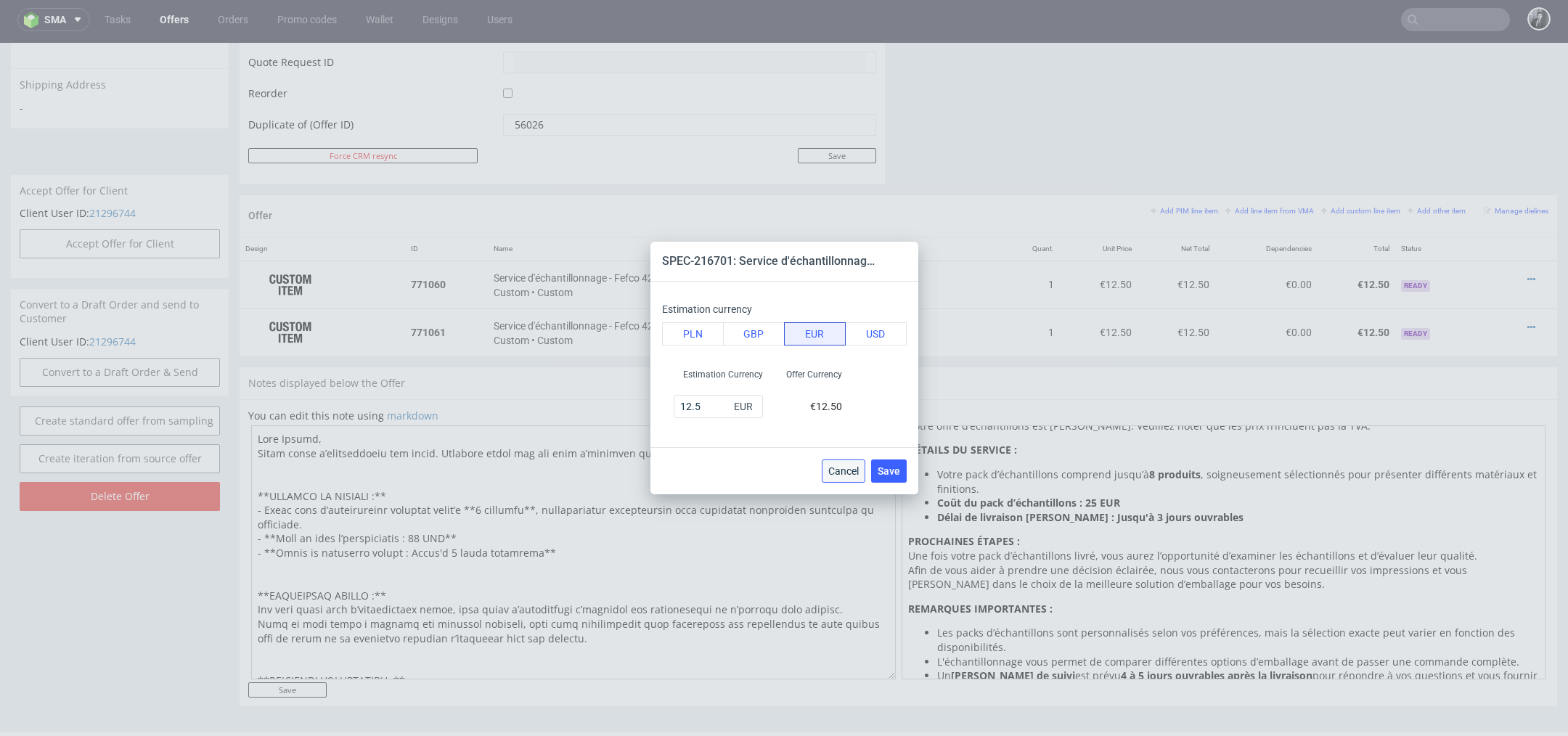
click at [854, 476] on button "Cancel" at bounding box center [843, 471] width 44 height 23
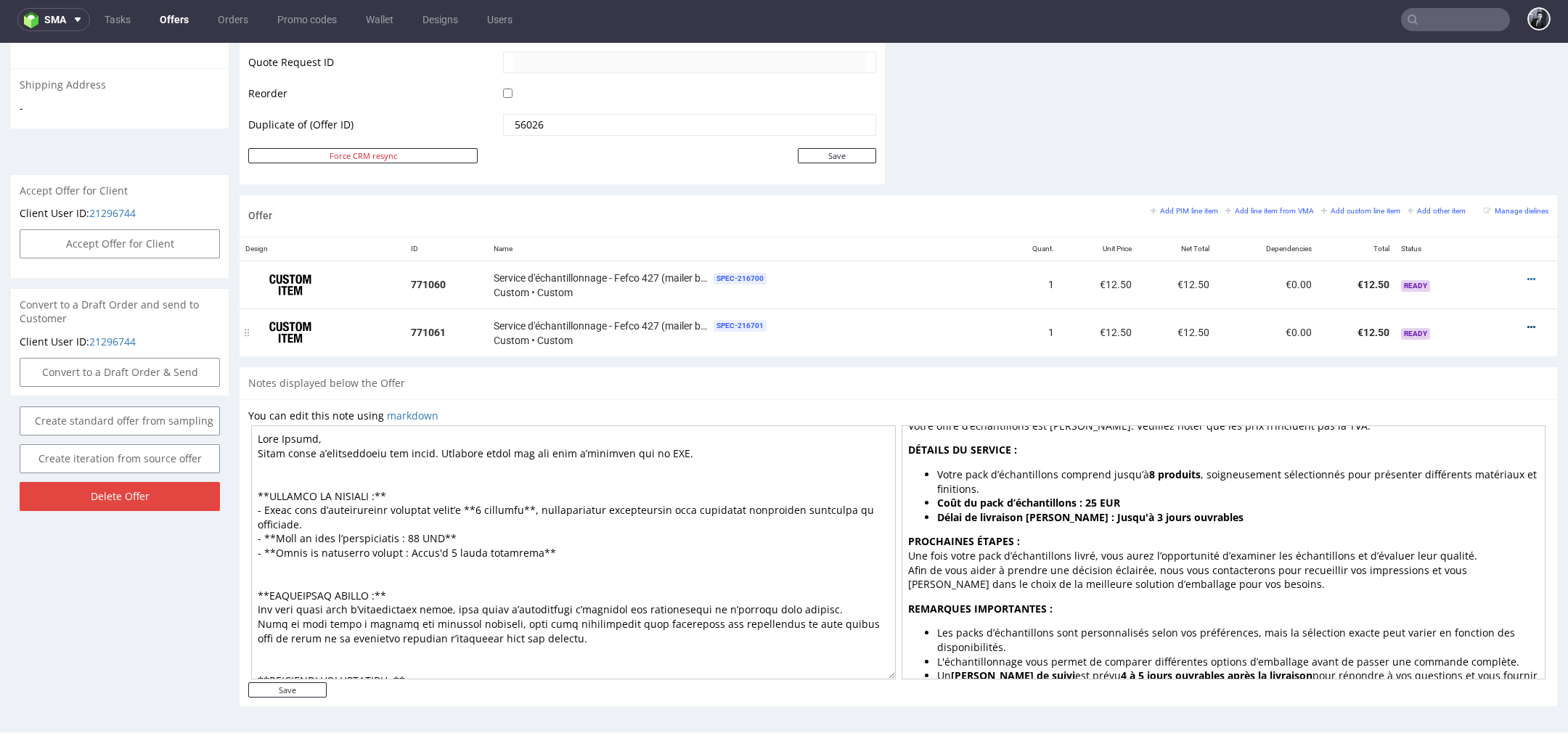
click at [1527, 322] on icon at bounding box center [1531, 327] width 8 height 10
click at [1486, 163] on span "Edit item specification" at bounding box center [1464, 166] width 117 height 14
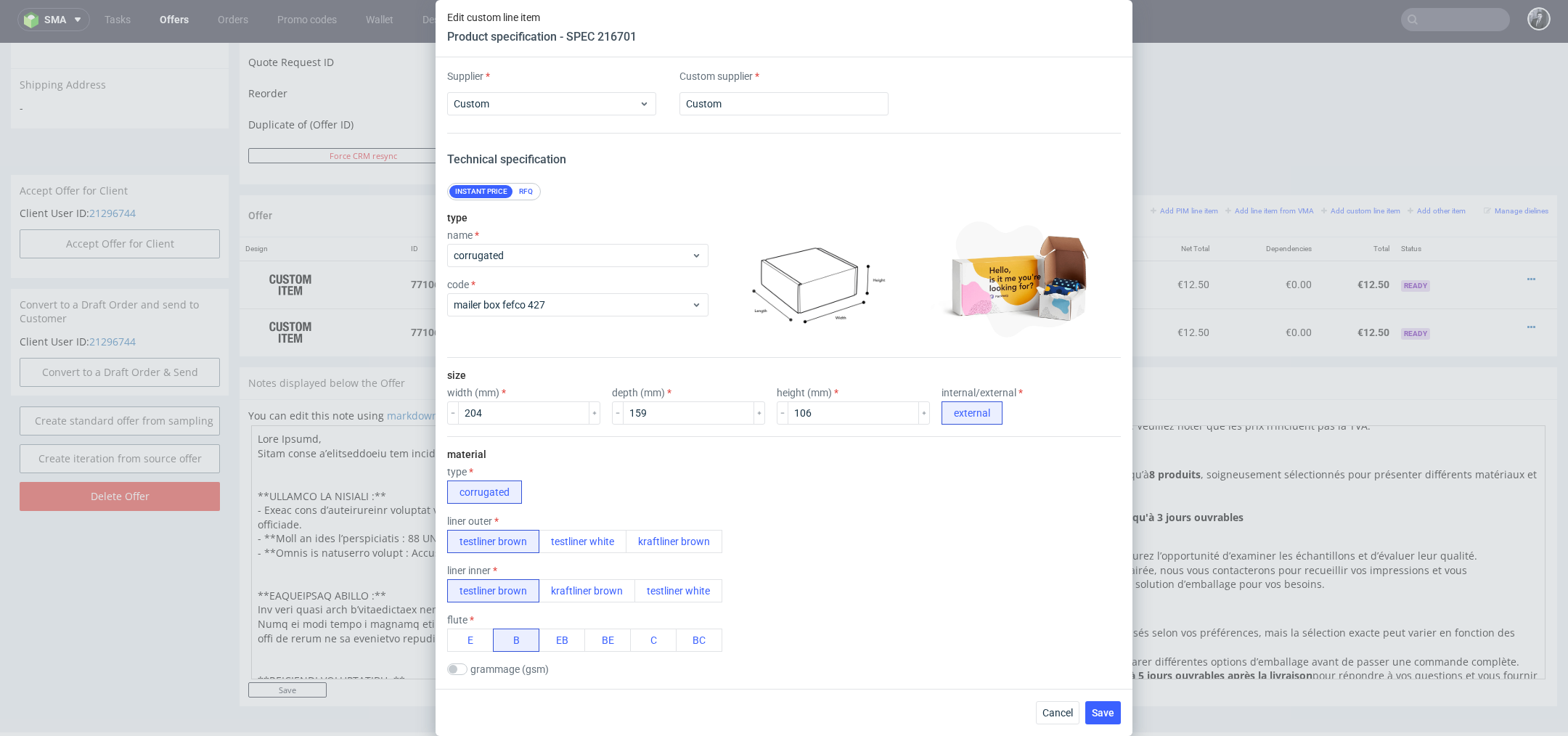
scroll to position [115, 0]
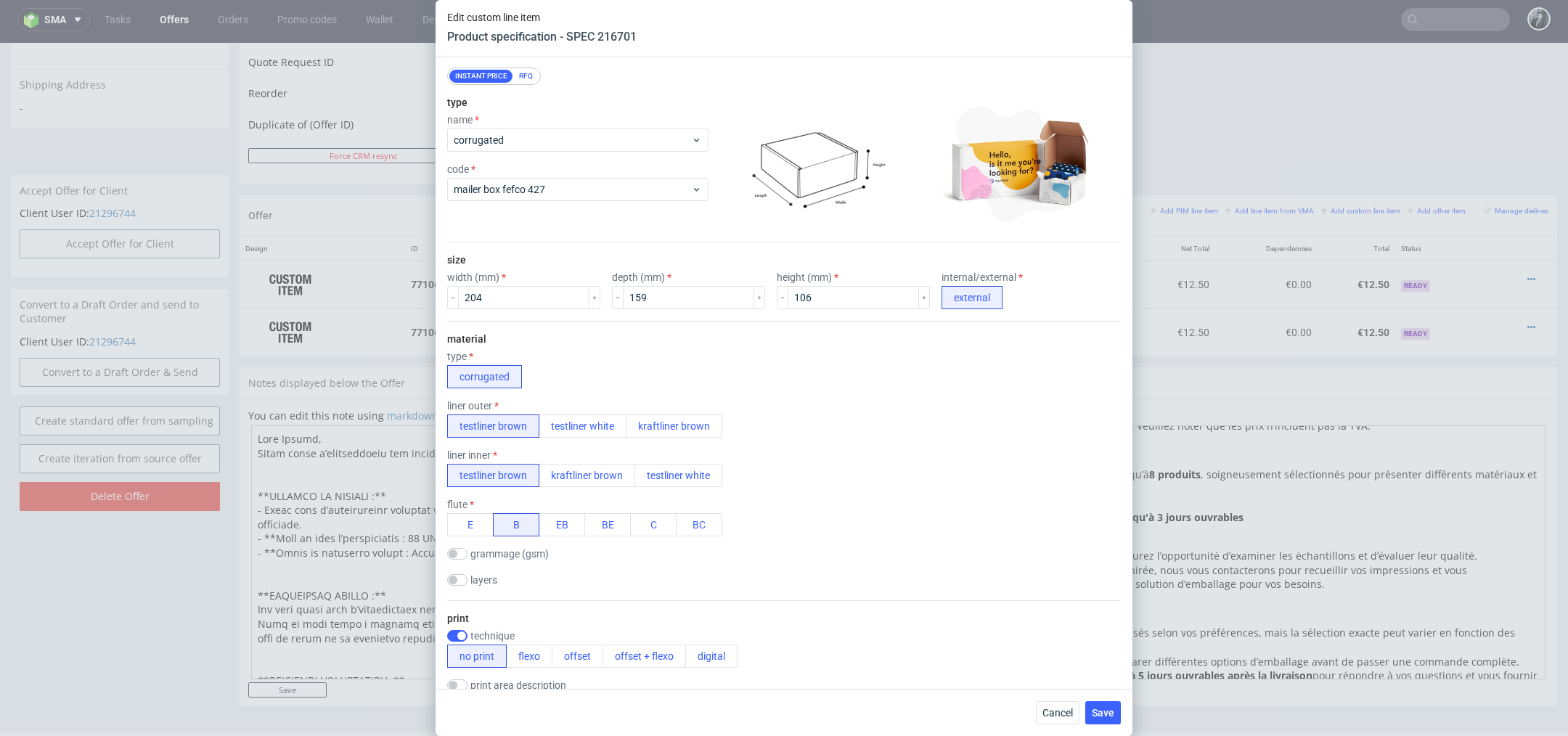
click at [526, 72] on div "RFQ" at bounding box center [526, 76] width 25 height 13
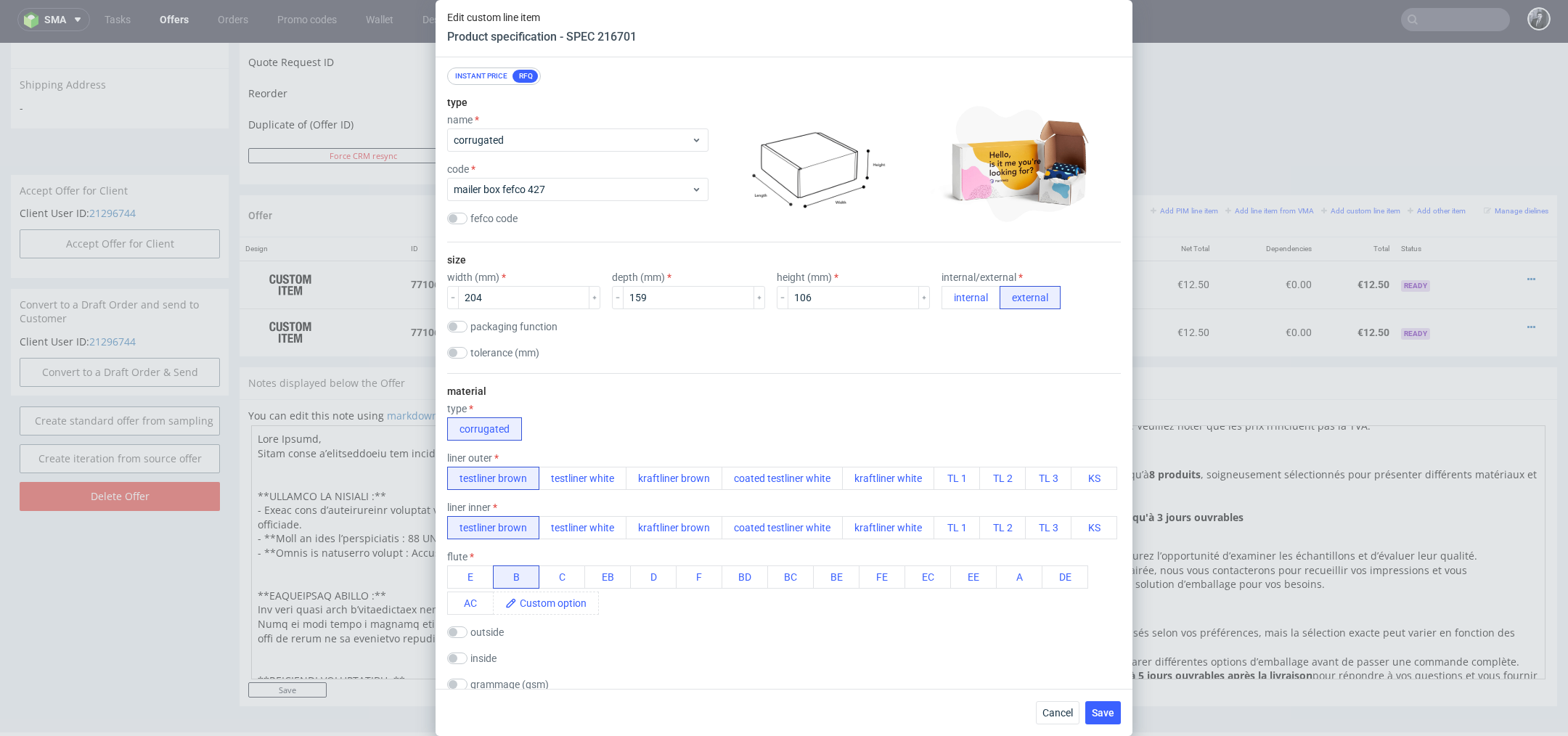
click at [481, 72] on div "Instant price" at bounding box center [481, 76] width 64 height 13
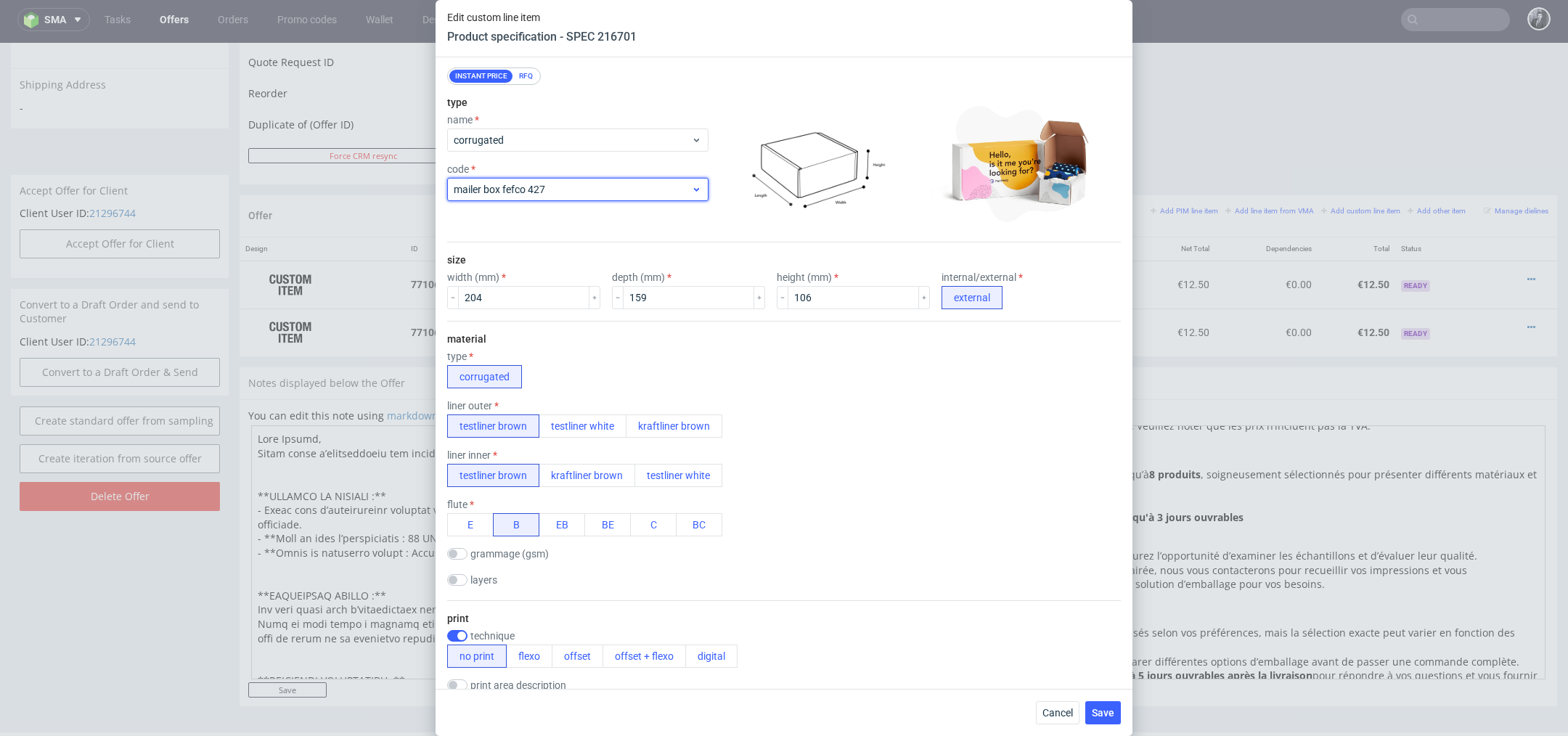
click at [591, 191] on span "mailer box fefco 427" at bounding box center [572, 190] width 237 height 14
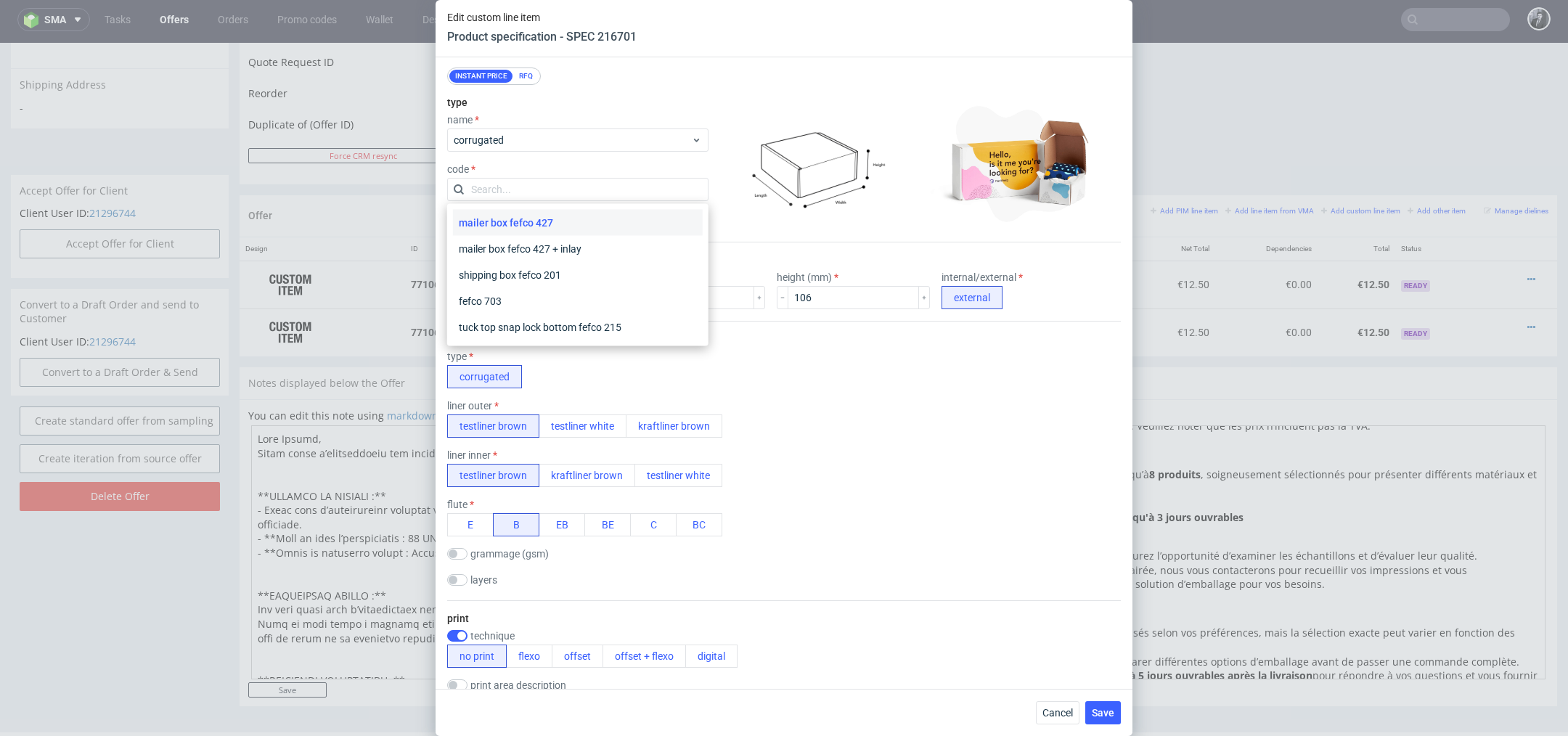
click at [591, 191] on input "text" at bounding box center [578, 189] width 261 height 23
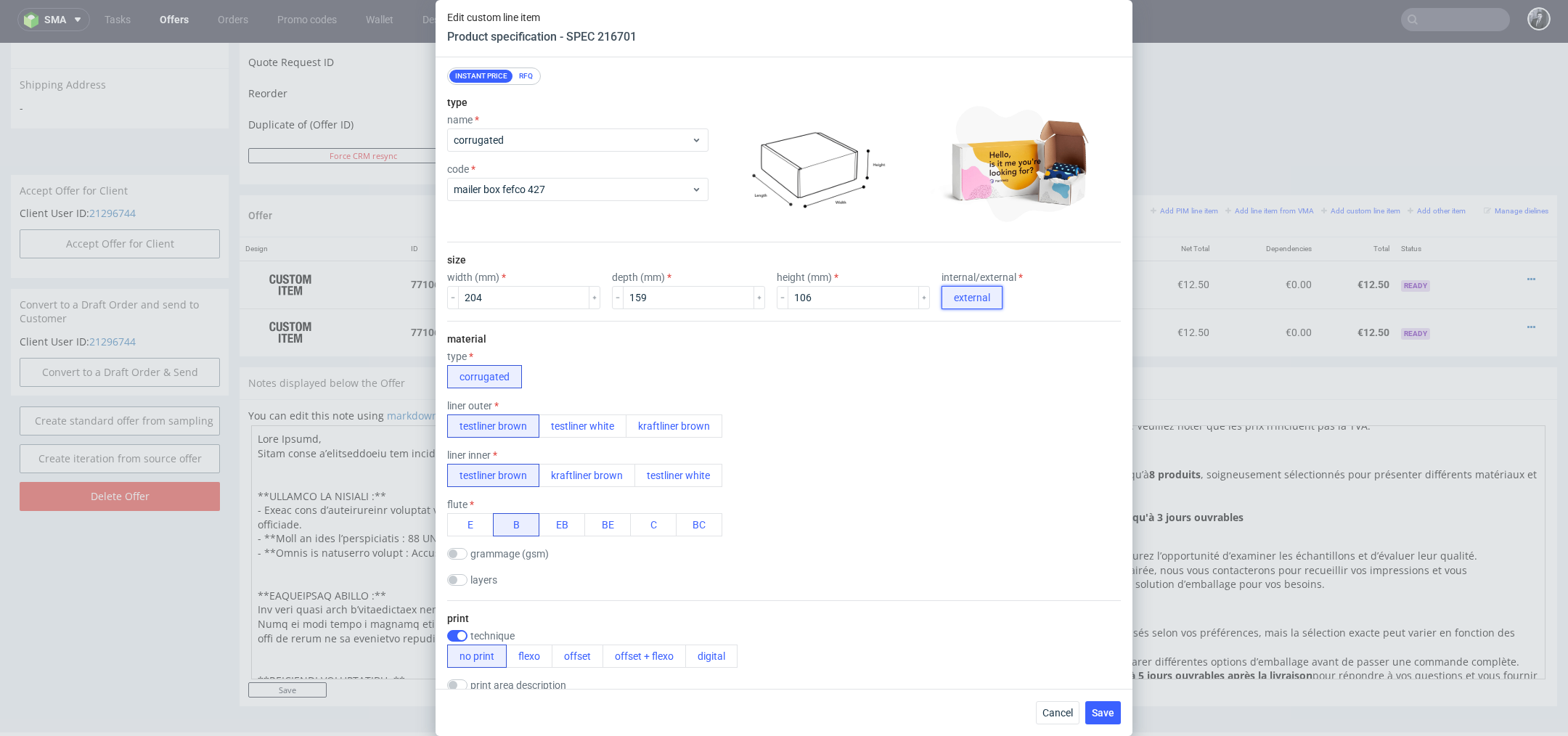
click at [941, 298] on button "external" at bounding box center [971, 297] width 61 height 23
drag, startPoint x: 515, startPoint y: 297, endPoint x: 461, endPoint y: 293, distance: 54.1
click at [464, 297] on input "204" at bounding box center [523, 297] width 131 height 23
drag, startPoint x: 651, startPoint y: 292, endPoint x: 582, endPoint y: 292, distance: 69.0
click at [583, 292] on div "width (mm) width is required depth (mm) 159 height (mm) 106 internal/external e…" at bounding box center [783, 290] width 673 height 37
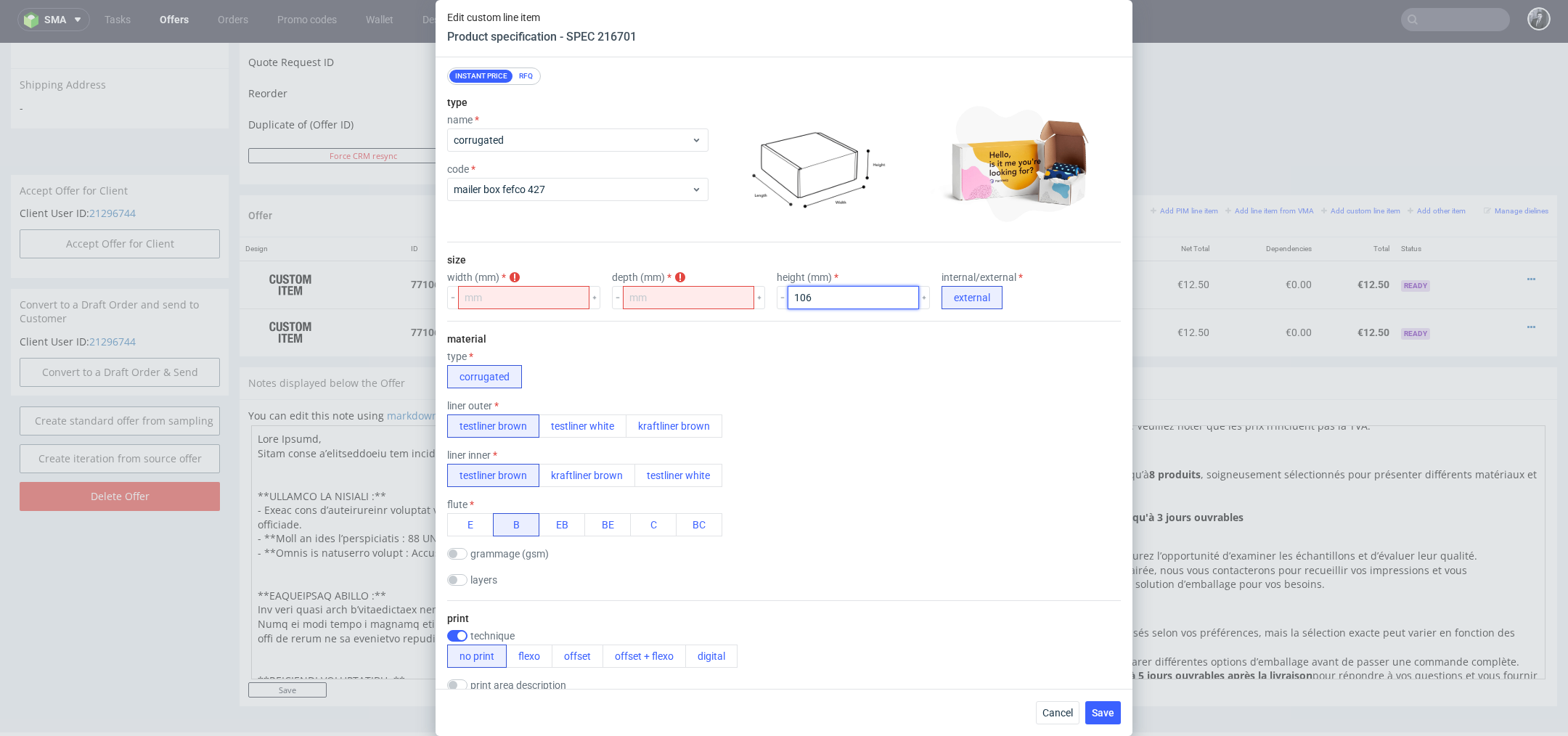
drag, startPoint x: 811, startPoint y: 287, endPoint x: 745, endPoint y: 287, distance: 66.0
click at [746, 287] on div "width (mm) width is required depth (mm) depth is required height (mm) 106 inter…" at bounding box center [783, 290] width 673 height 37
drag, startPoint x: 843, startPoint y: 299, endPoint x: 755, endPoint y: 299, distance: 88.0
click at [787, 299] on input "106" at bounding box center [853, 297] width 131 height 23
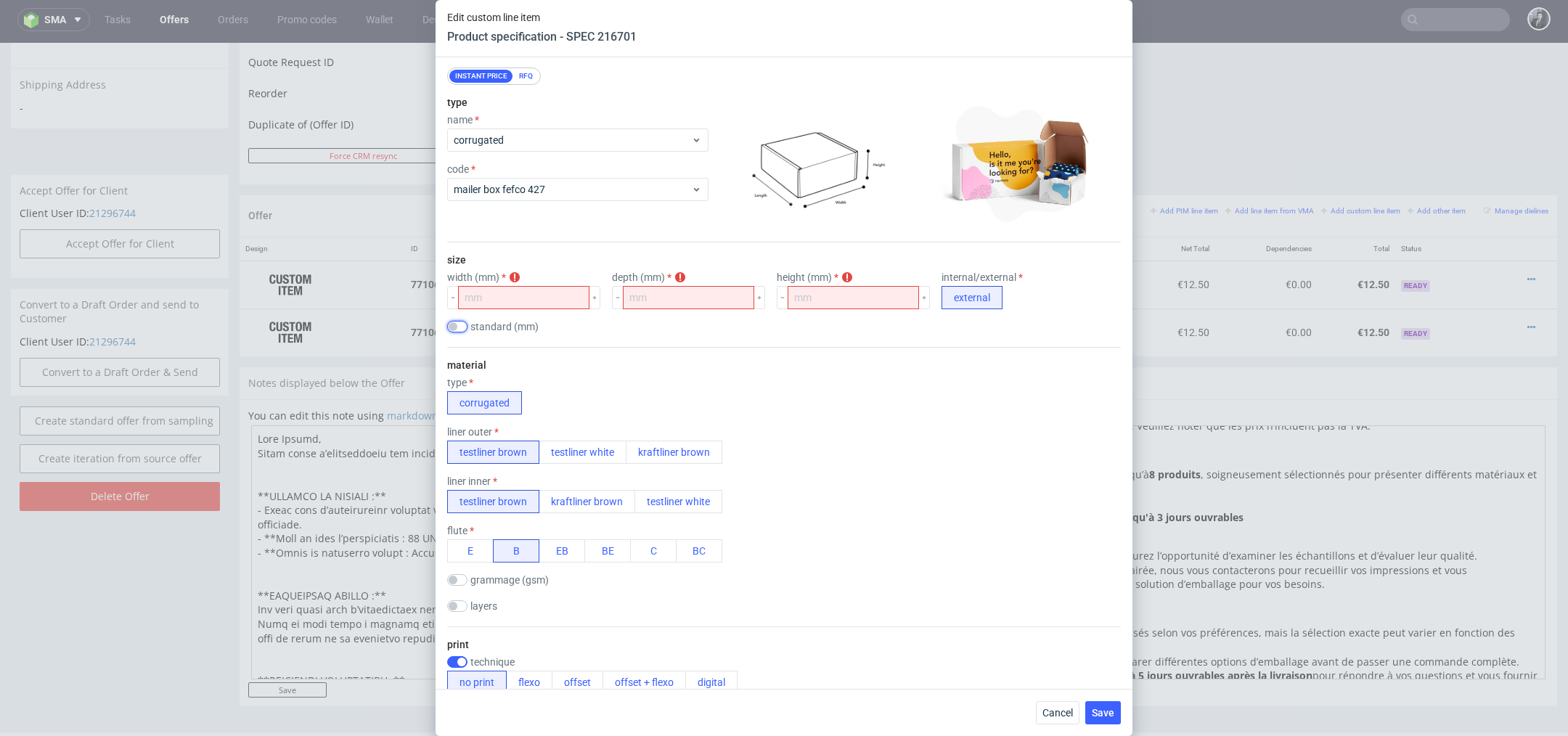
click at [453, 324] on input "checkbox" at bounding box center [457, 327] width 21 height 12
checkbox input "true"
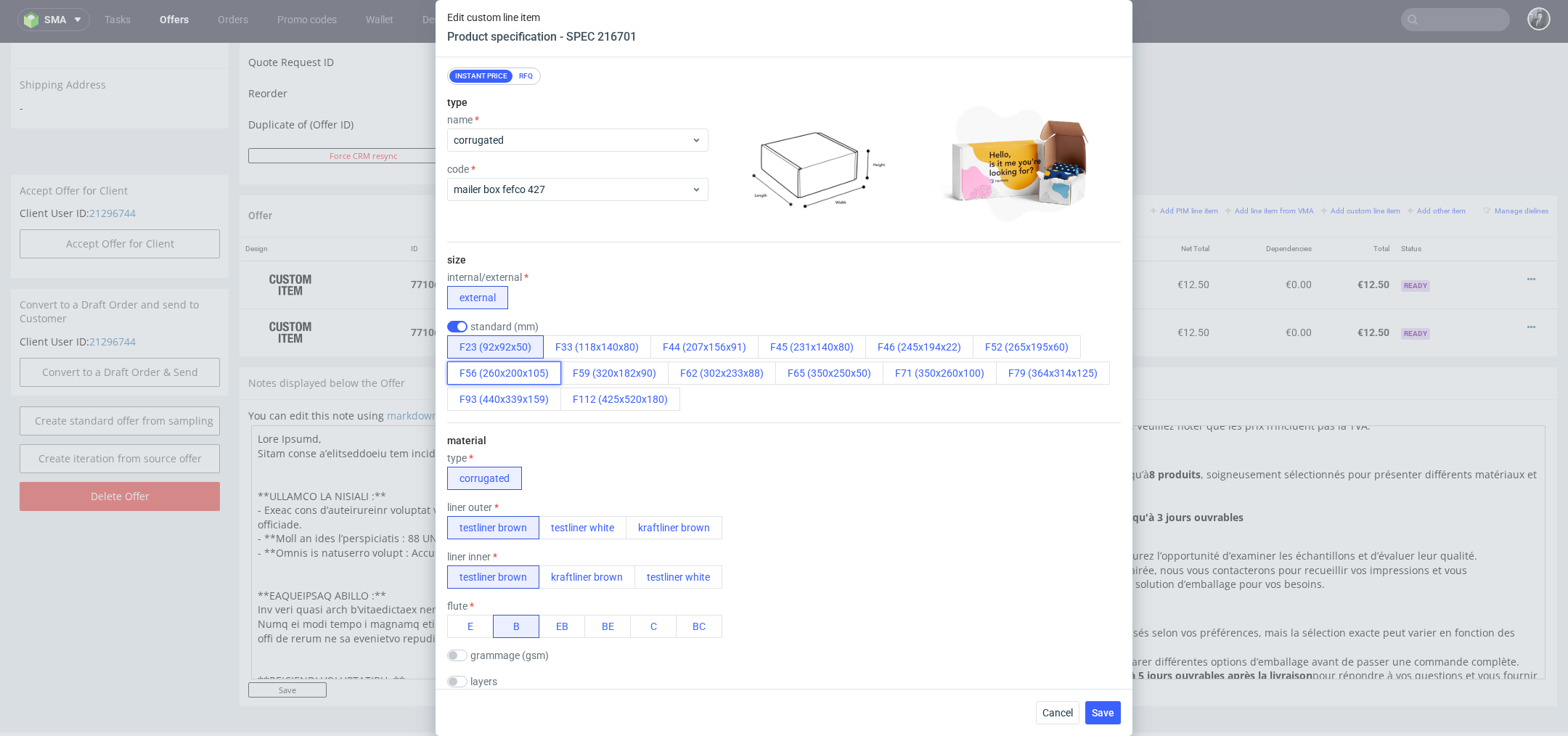
click at [517, 376] on button "F56 (260x200x105)" at bounding box center [504, 373] width 114 height 23
click at [810, 350] on button "F45 (231x140x80)" at bounding box center [812, 346] width 108 height 23
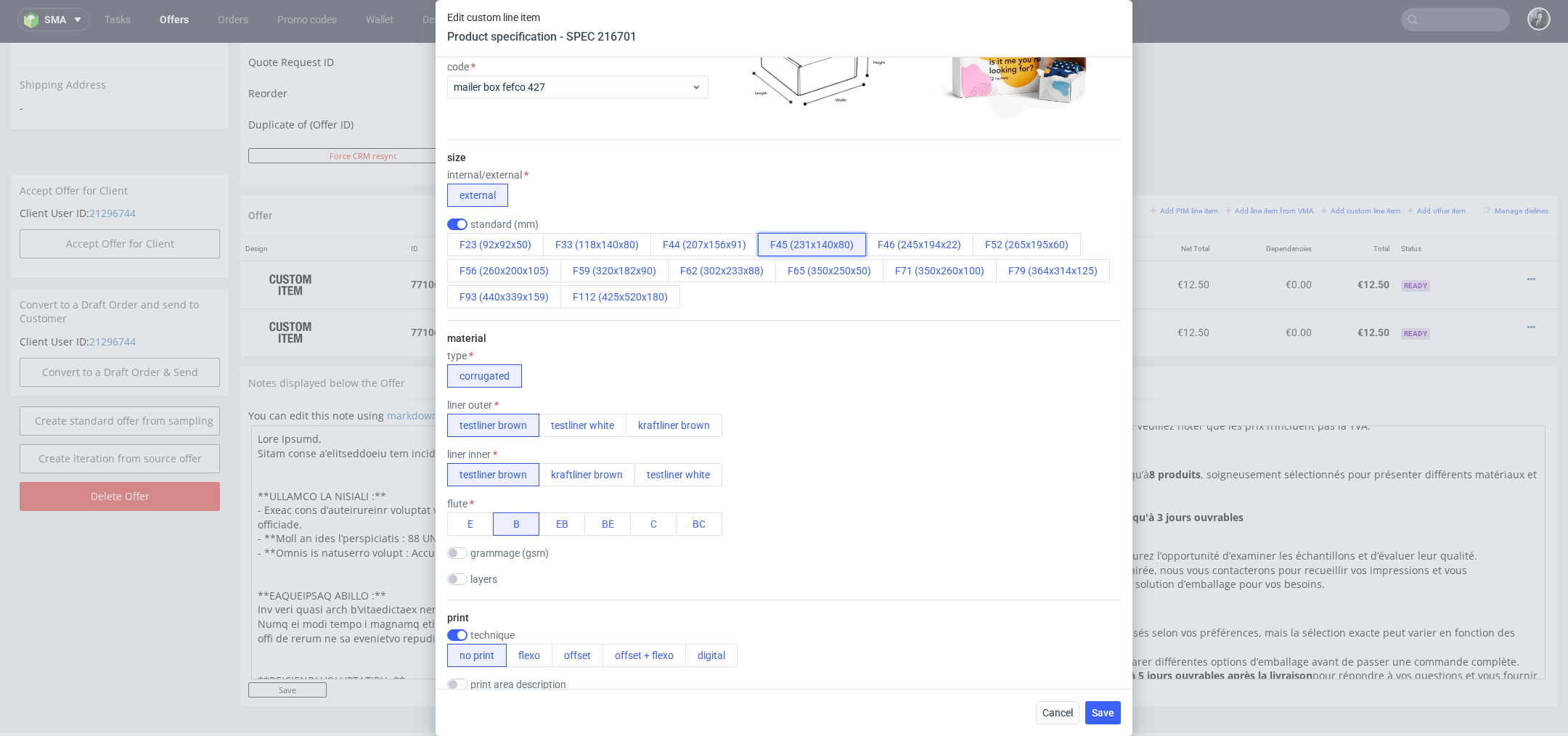
scroll to position [249, 0]
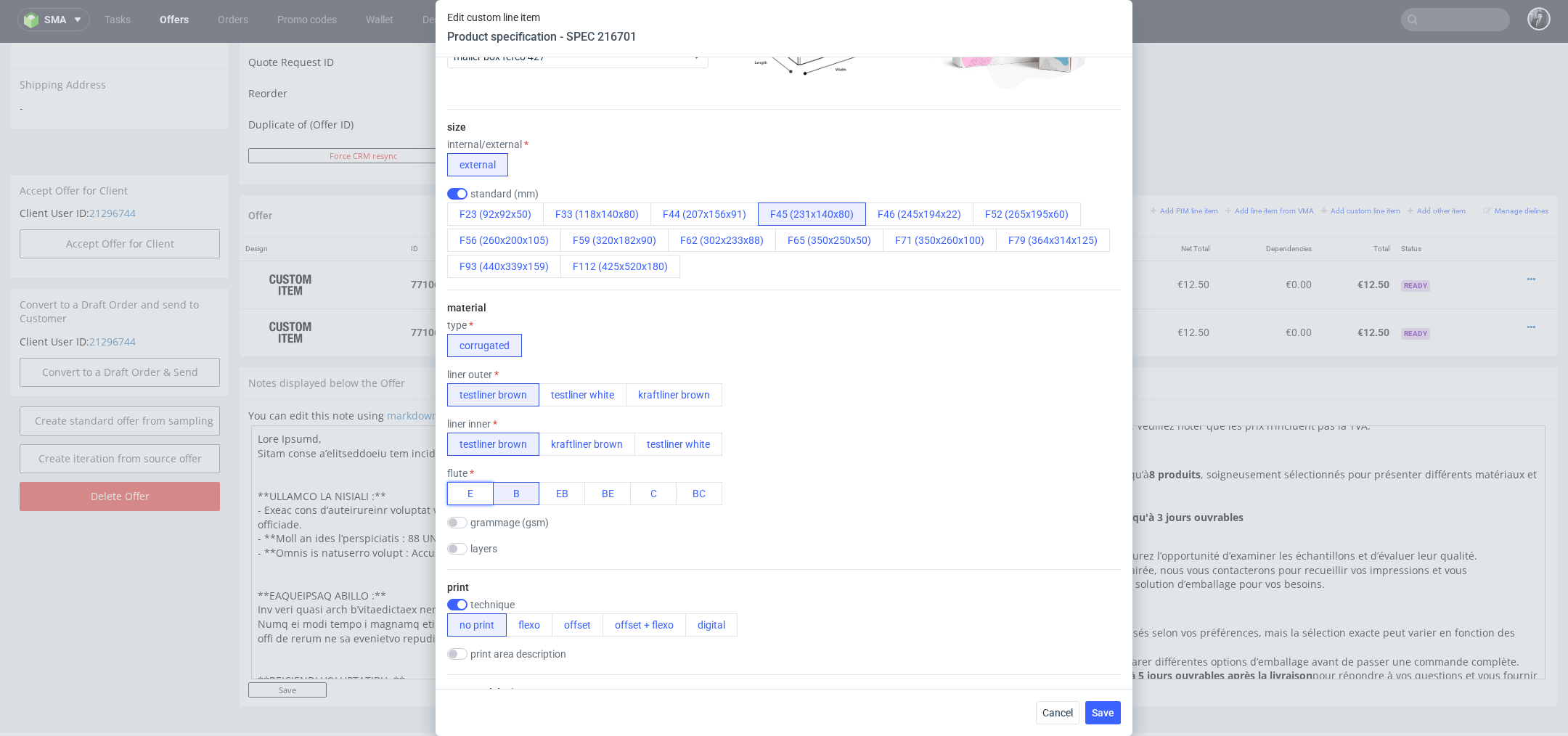
click at [459, 500] on button "E" at bounding box center [470, 493] width 46 height 23
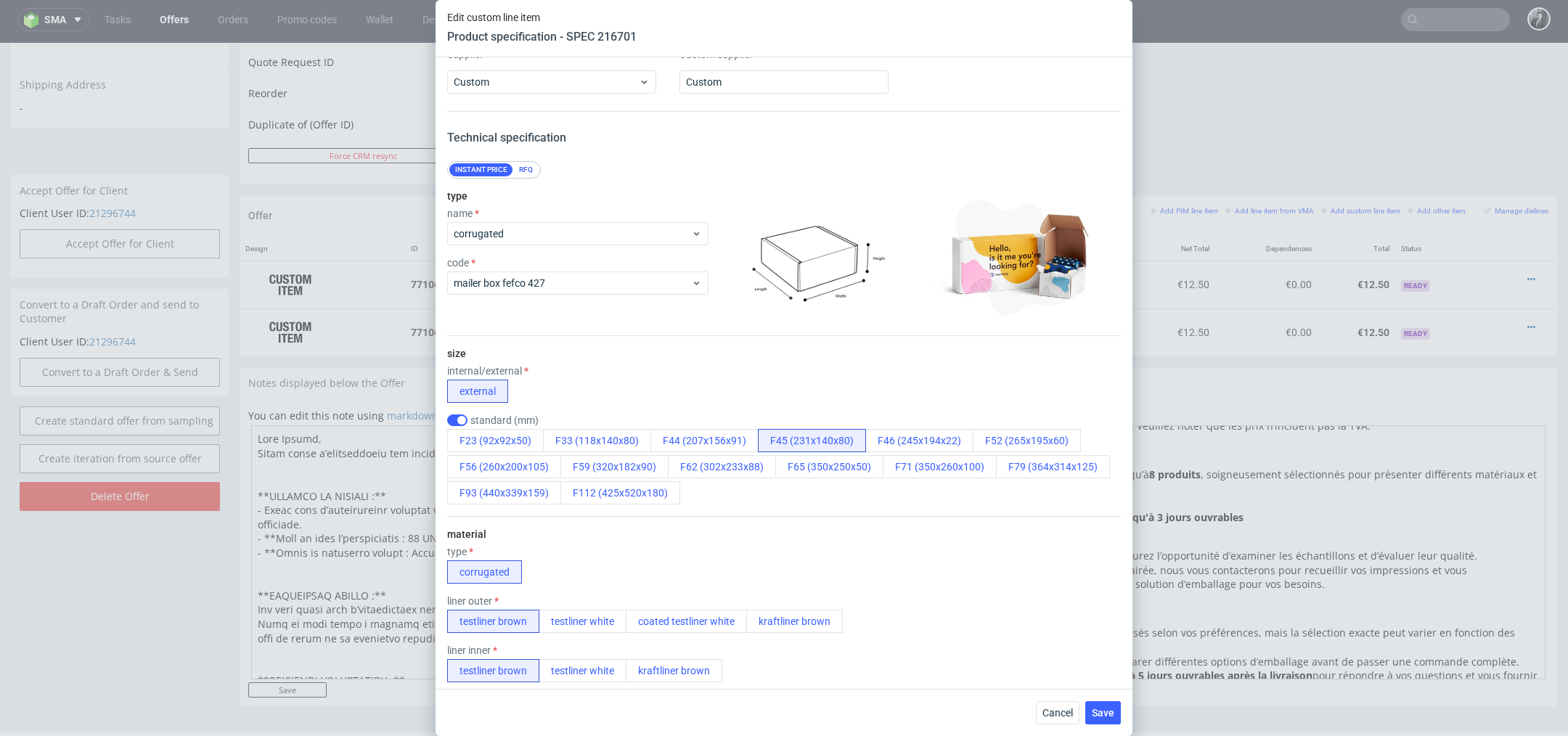
scroll to position [6, 0]
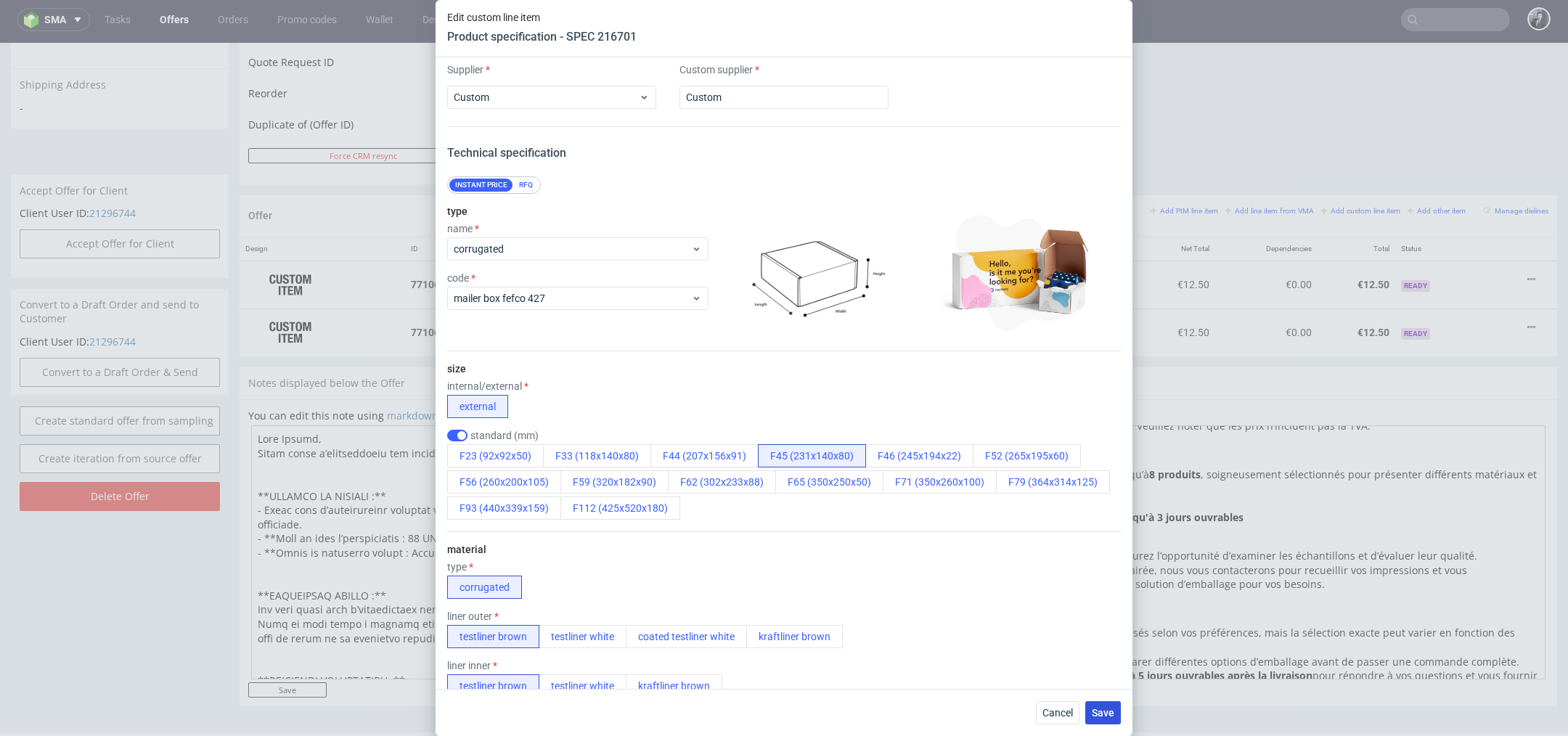
click at [1112, 712] on span "Save" at bounding box center [1103, 712] width 22 height 10
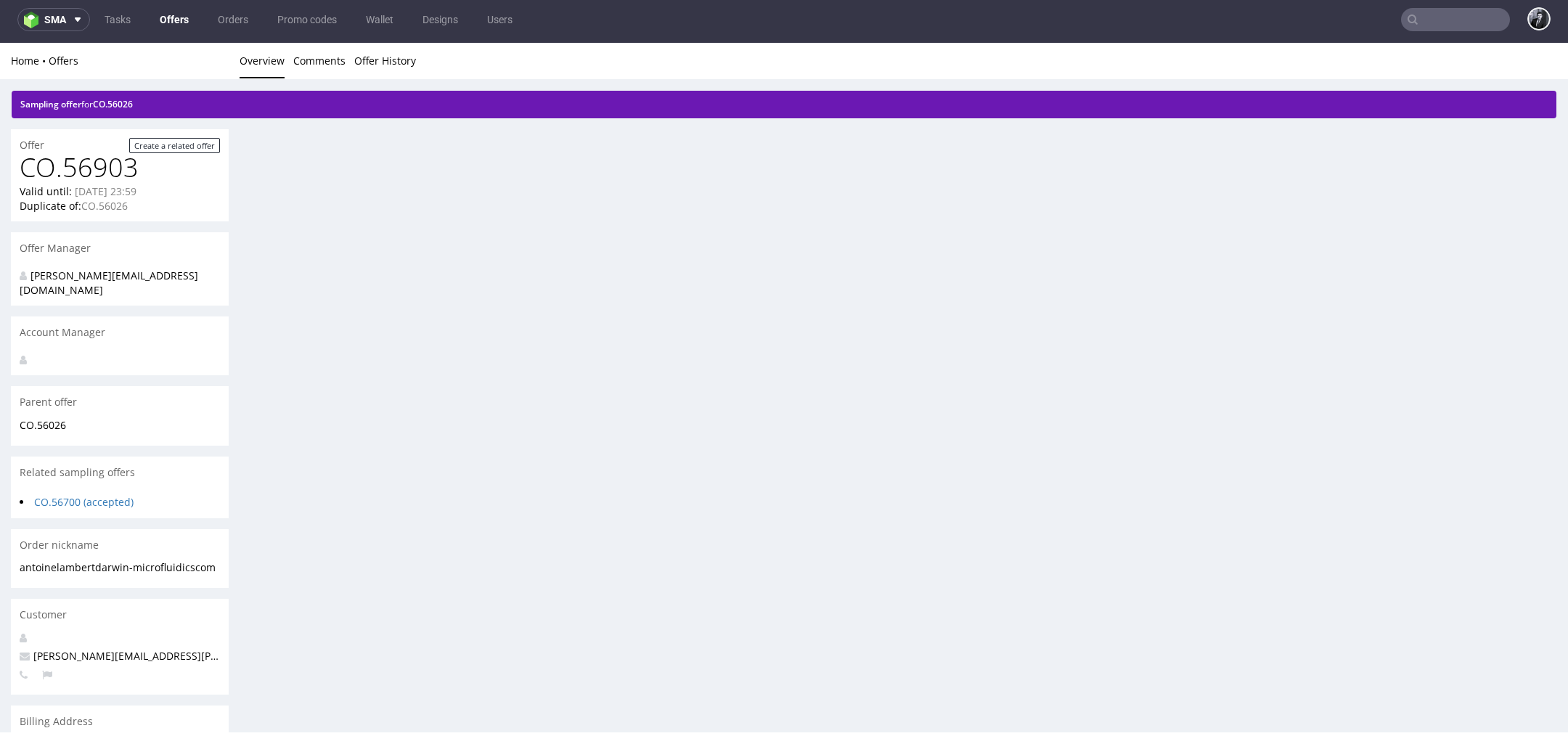
scroll to position [0, 0]
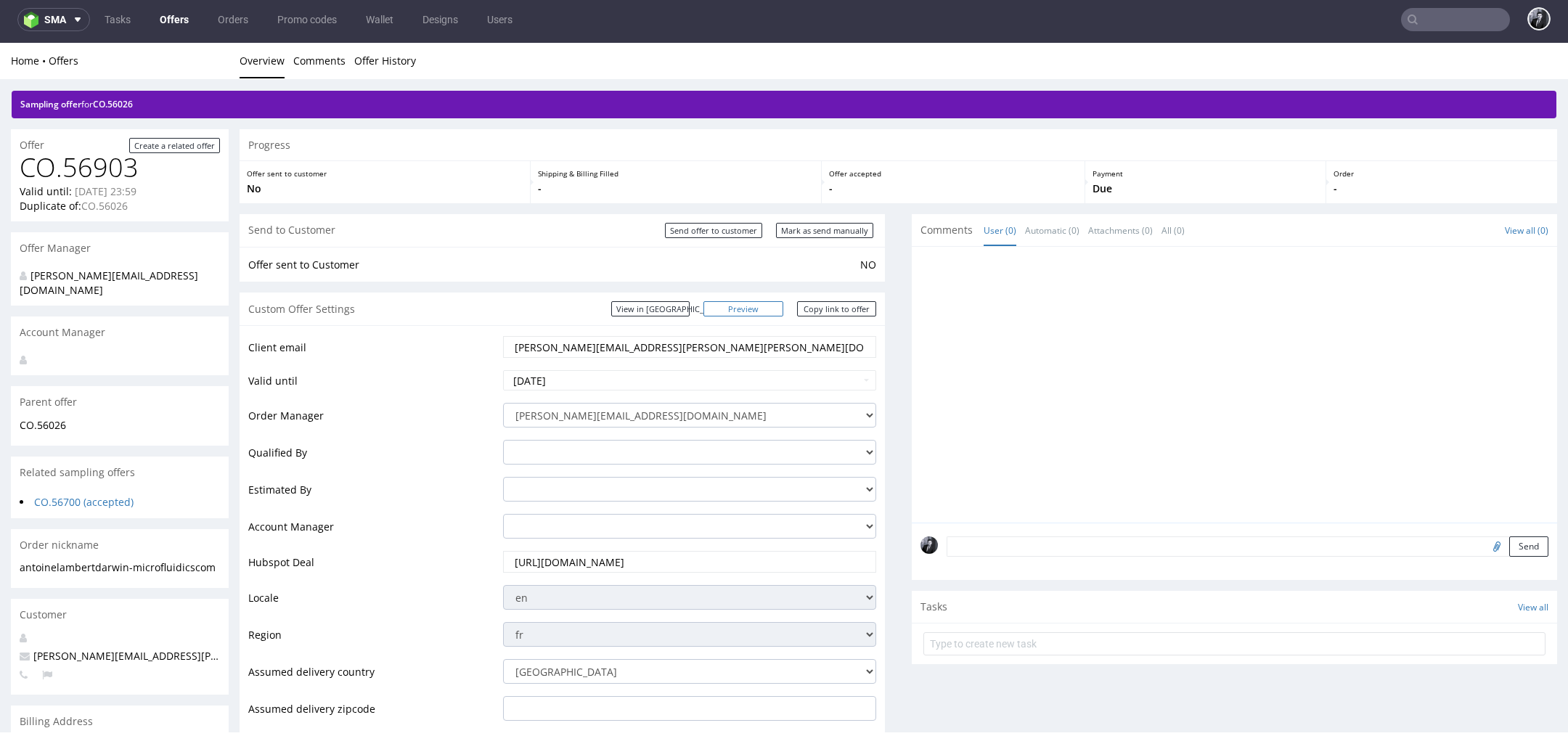
click at [755, 314] on link "Preview" at bounding box center [743, 308] width 80 height 15
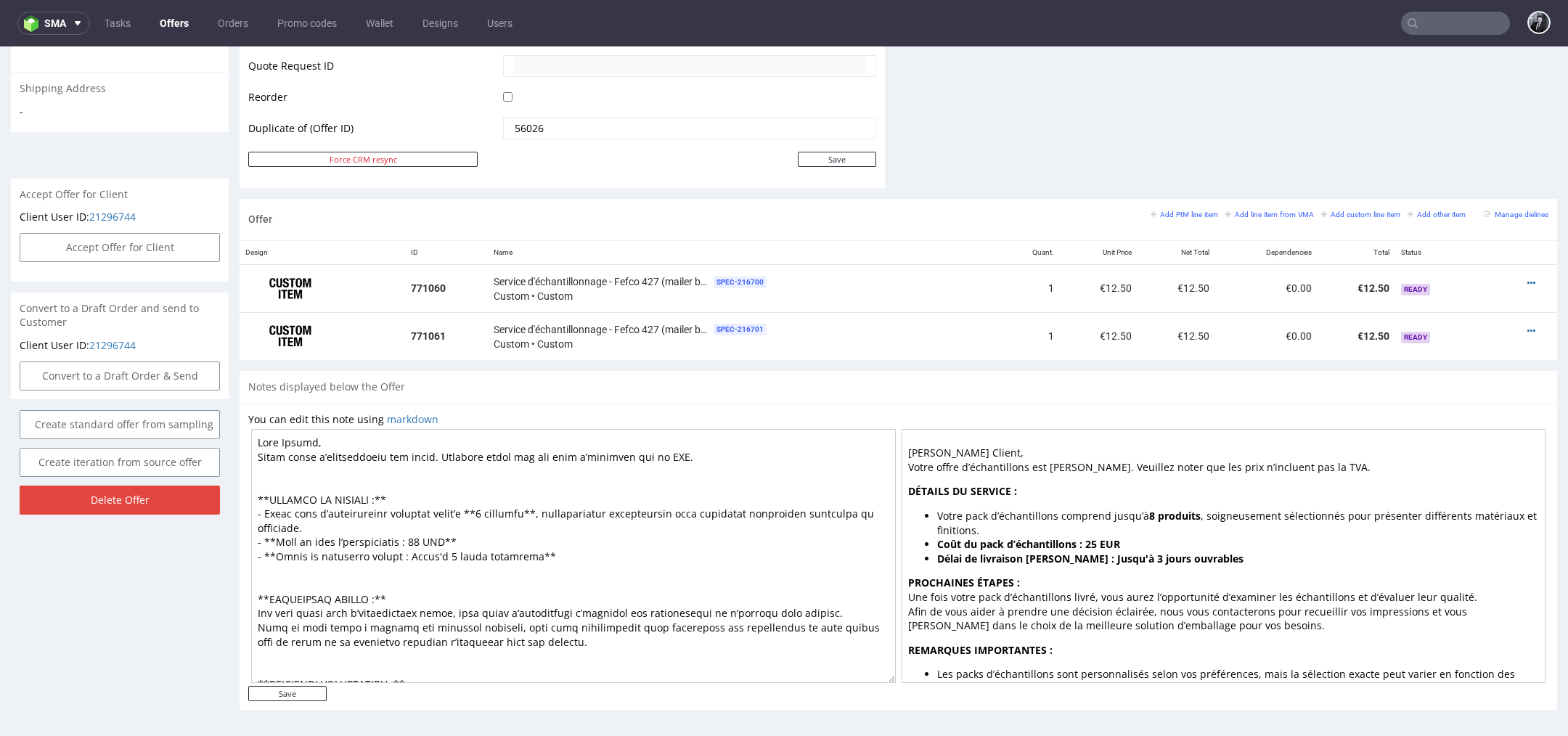
drag, startPoint x: 482, startPoint y: 664, endPoint x: 205, endPoint y: 273, distance: 479.2
click at [205, 272] on div "Offer Create a related offer CO.56903 Valid until: September 26, 2025 23:59 Dup…" at bounding box center [784, 56] width 1568 height 1353
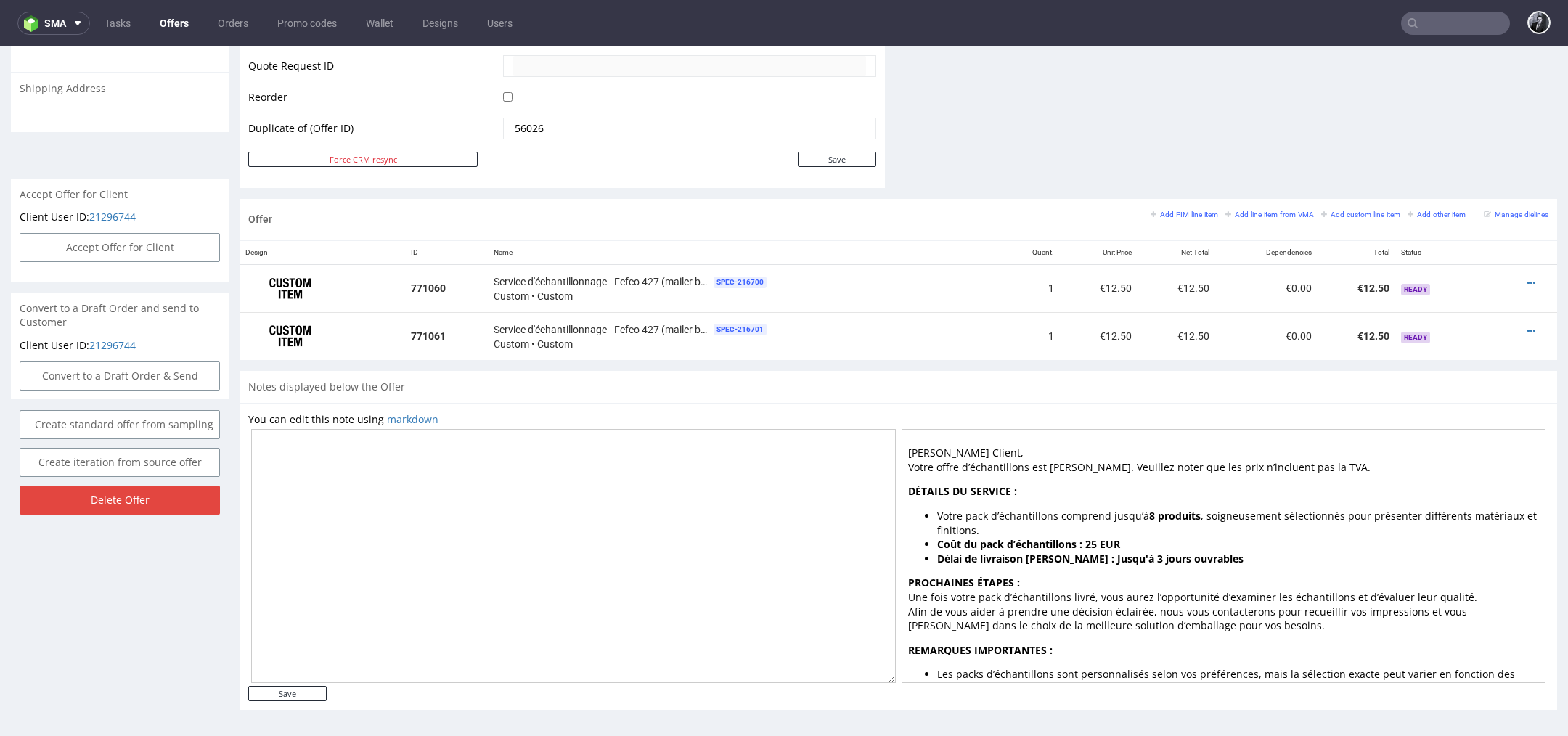
paste textarea "Cher Client, Votre offre d’échantillons est prête. Veuillez noter que les prix …"
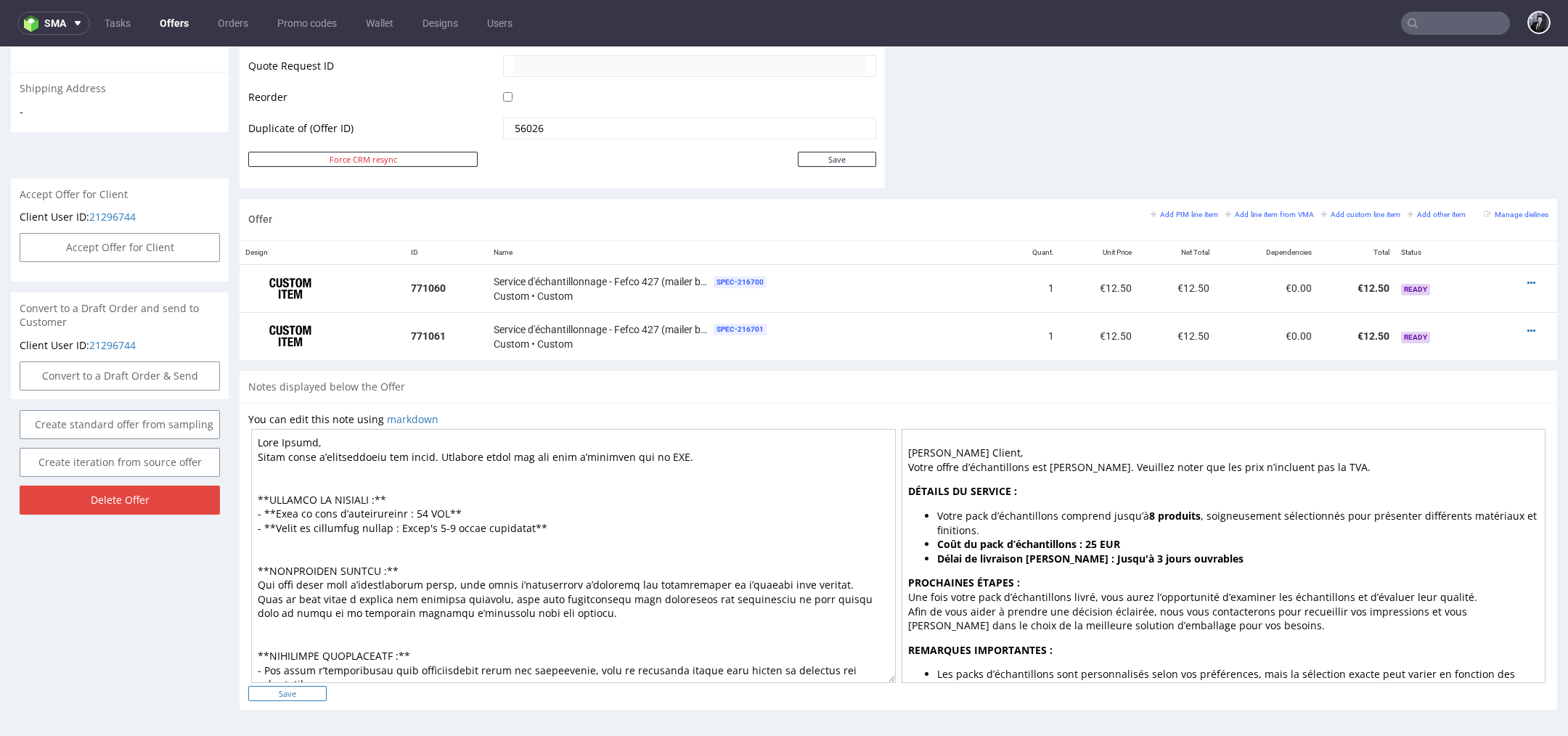
type textarea "Cher Client, Votre offre d’échantillons est prête. Veuillez noter que les prix …"
click at [305, 691] on input "Save" at bounding box center [288, 693] width 78 height 15
type input "In progress..."
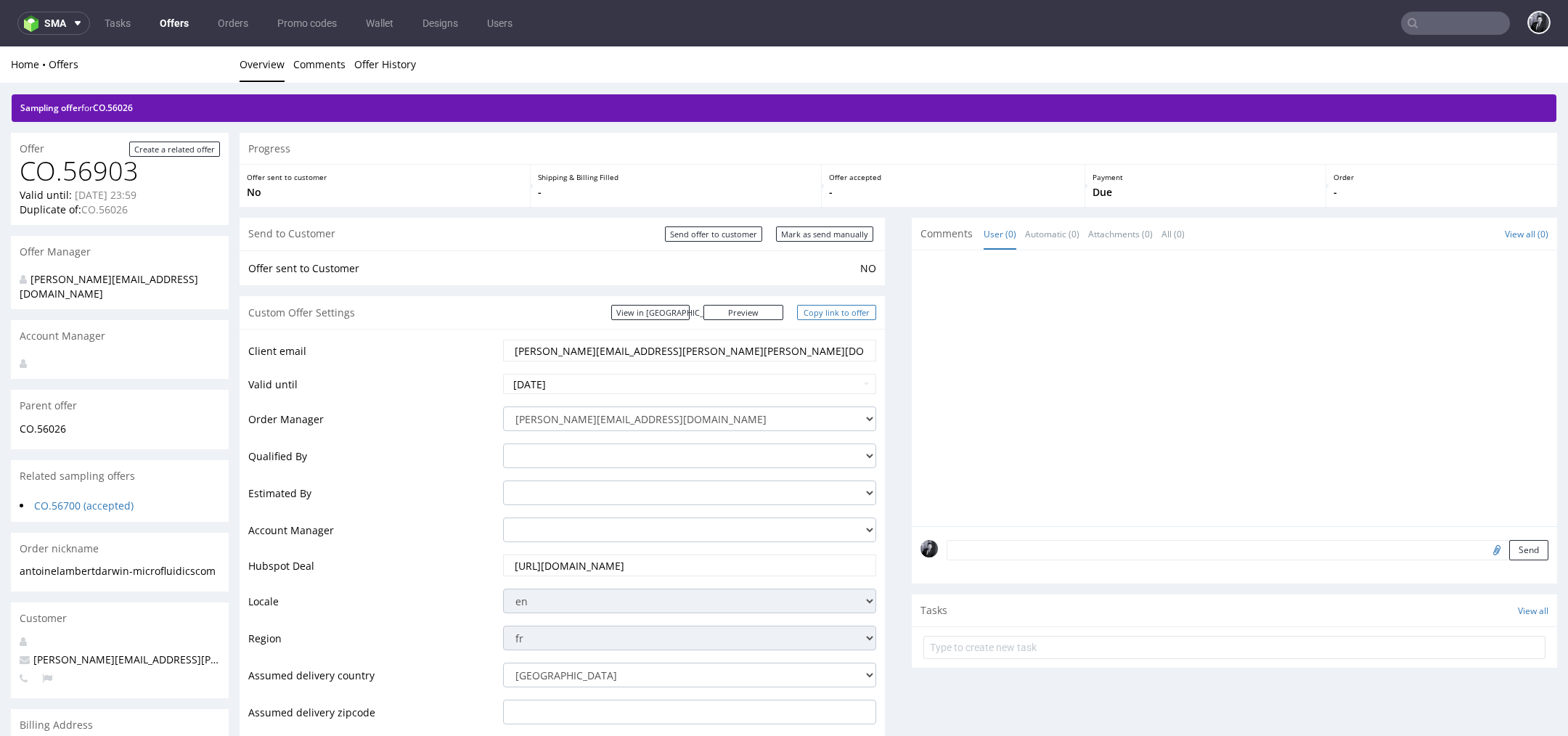
click at [823, 316] on link "Copy link to offer" at bounding box center [837, 312] width 80 height 15
click at [719, 237] on input "Send offer to customer" at bounding box center [713, 233] width 97 height 15
type input "In progress..."
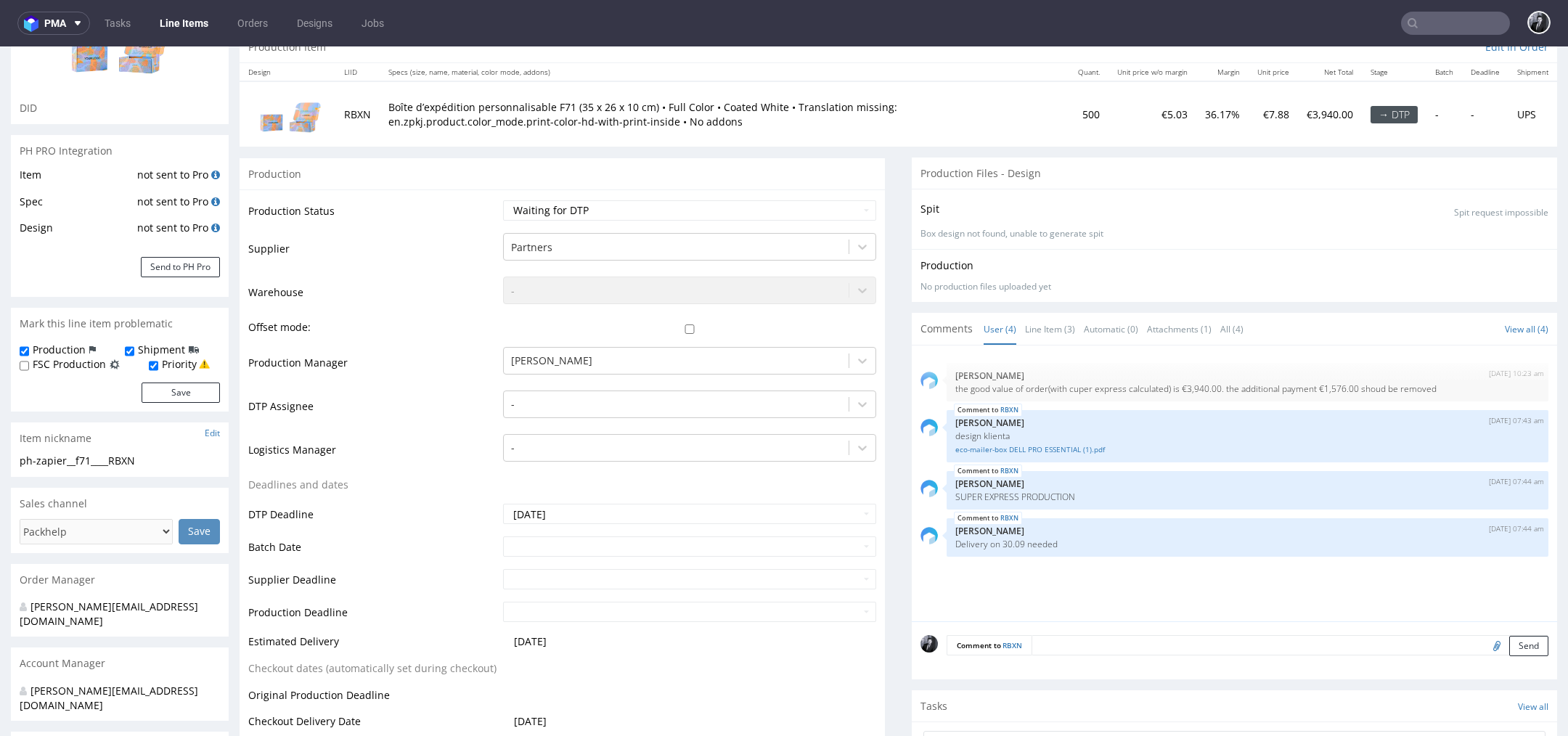
scroll to position [163, 0]
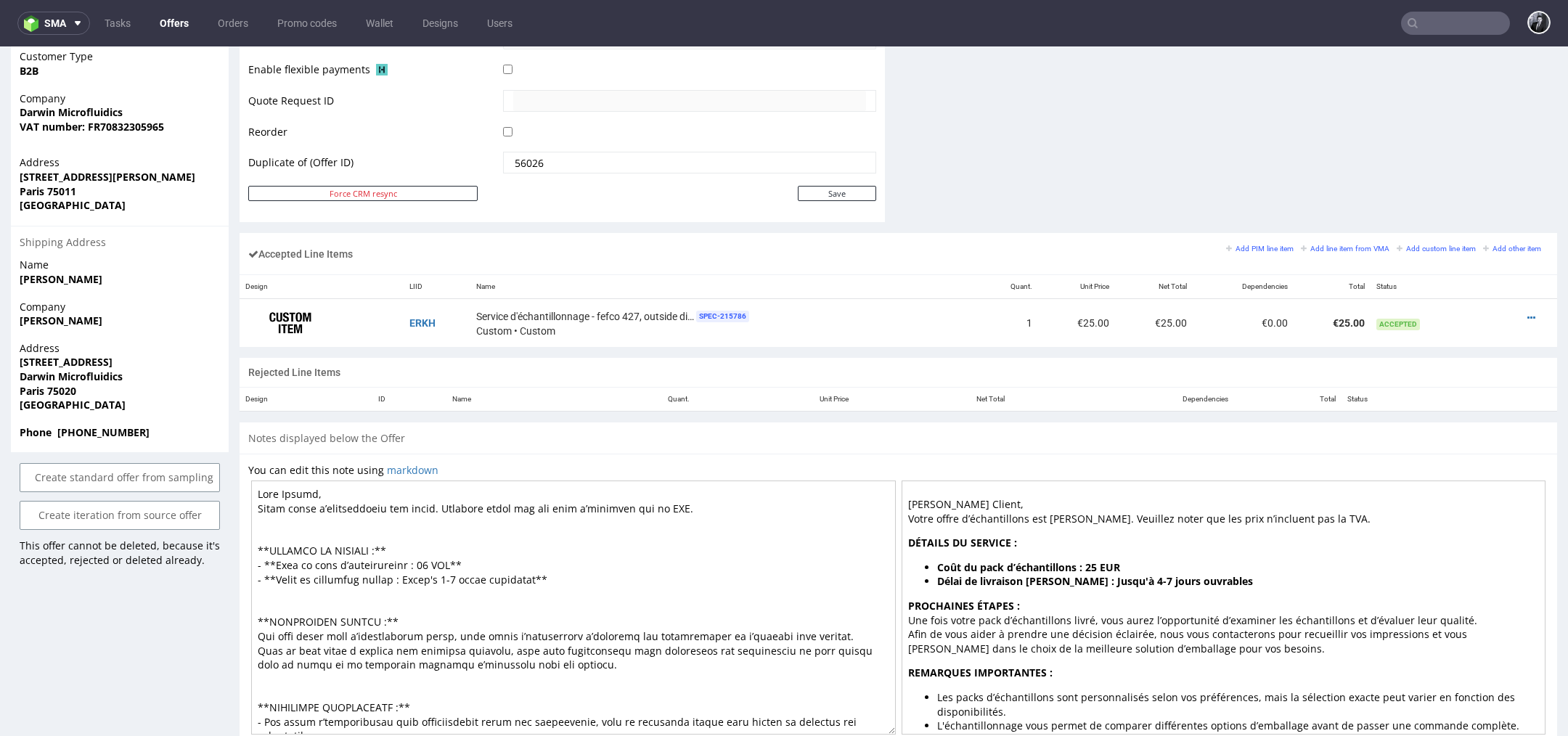
drag, startPoint x: 453, startPoint y: 706, endPoint x: 284, endPoint y: 419, distance: 333.1
click at [284, 418] on div "Progress Offer sent to customer Send Thu 04 Sep 11:33 Shipping & Billing Filled…" at bounding box center [898, 93] width 1317 height 1357
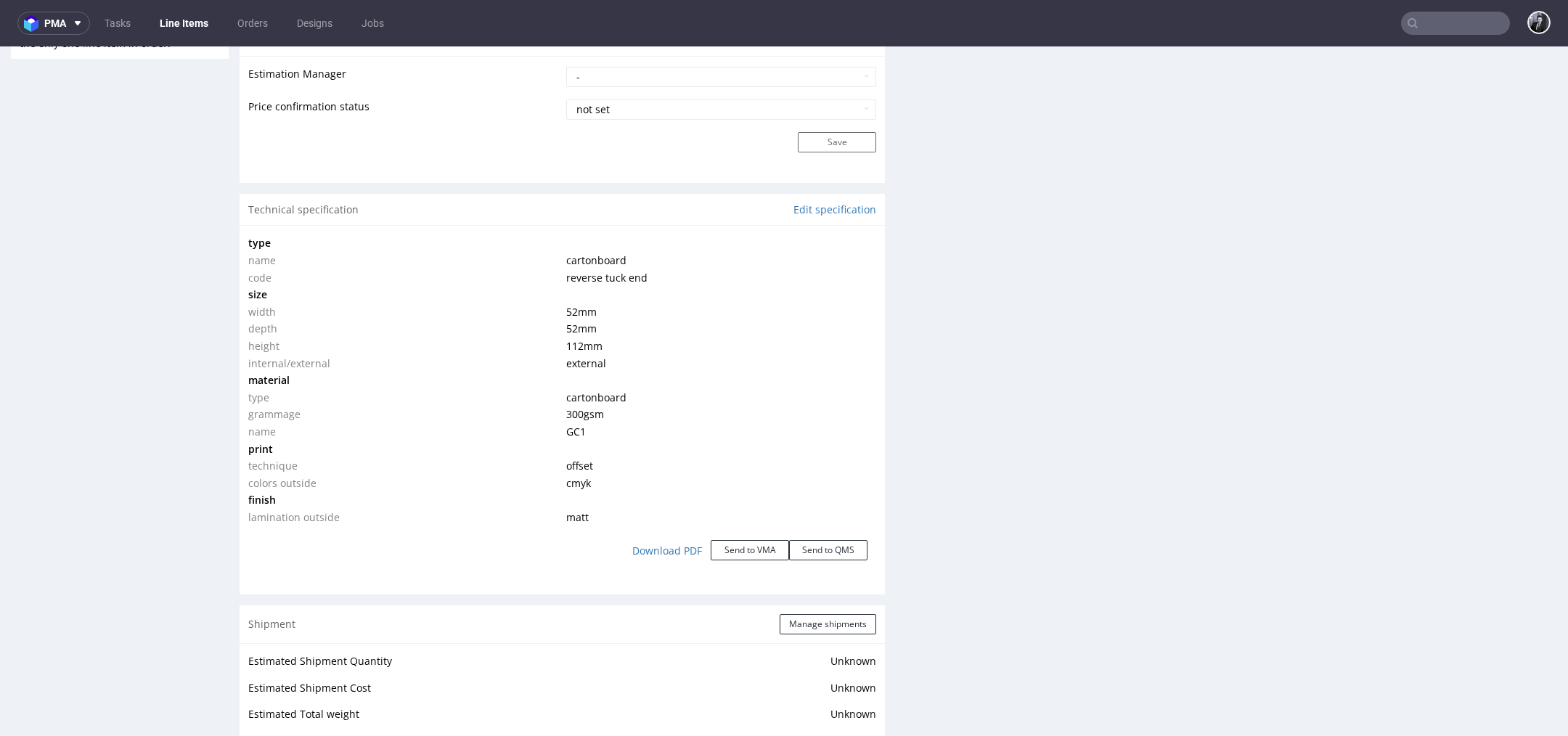
scroll to position [1247, 0]
click at [826, 210] on link "Edit specification" at bounding box center [835, 214] width 83 height 14
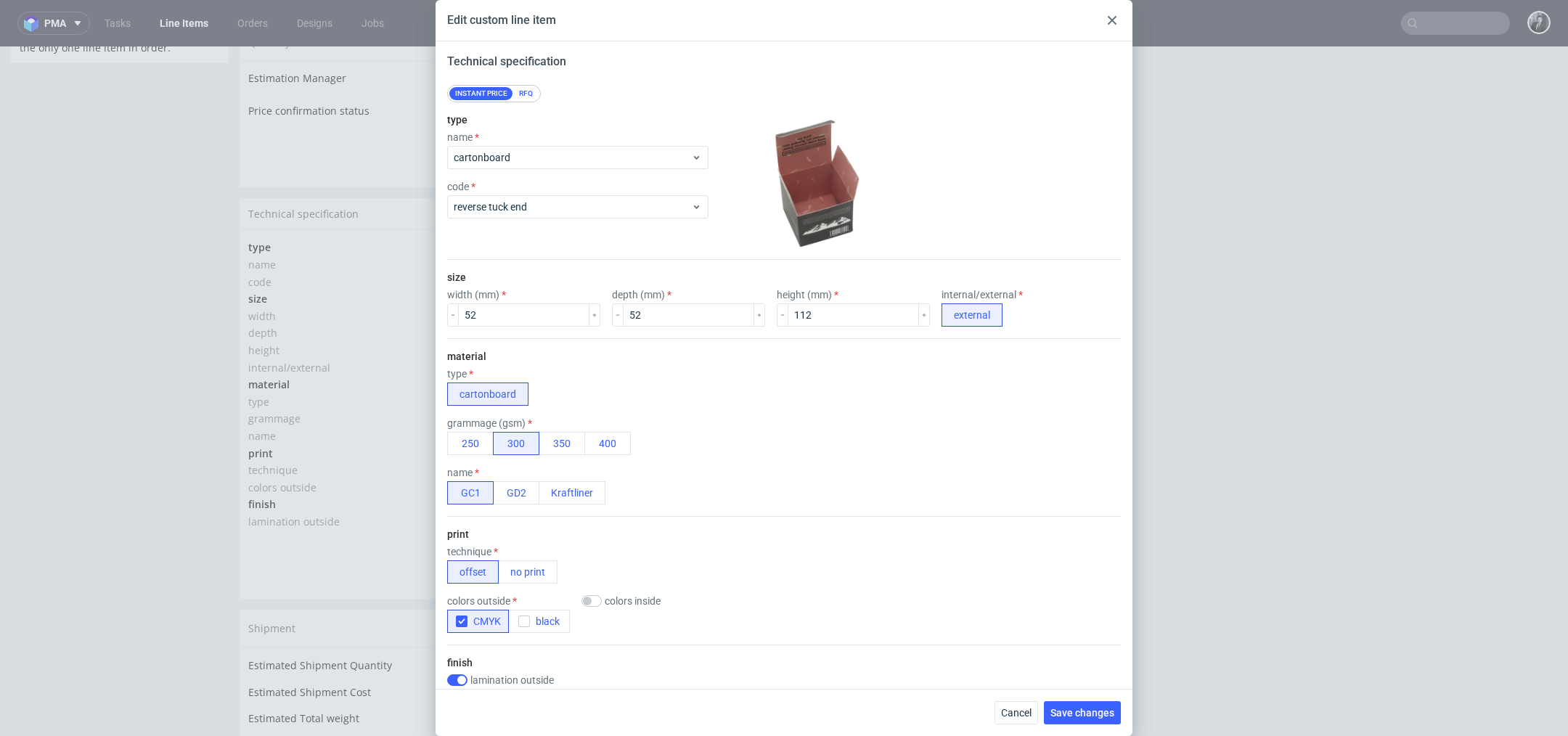
click at [1105, 12] on div at bounding box center [1112, 21] width 18 height 18
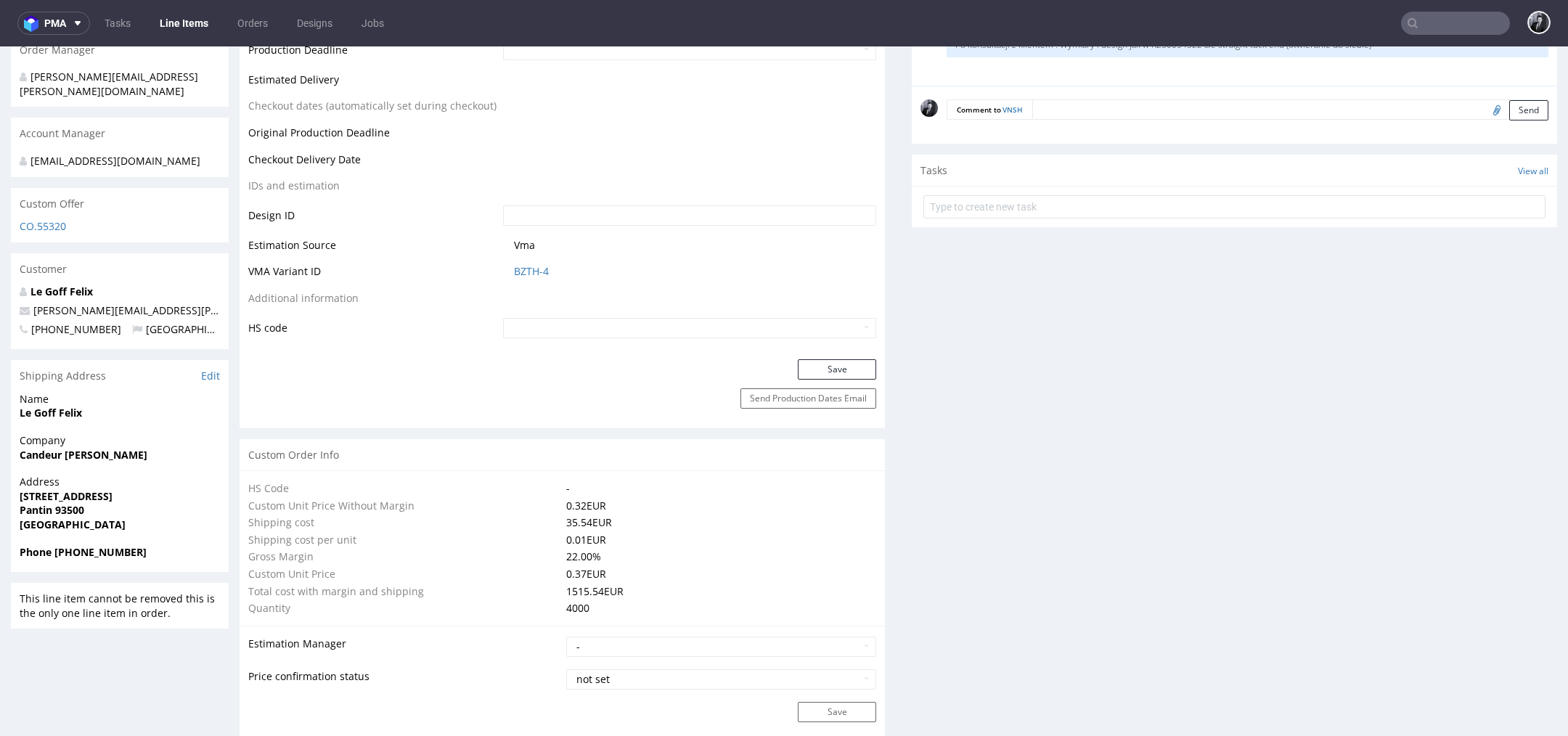
scroll to position [491, 0]
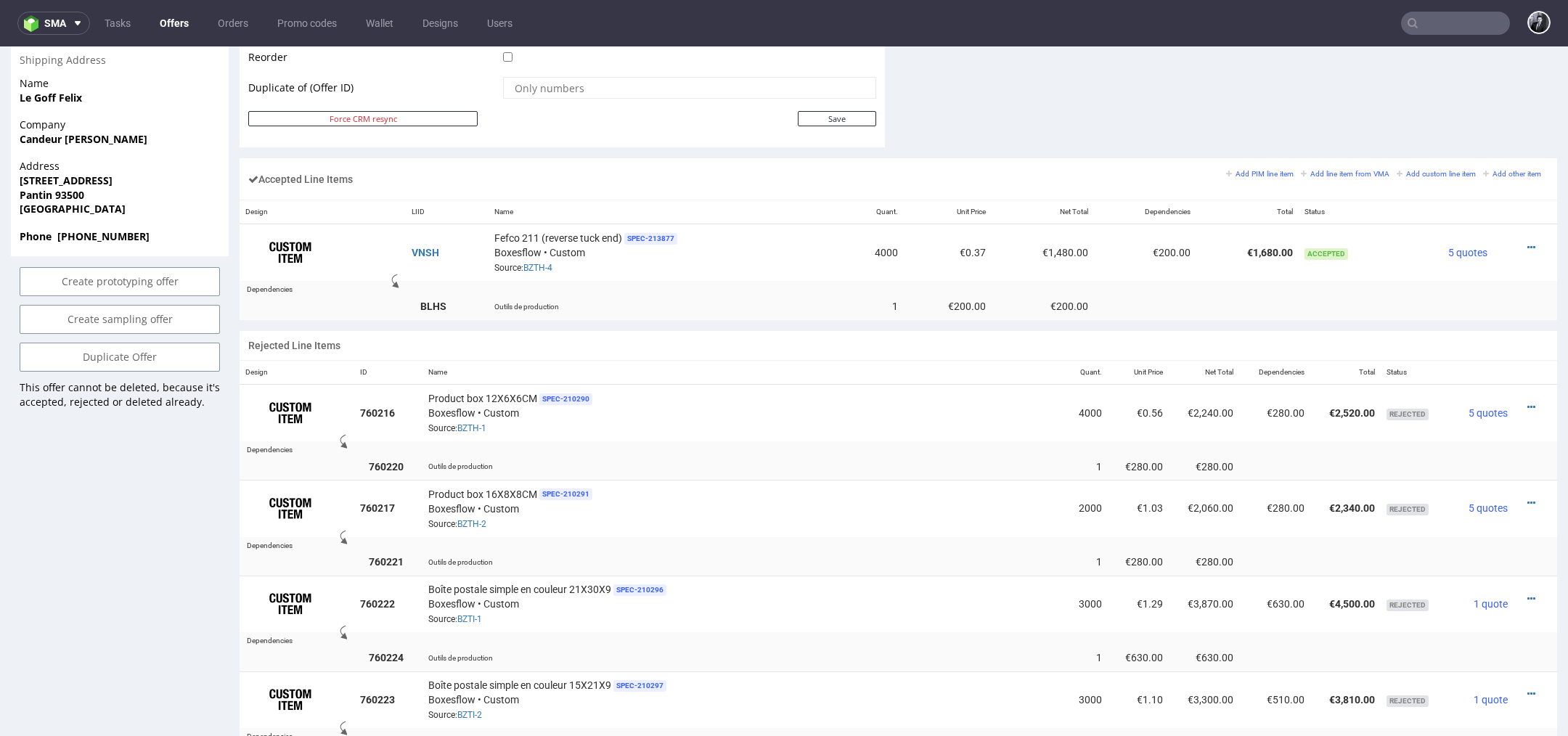
scroll to position [789, 0]
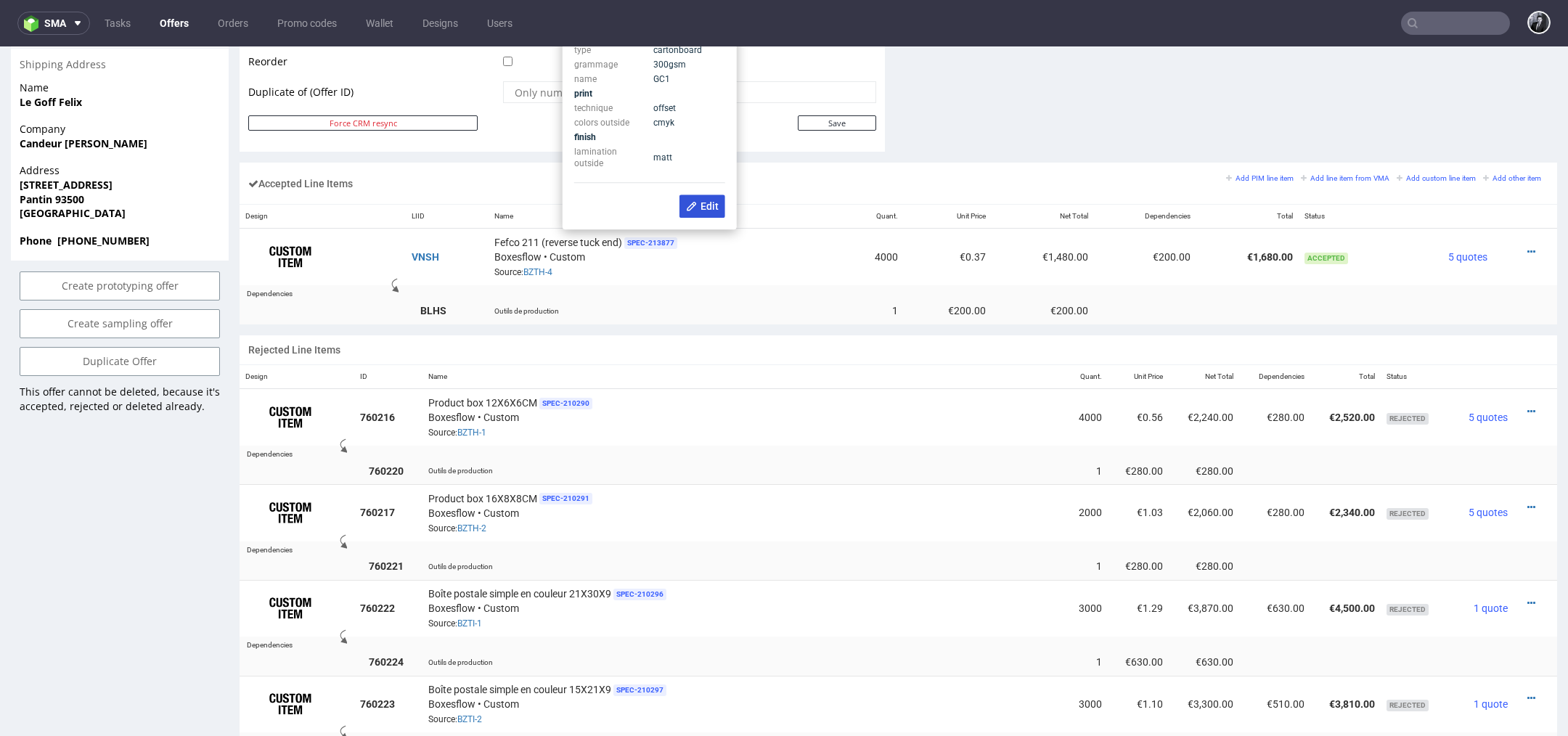
click at [700, 202] on span "Edit" at bounding box center [702, 206] width 33 height 12
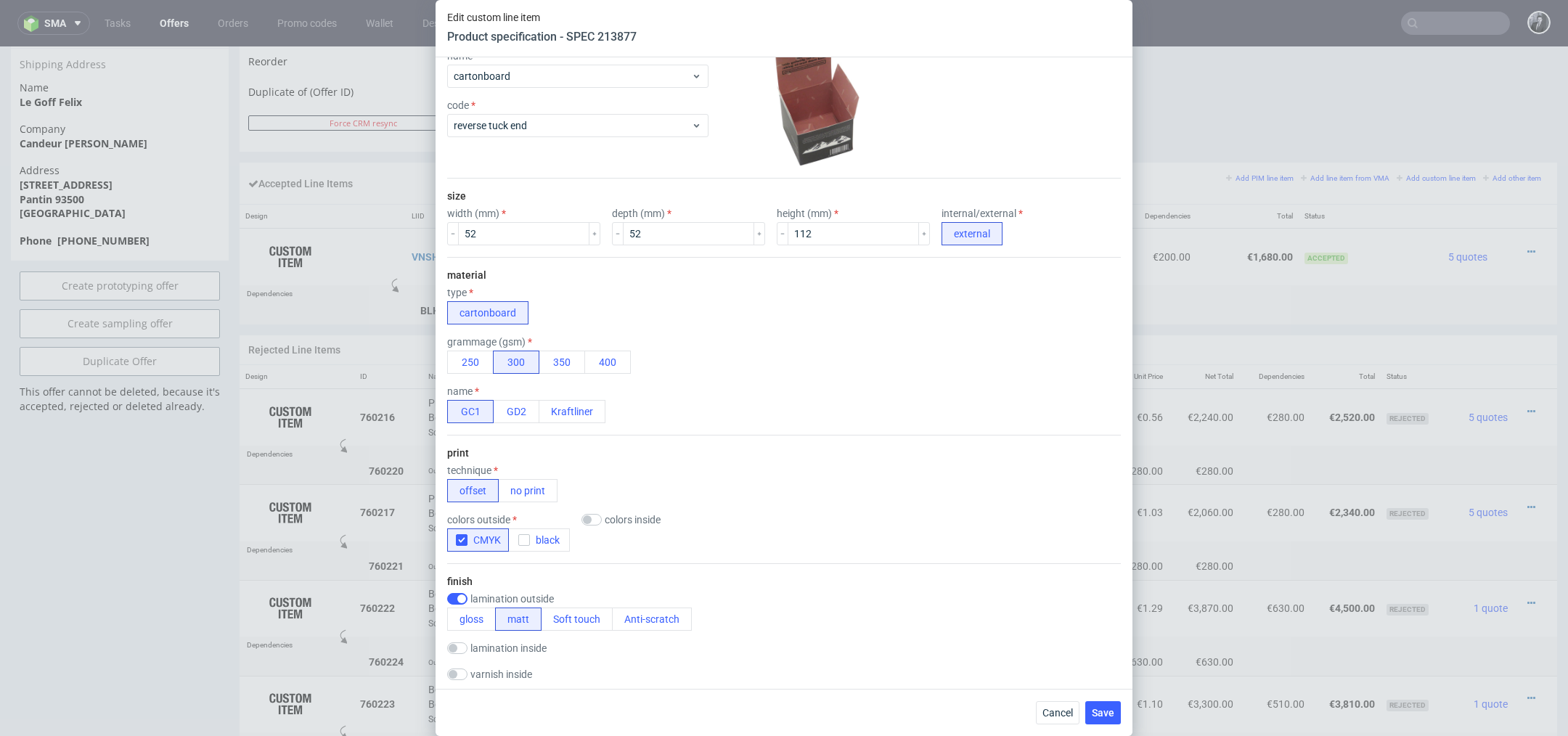
scroll to position [0, 0]
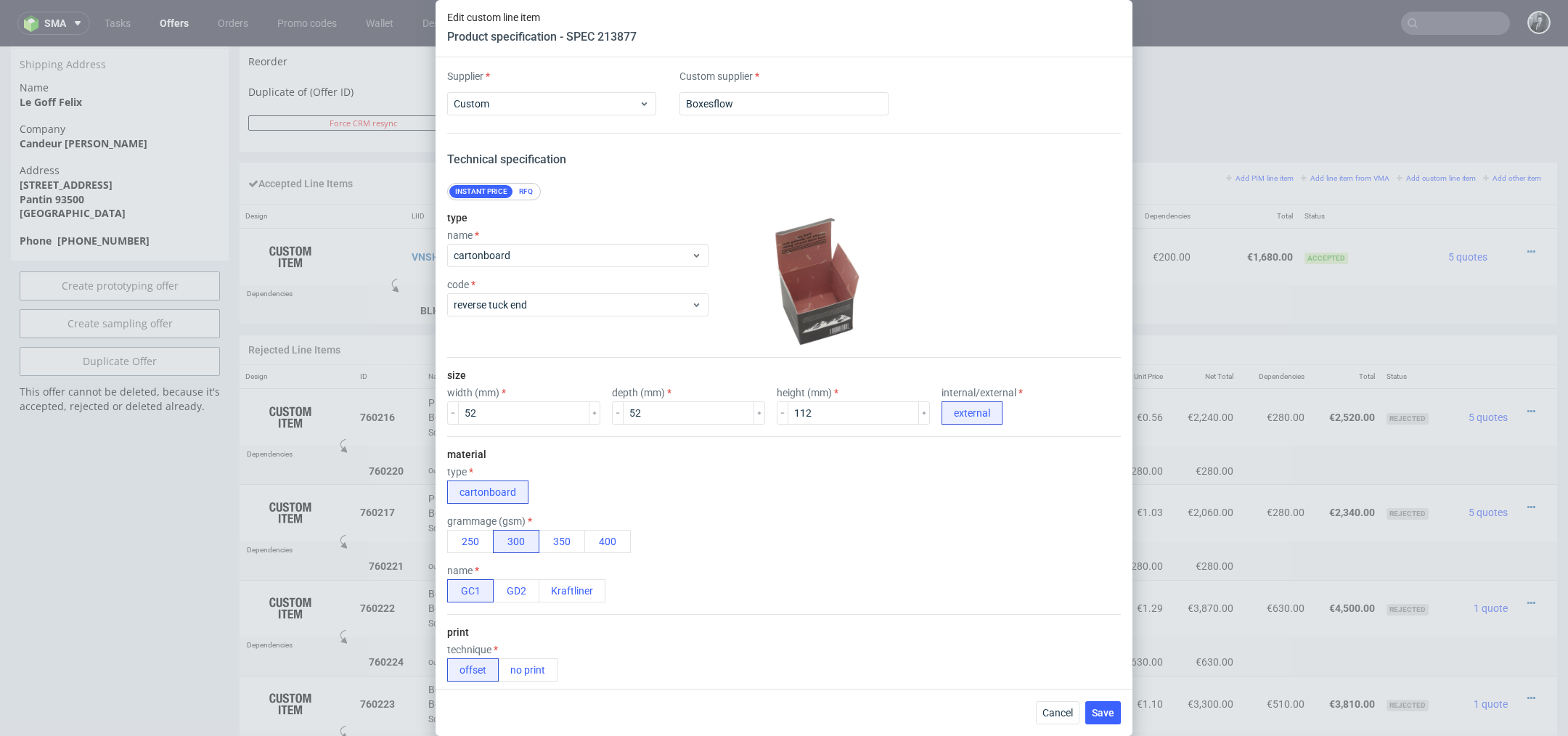
click at [582, 290] on div "code reverse tuck end" at bounding box center [578, 297] width 261 height 37
click at [576, 313] on div "reverse tuck end" at bounding box center [578, 304] width 261 height 23
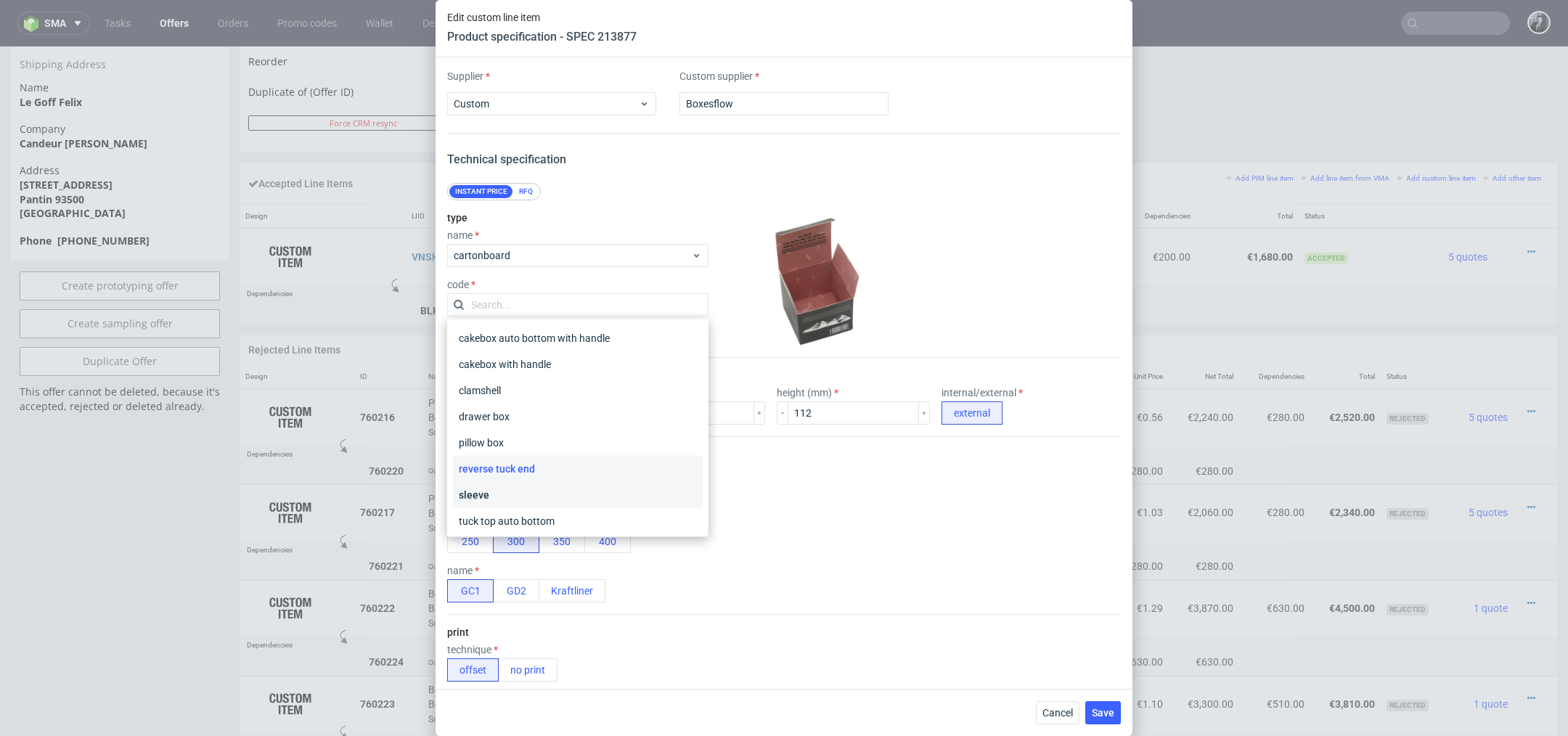
scroll to position [54, 0]
click at [582, 496] on div "tuck top snap lock bottom" at bounding box center [577, 492] width 249 height 26
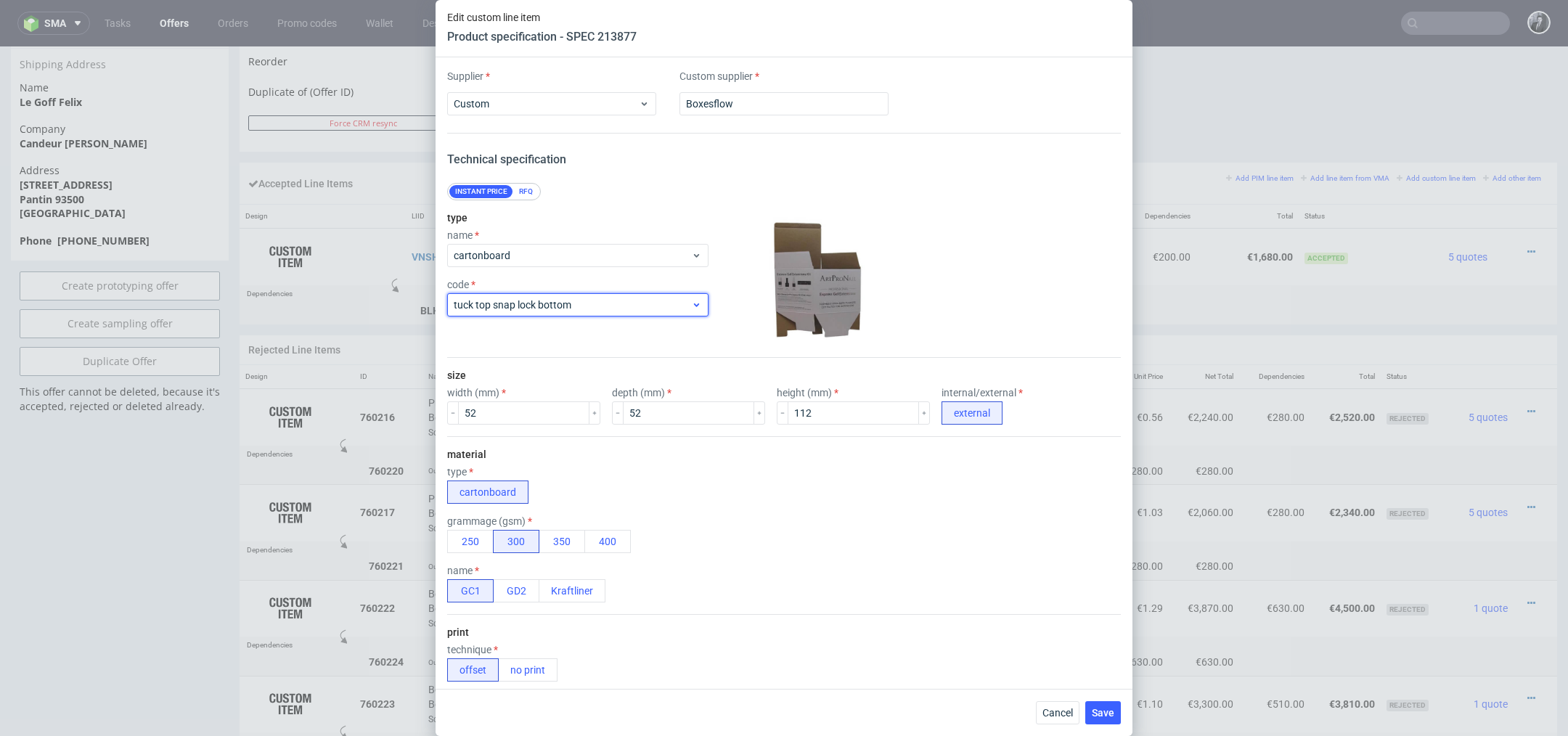
click at [575, 305] on span "tuck top snap lock bottom" at bounding box center [572, 304] width 237 height 14
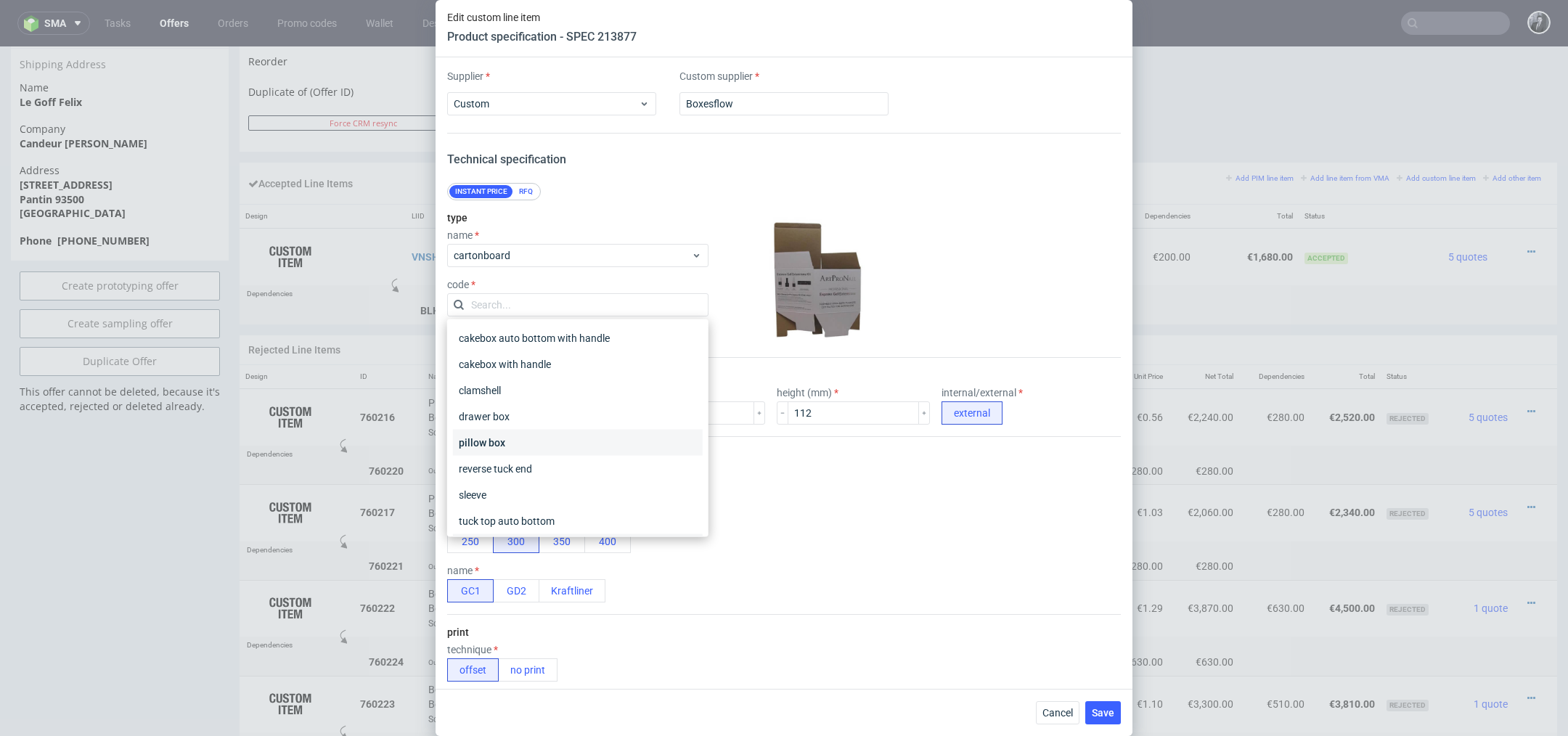
scroll to position [23, 0]
click at [555, 497] on div "tuck top auto bottom" at bounding box center [577, 497] width 249 height 26
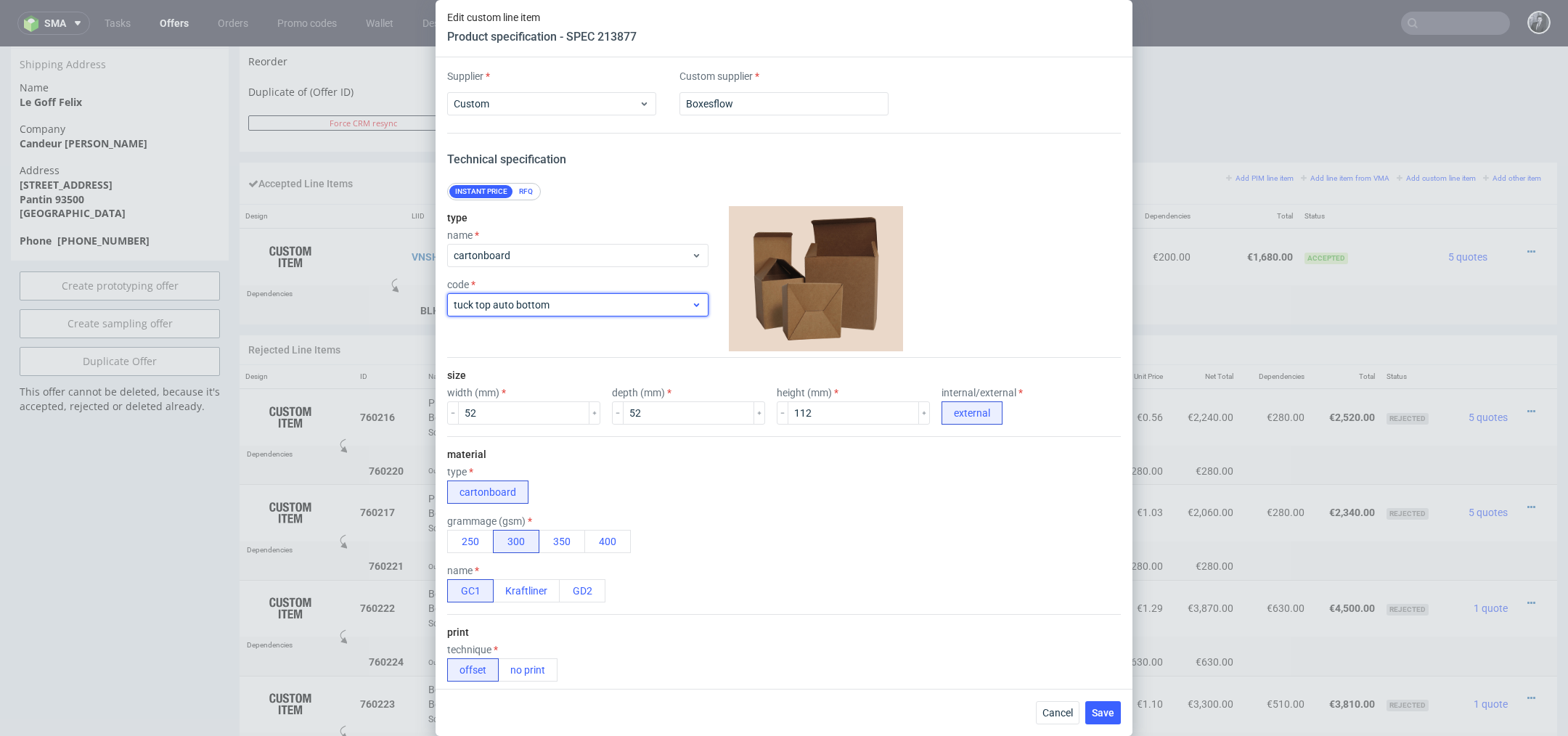
click at [614, 309] on span "tuck top auto bottom" at bounding box center [572, 304] width 237 height 14
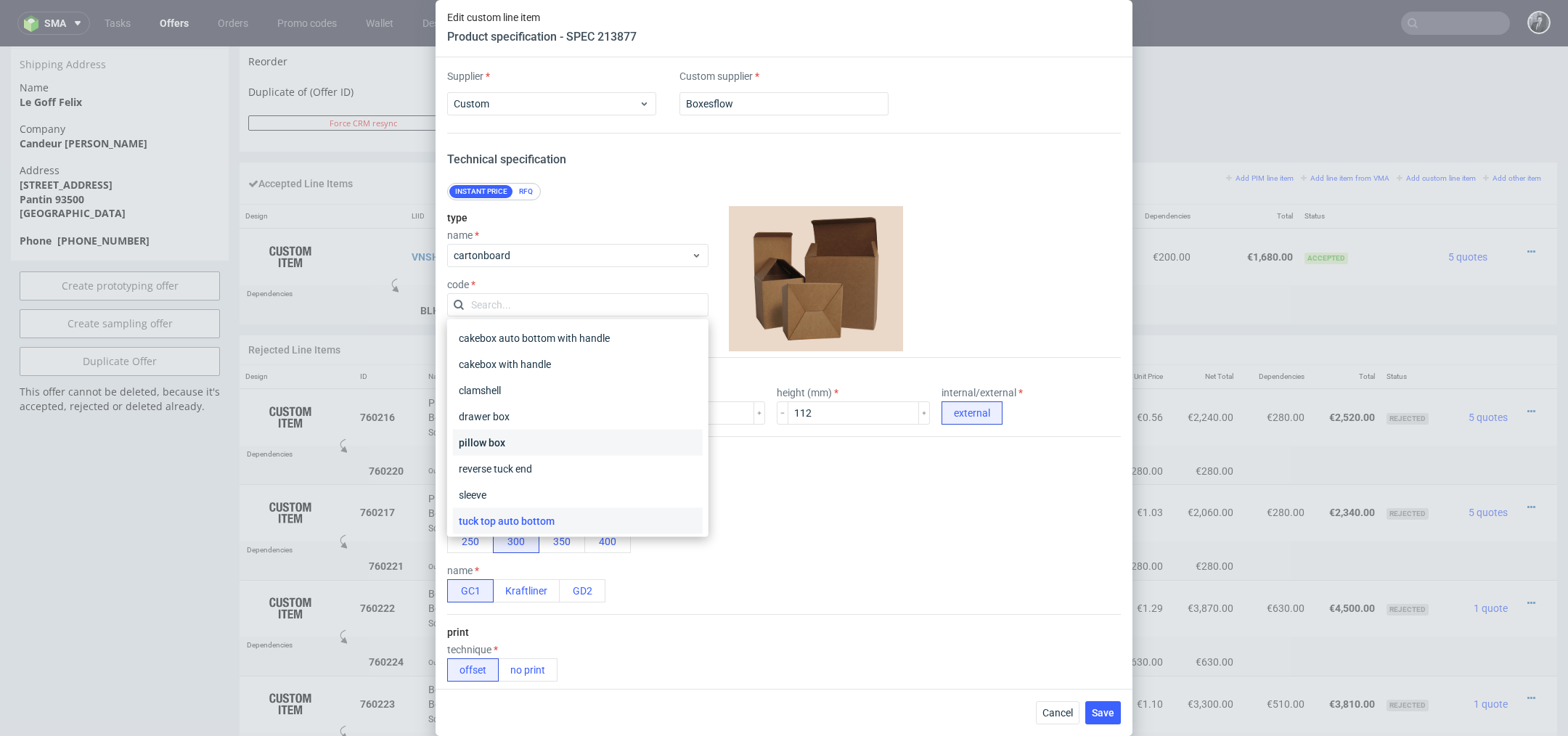
scroll to position [54, 0]
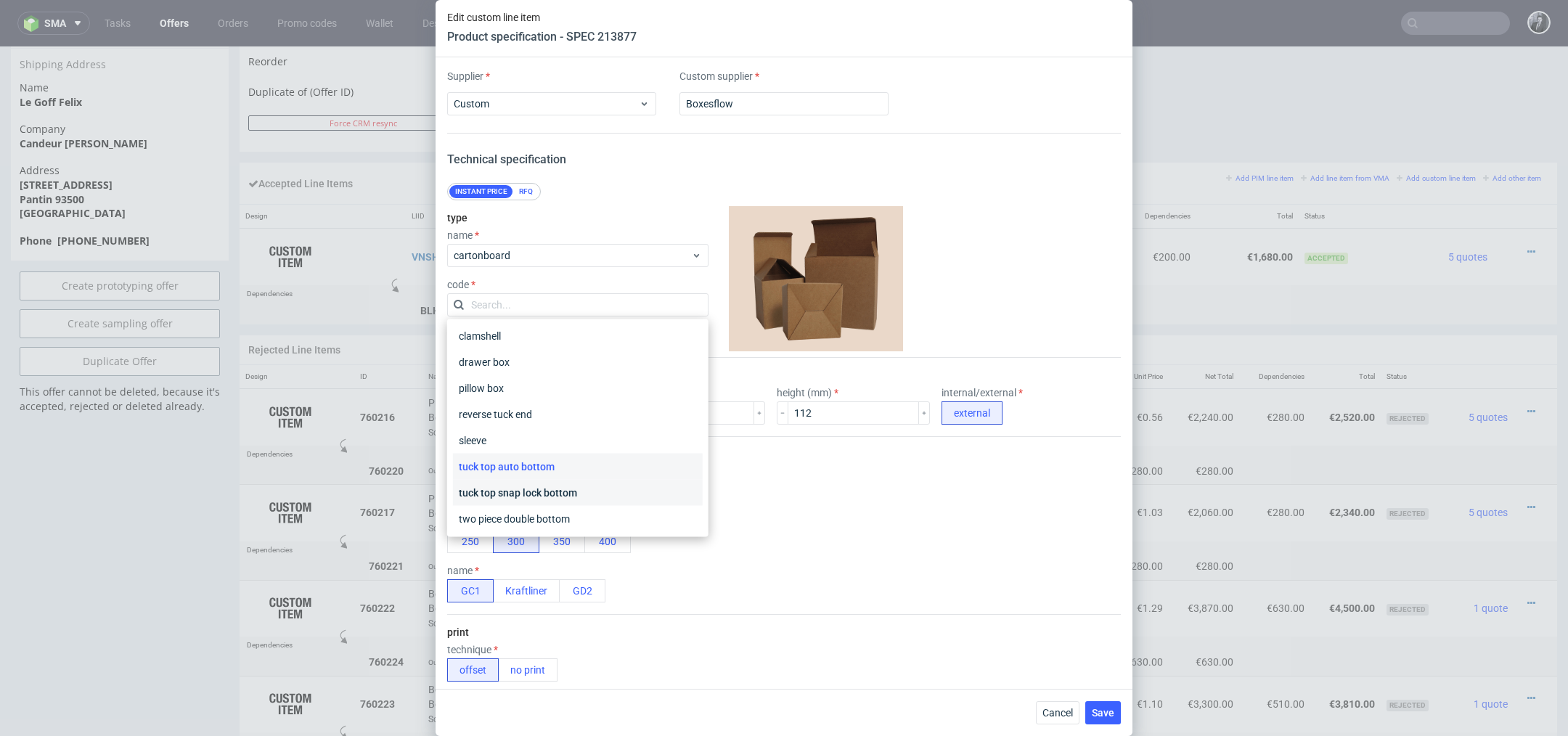
click at [580, 494] on div "tuck top snap lock bottom" at bounding box center [577, 492] width 249 height 26
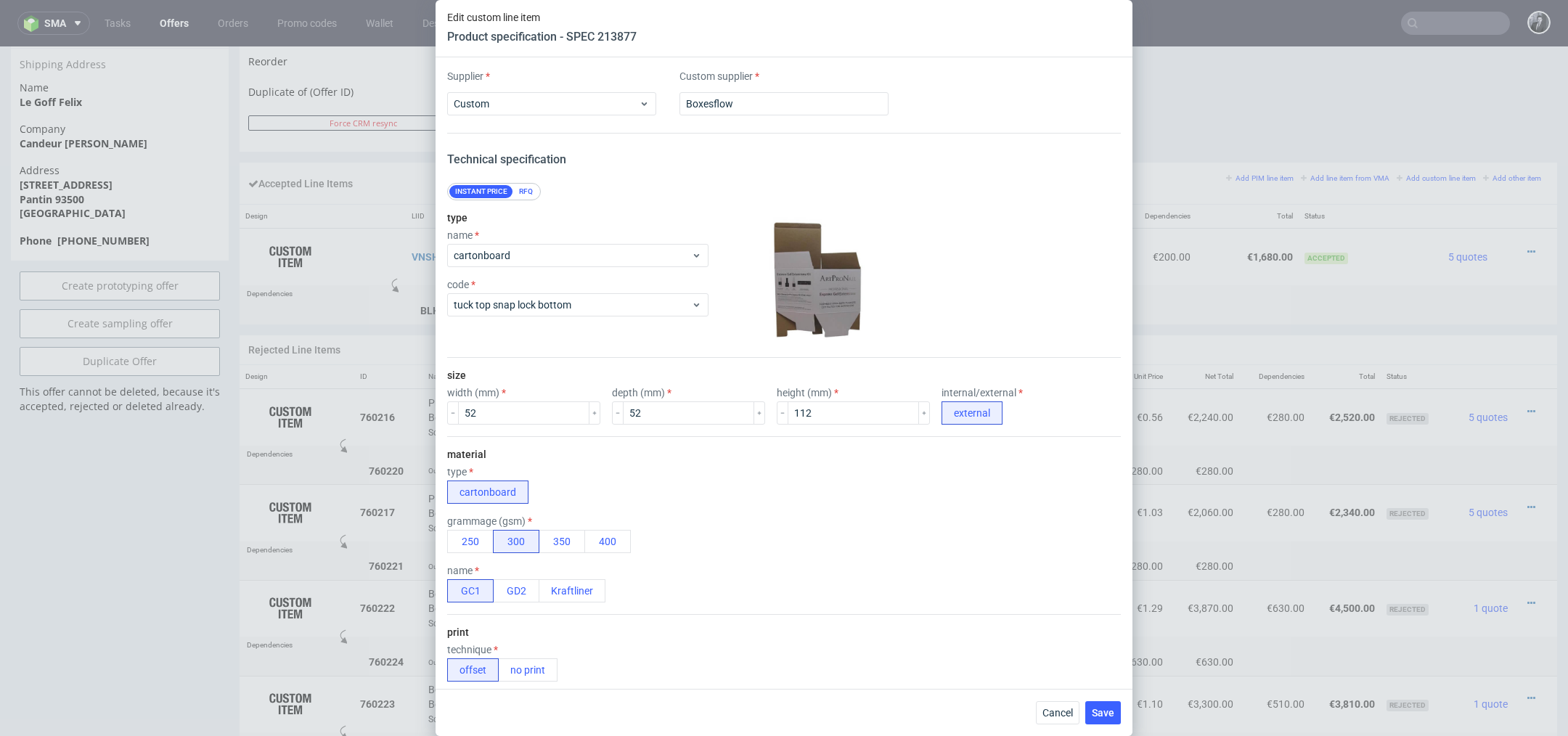
scroll to position [1053, 0]
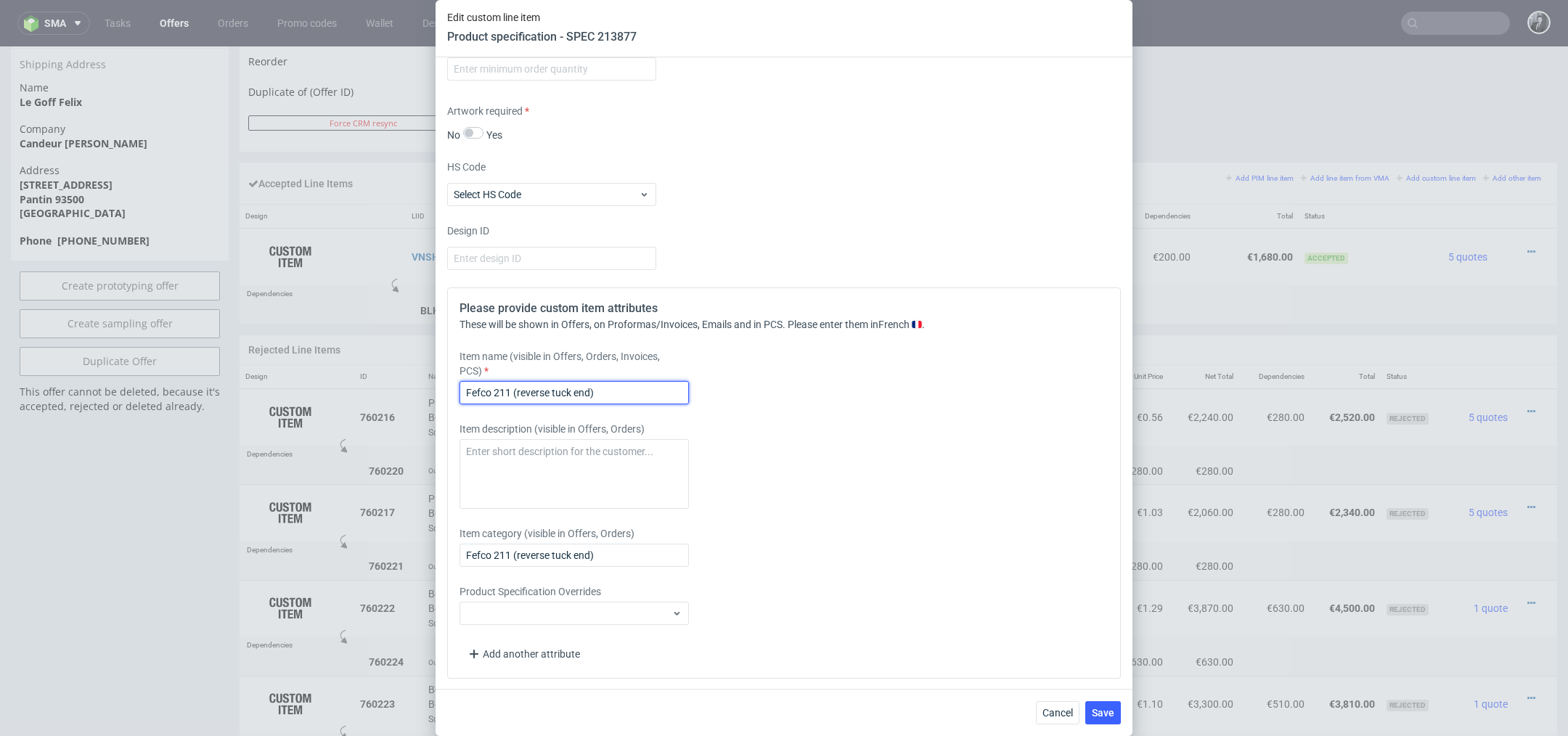
click at [542, 392] on input "Fefco 211 (reverse tuck end)" at bounding box center [574, 392] width 229 height 23
drag, startPoint x: 548, startPoint y: 392, endPoint x: 519, endPoint y: 392, distance: 29.0
click at [519, 392] on input "Fefco 211 (reverse tuck end)" at bounding box center [574, 392] width 229 height 23
type input "Fefco 211 (straight tuck end)"
drag, startPoint x: 550, startPoint y: 554, endPoint x: 519, endPoint y: 554, distance: 31.0
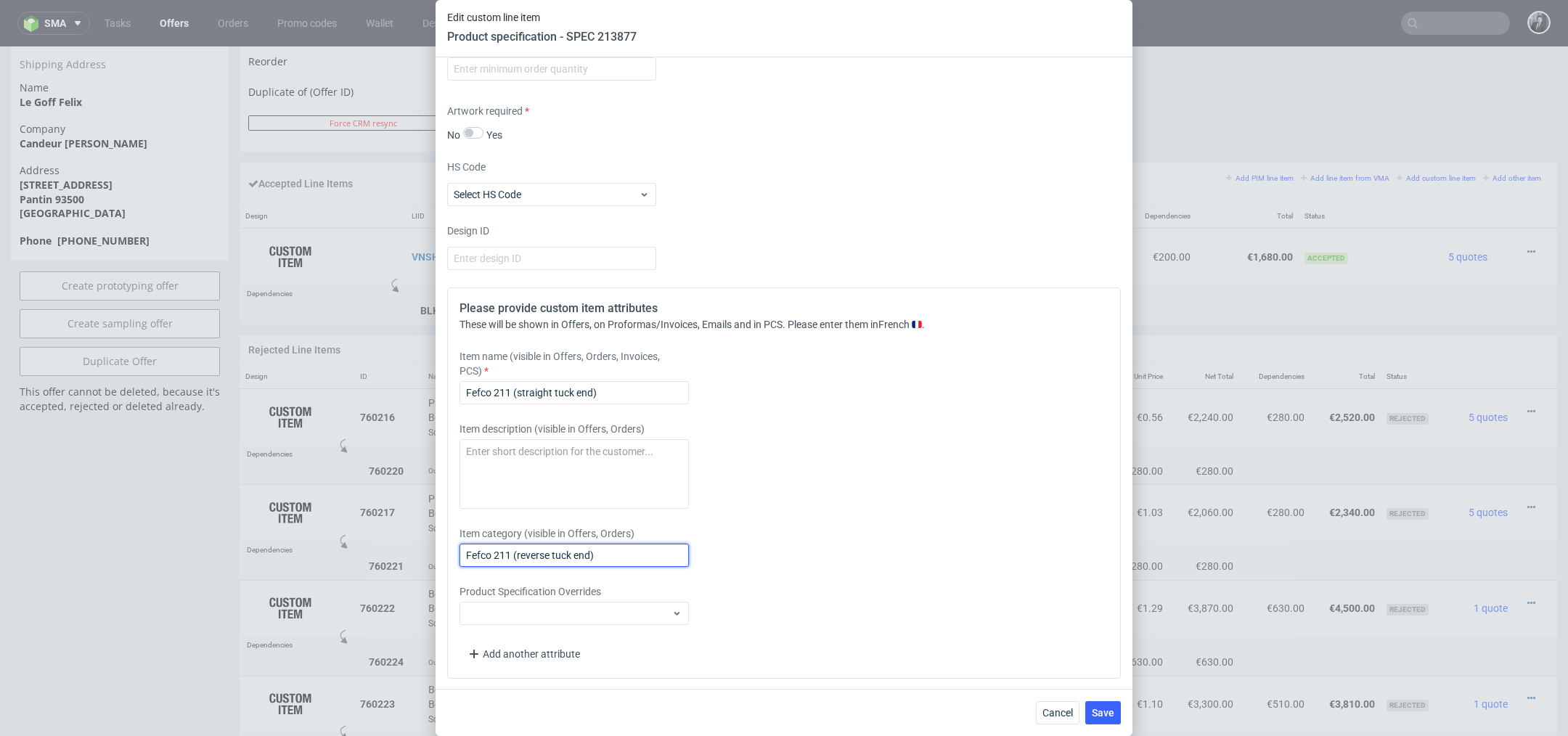
click at [519, 554] on input "Fefco 211 (reverse tuck end)" at bounding box center [574, 554] width 229 height 23
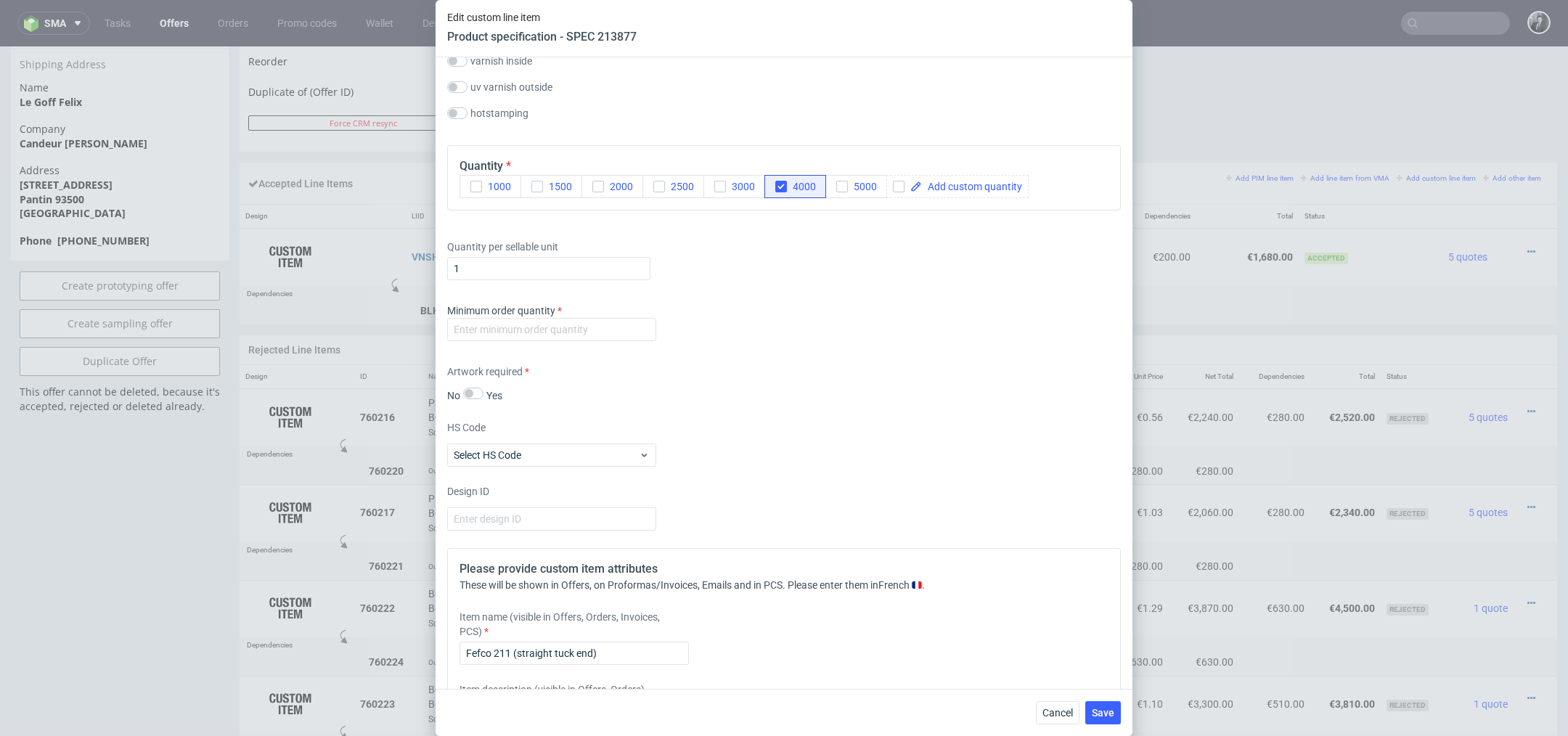
scroll to position [784, 0]
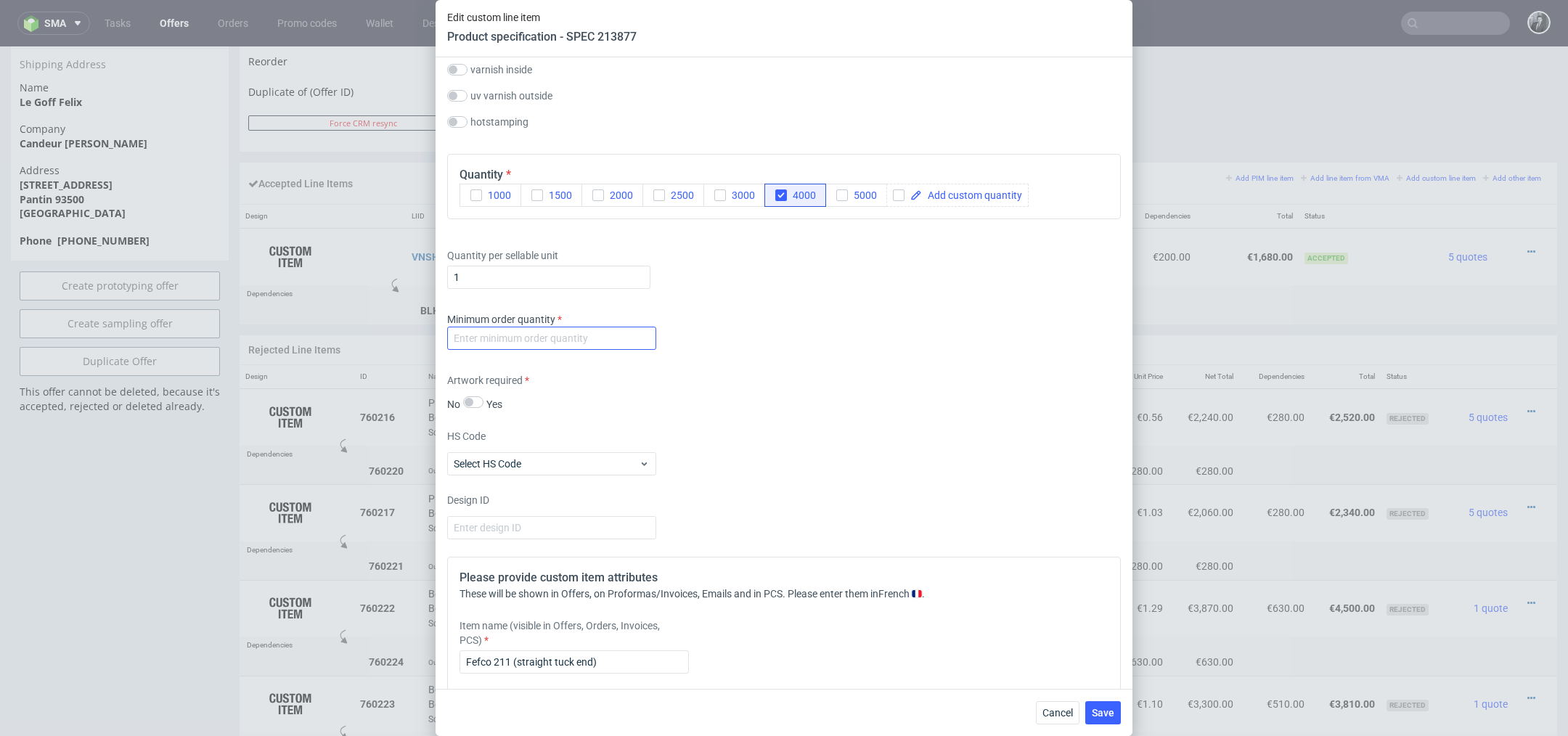
type input "Fefco 211 (straight tuck end)"
click at [598, 339] on input "number" at bounding box center [551, 338] width 209 height 23
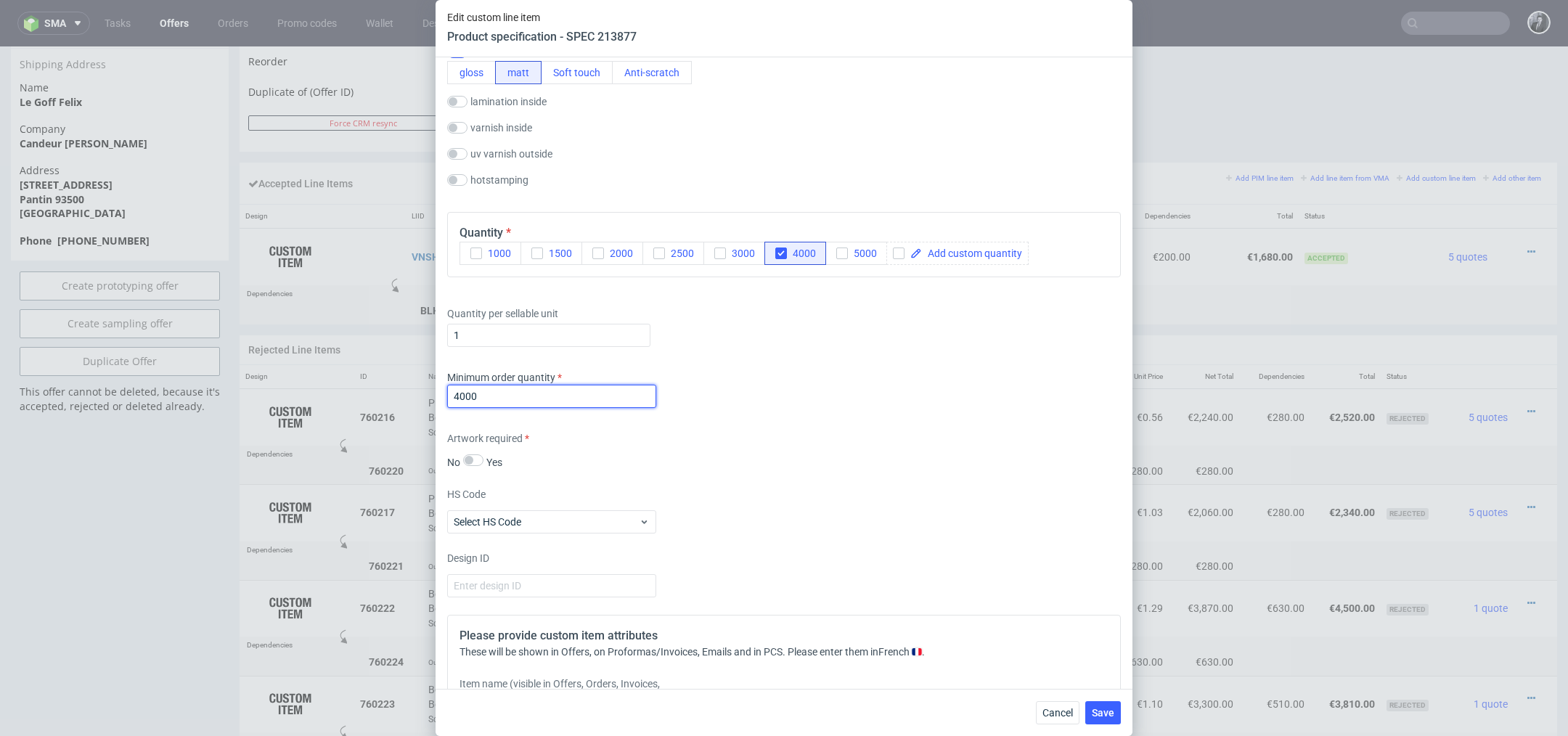
scroll to position [1053, 0]
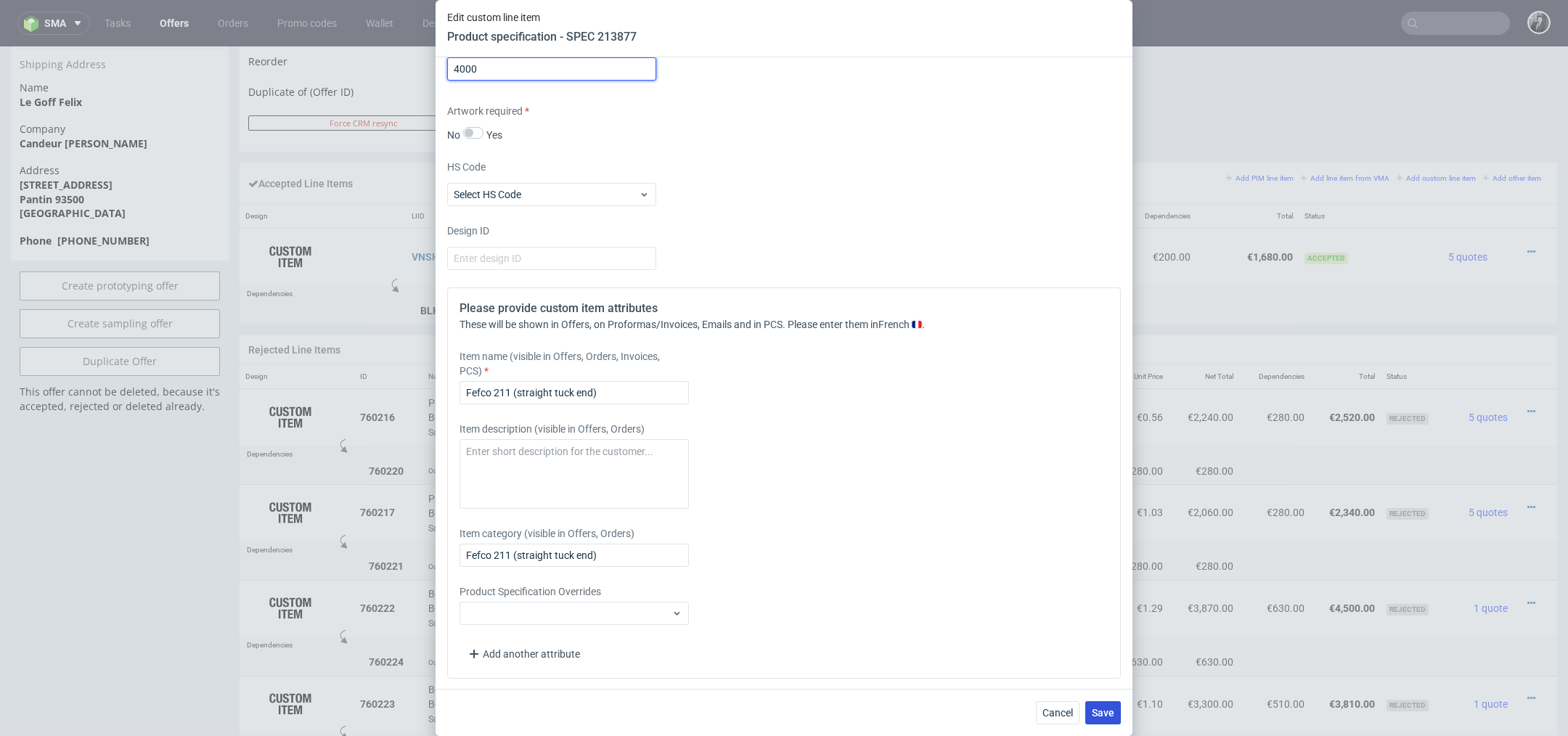
type input "4000"
click at [1102, 709] on span "Save" at bounding box center [1103, 712] width 22 height 10
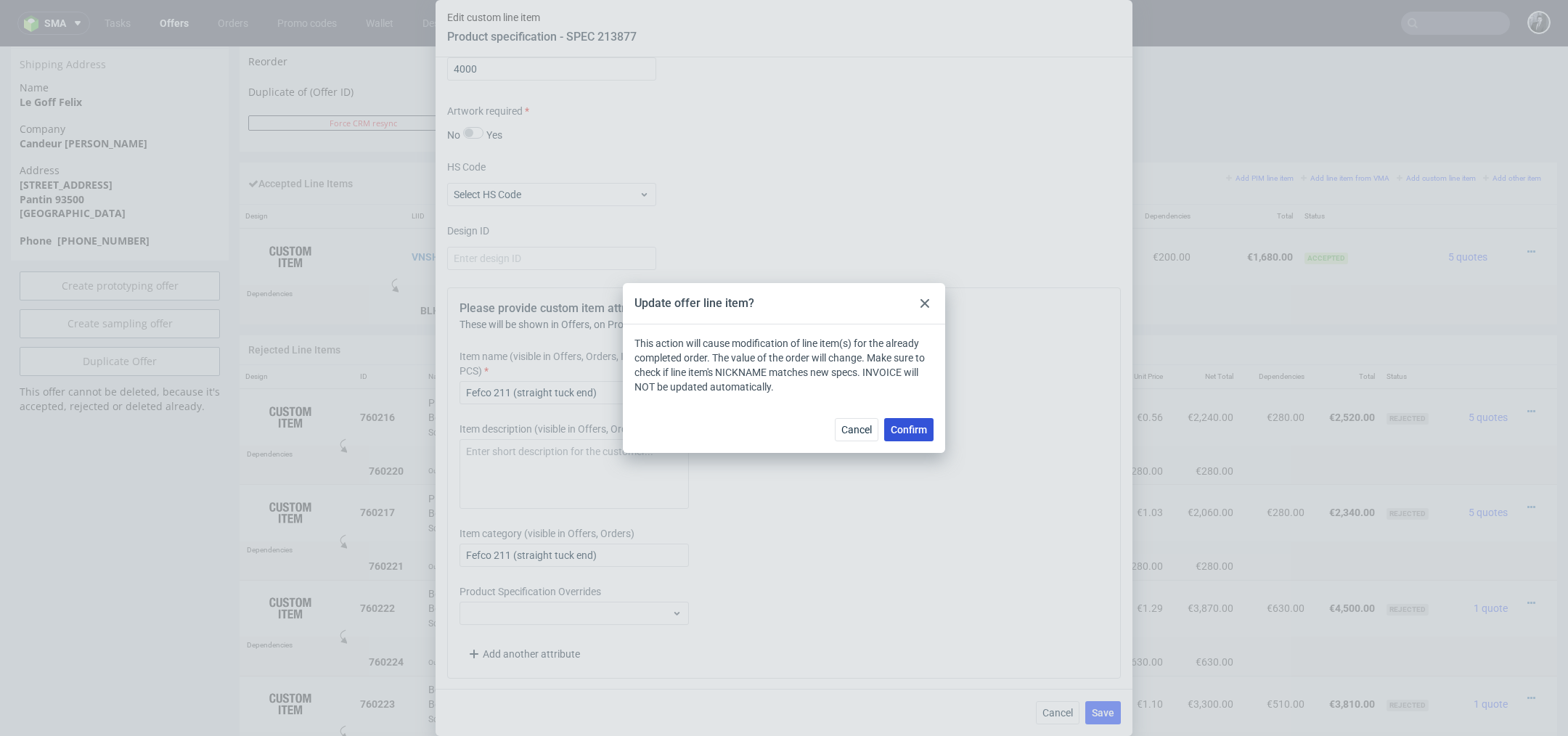
click at [911, 432] on span "Confirm" at bounding box center [909, 429] width 37 height 10
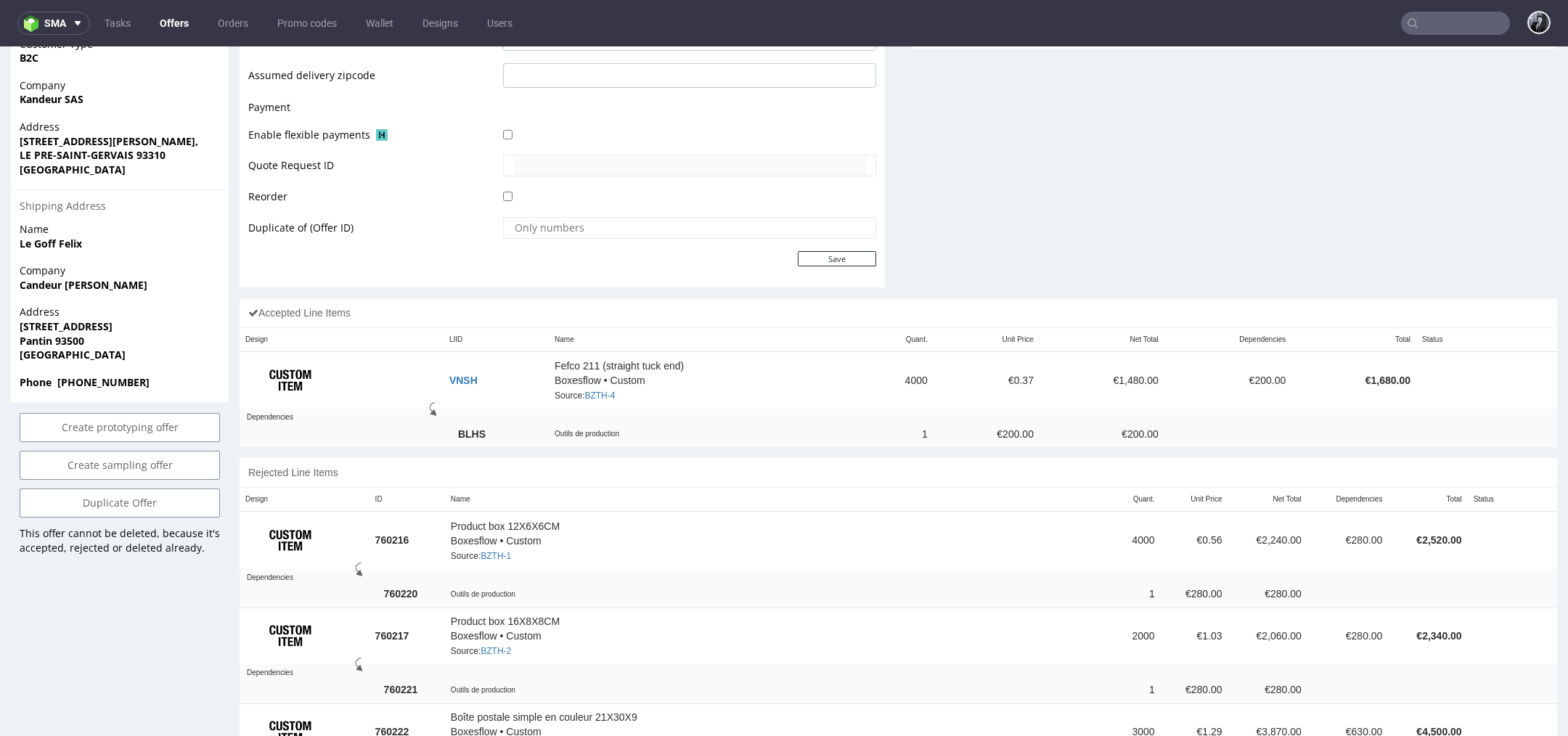
scroll to position [652, 0]
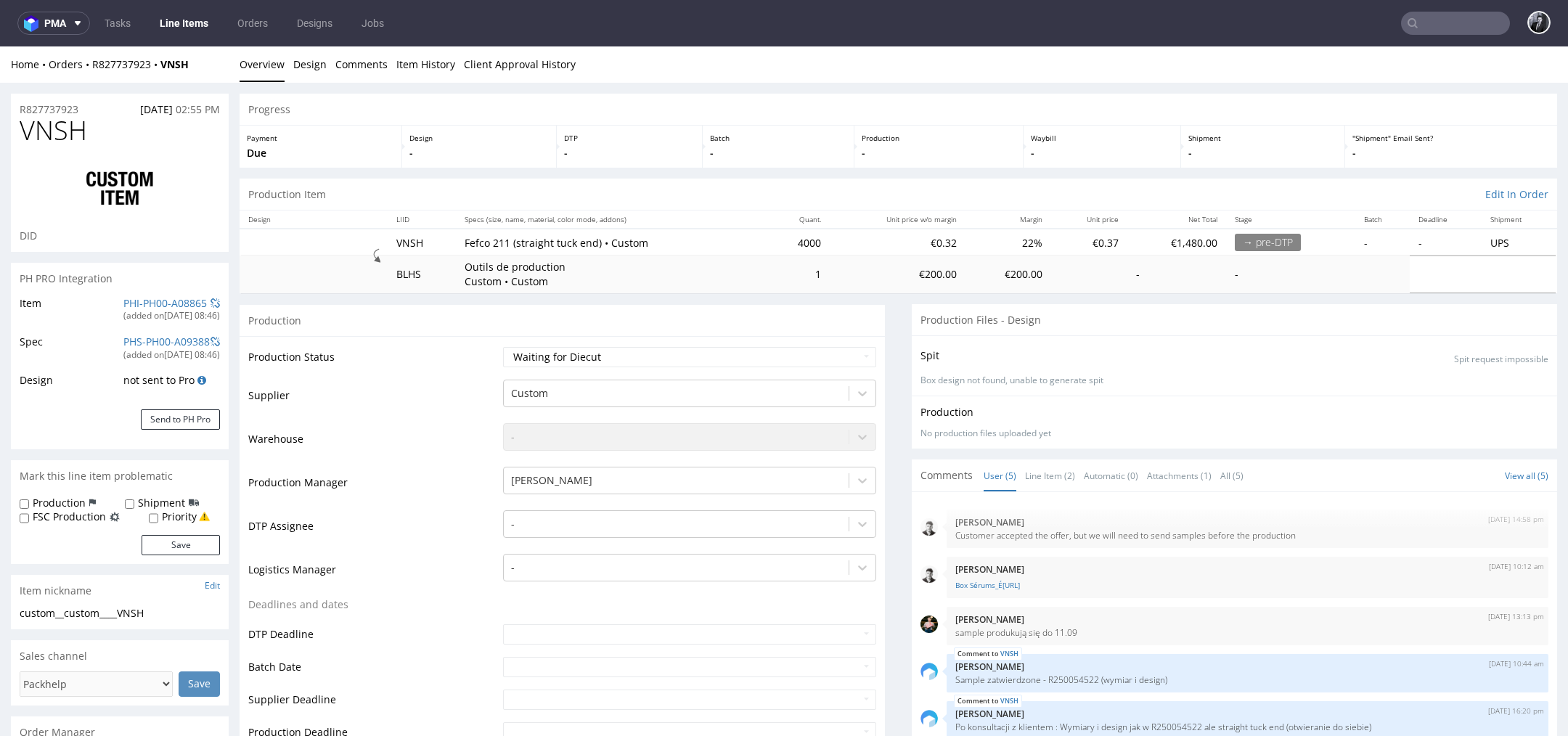
scroll to position [206, 0]
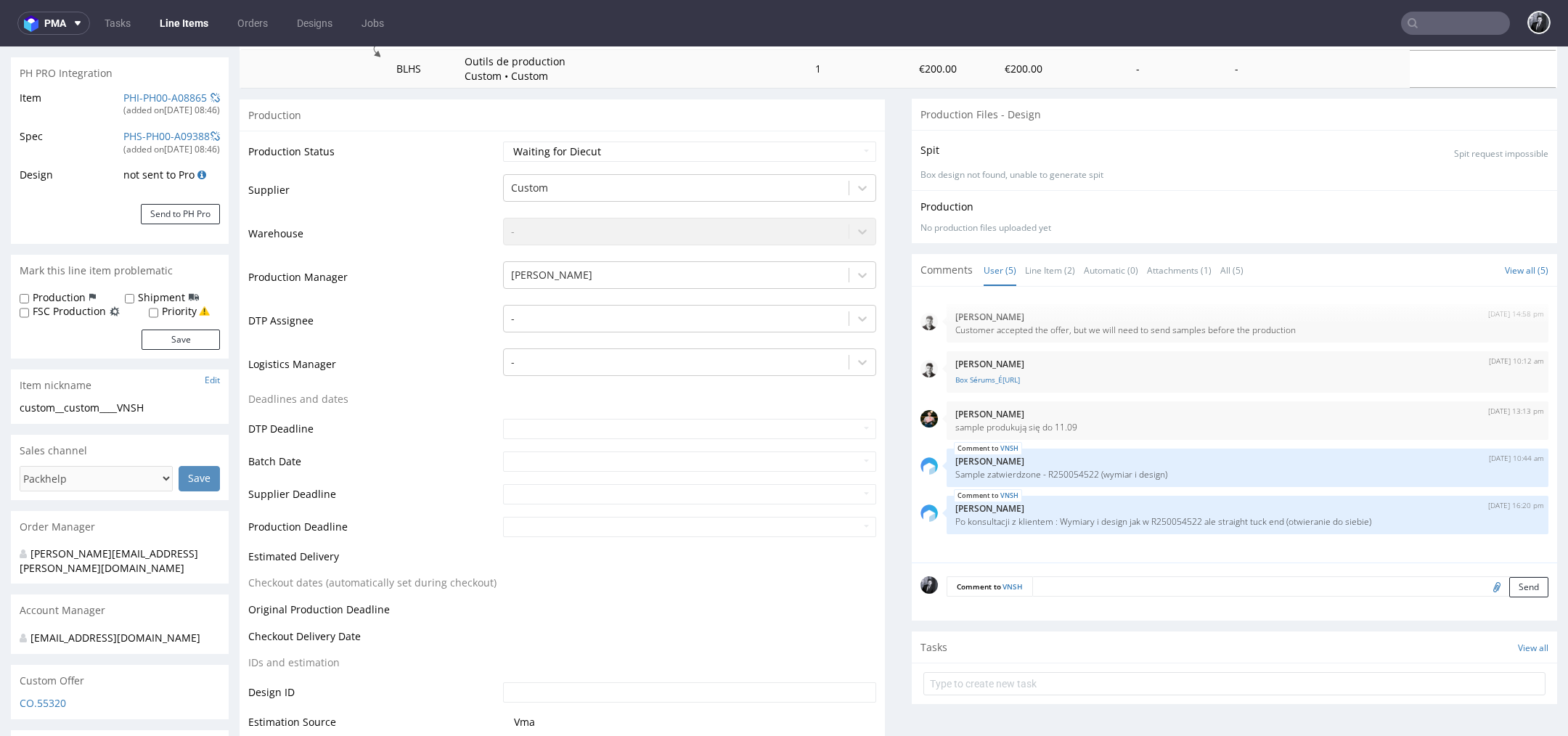
click at [1084, 583] on textarea at bounding box center [1290, 586] width 516 height 21
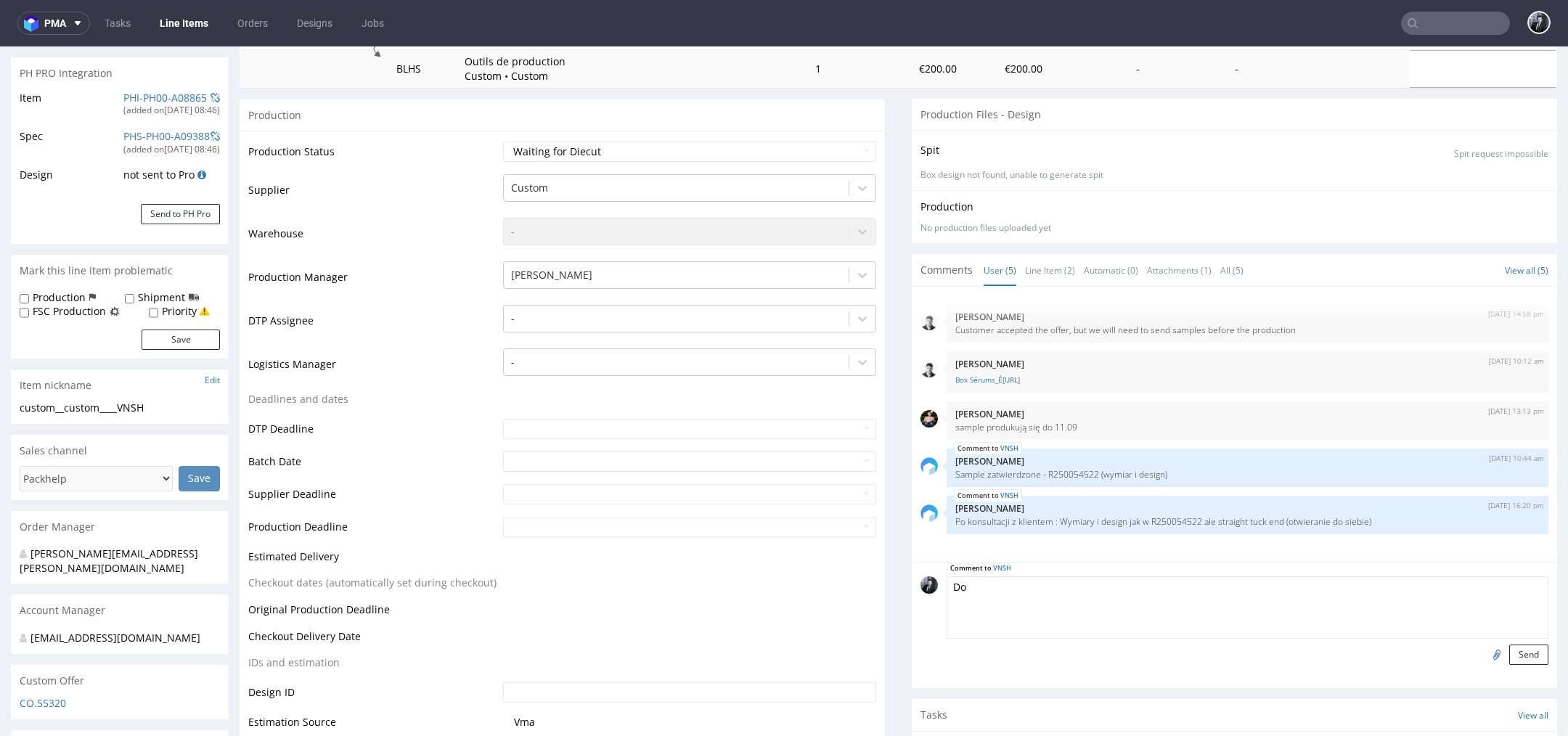
type textarea "D"
type textarea "Specka powinna sie zgadzac"
click at [1528, 657] on button "Send" at bounding box center [1528, 655] width 39 height 21
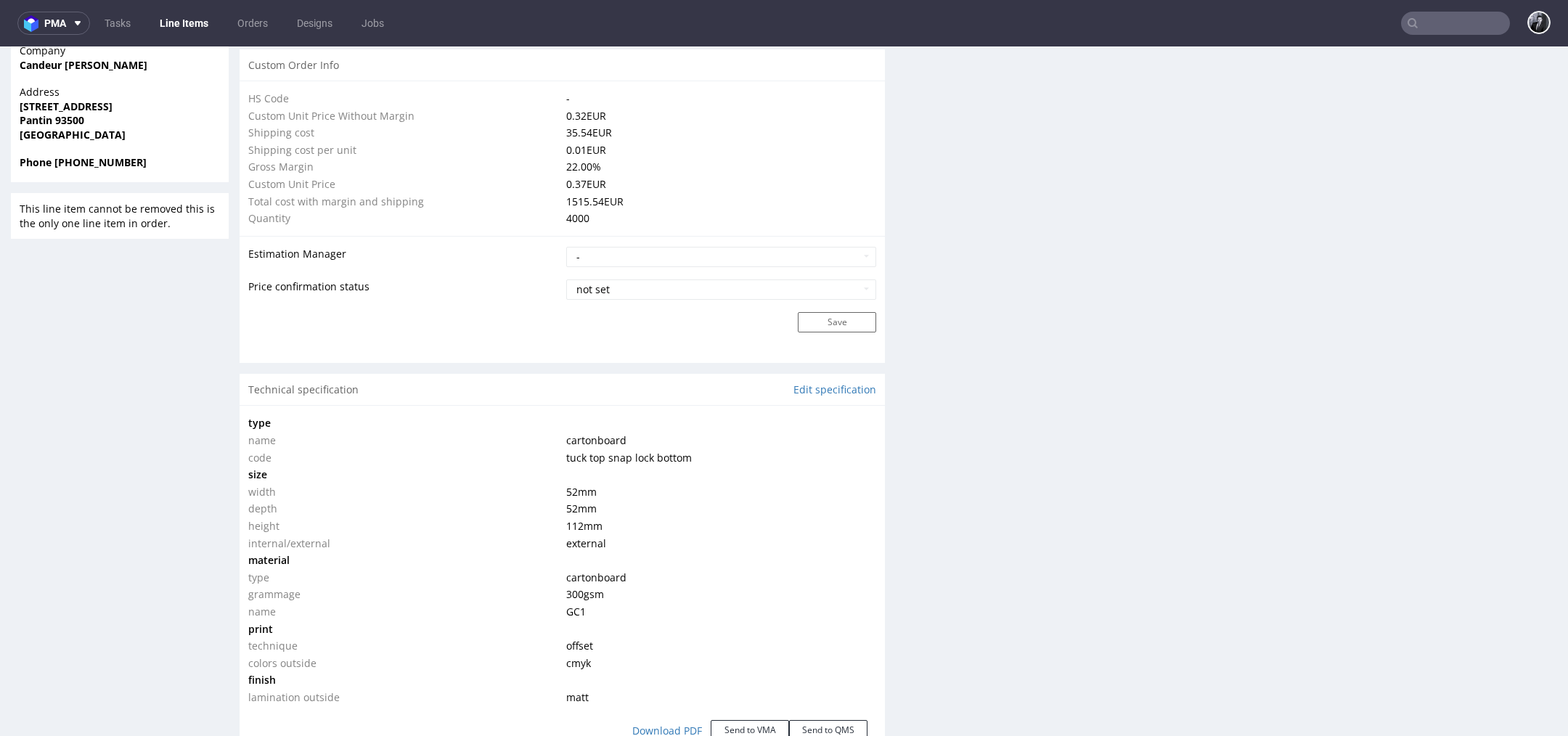
scroll to position [1115, 0]
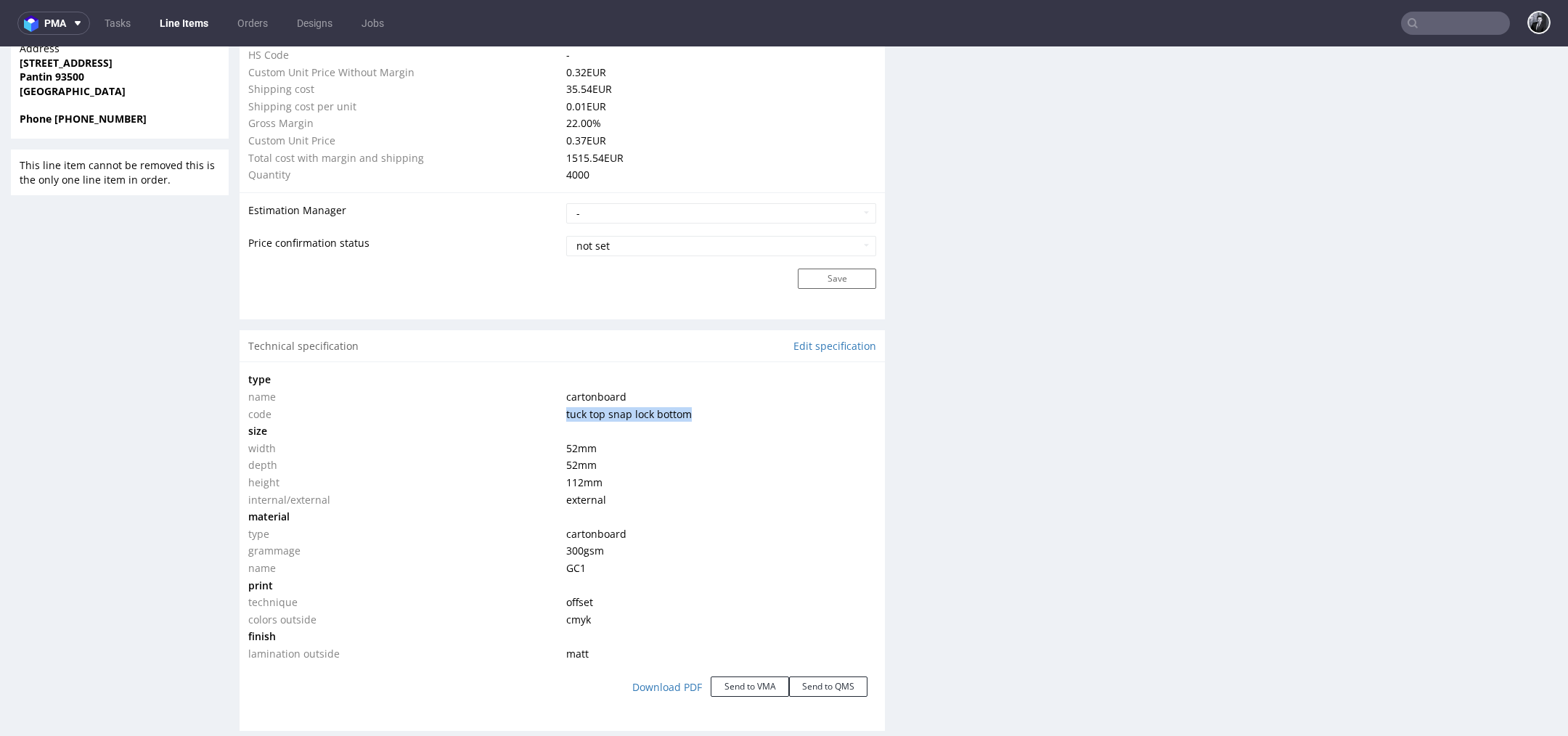
drag, startPoint x: 684, startPoint y: 412, endPoint x: 554, endPoint y: 413, distance: 130.0
click at [554, 413] on tr "code tuck top snap lock bottom" at bounding box center [563, 414] width 628 height 18
copy tr "tuck top snap lock bottom"
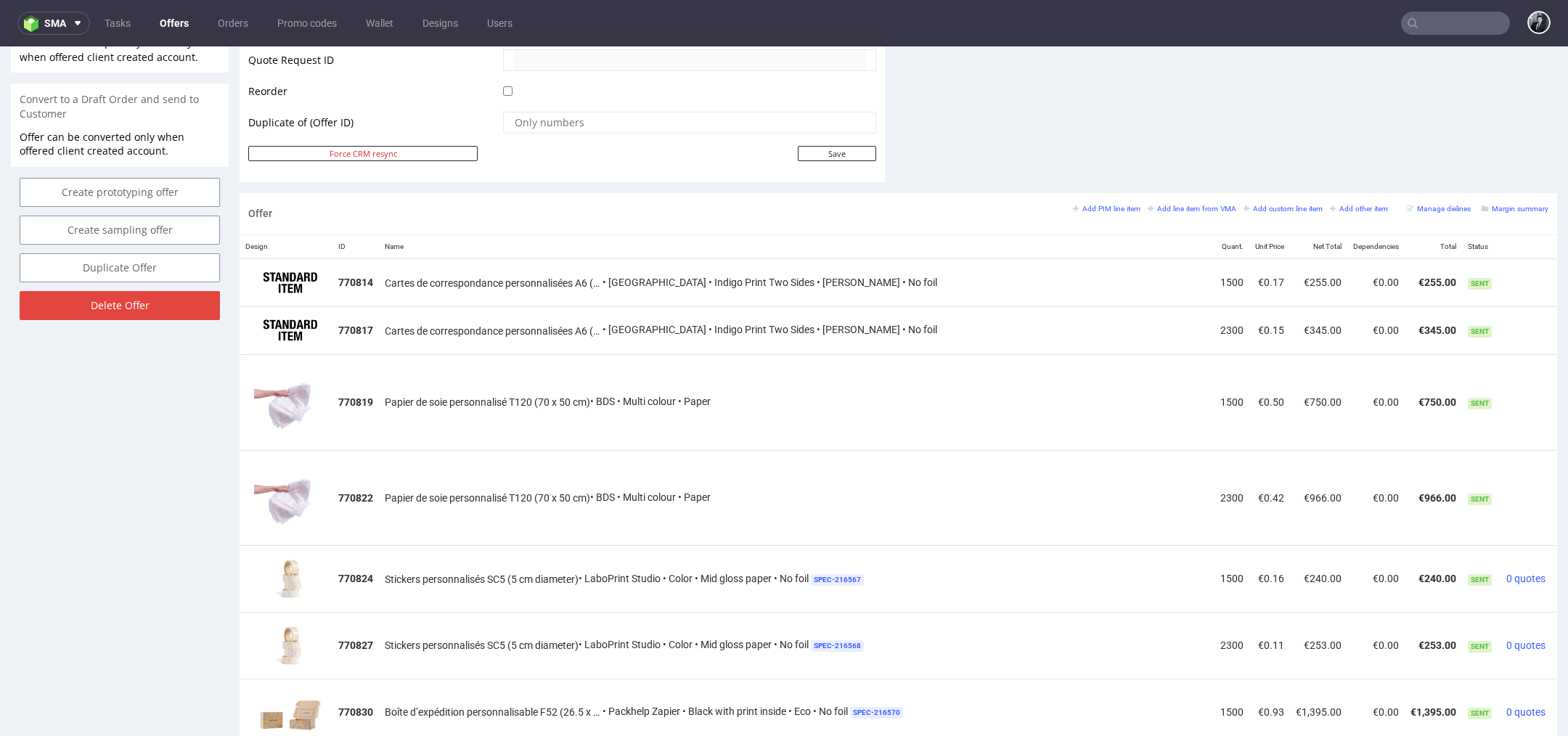
scroll to position [1531, 0]
